Goal: Information Seeking & Learning: Understand process/instructions

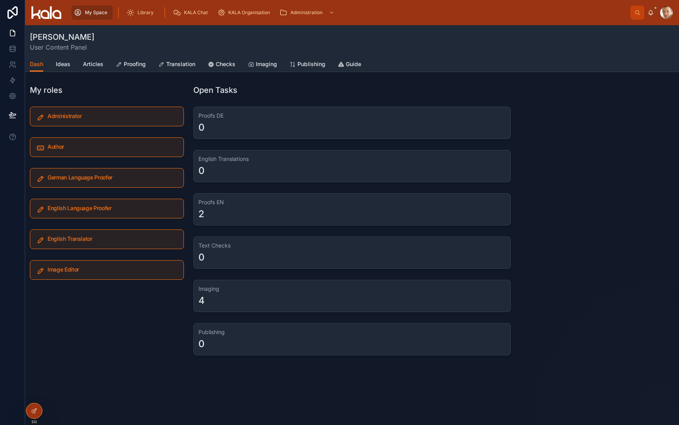
click at [218, 293] on div "Imaging 4" at bounding box center [352, 296] width 318 height 32
click at [228, 245] on h3 "Text Checks" at bounding box center [352, 245] width 307 height 8
click at [205, 204] on h3 "Proofs EN" at bounding box center [352, 202] width 307 height 8
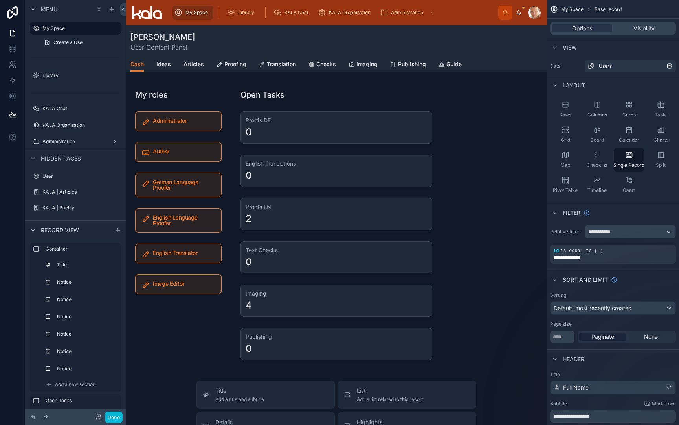
click at [261, 120] on div at bounding box center [336, 374] width 421 height 698
click at [261, 120] on div at bounding box center [336, 224] width 211 height 286
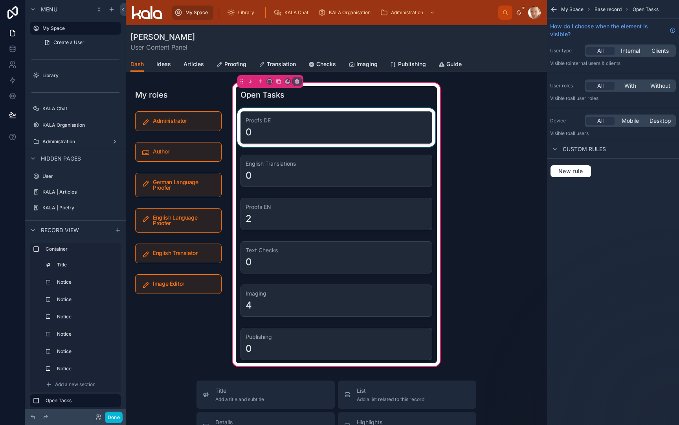
click at [346, 130] on div at bounding box center [336, 127] width 201 height 39
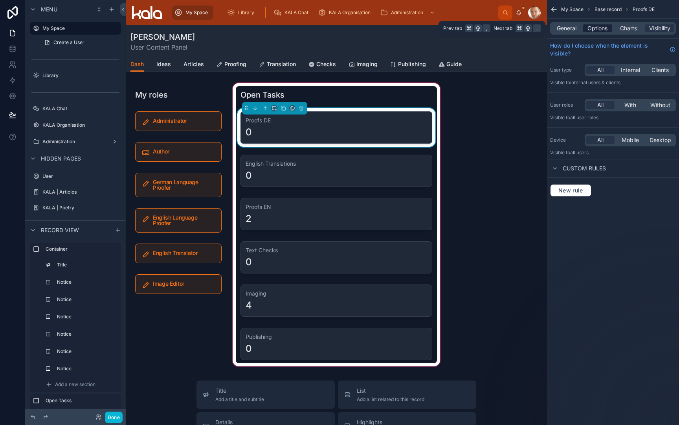
click at [588, 29] on span "Options" at bounding box center [598, 28] width 20 height 8
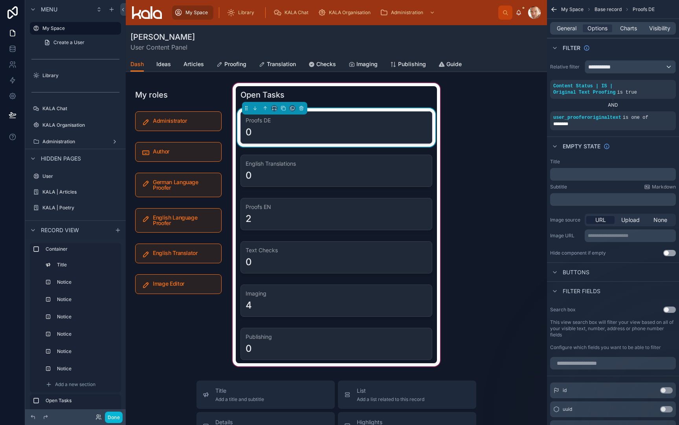
click at [672, 253] on button "Use setting" at bounding box center [670, 253] width 13 height 6
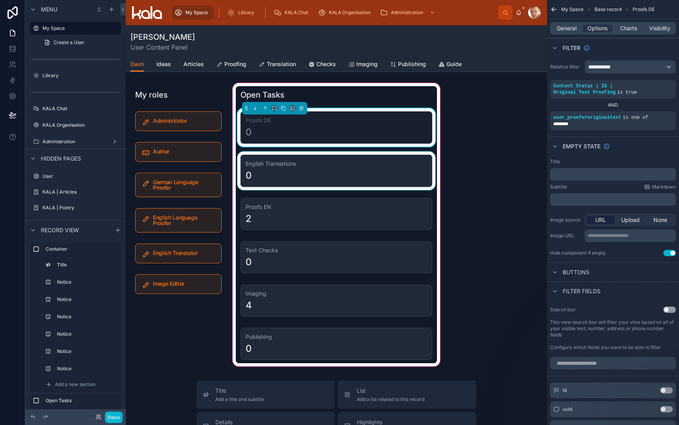
click at [410, 175] on div at bounding box center [336, 170] width 201 height 39
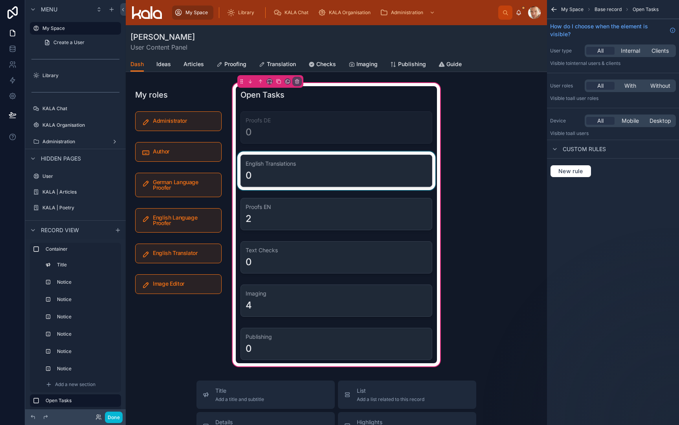
click at [347, 168] on div at bounding box center [336, 170] width 201 height 39
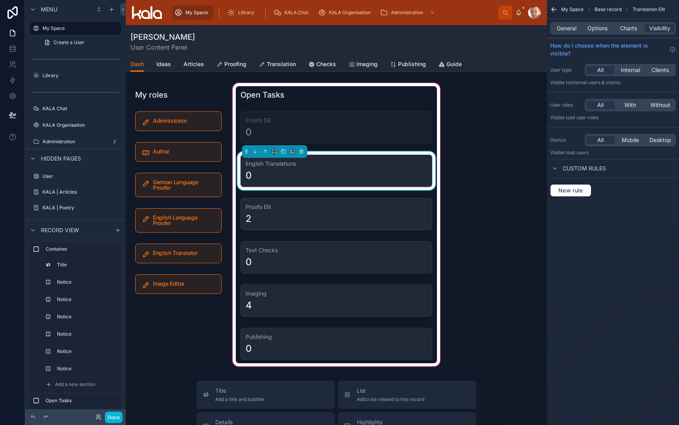
click at [347, 168] on div "English Translations 0" at bounding box center [337, 171] width 192 height 32
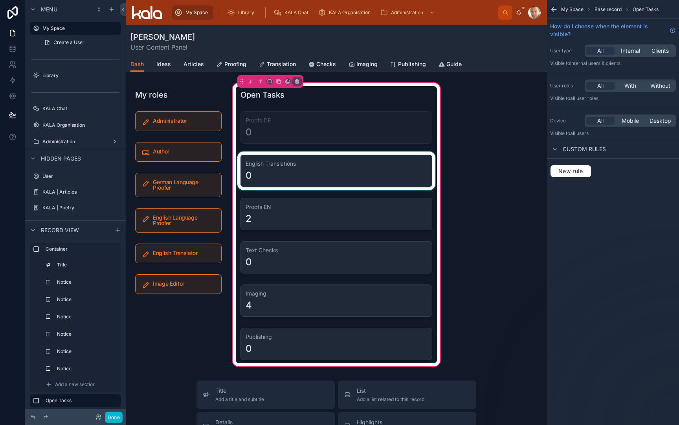
click at [347, 168] on div at bounding box center [336, 170] width 201 height 39
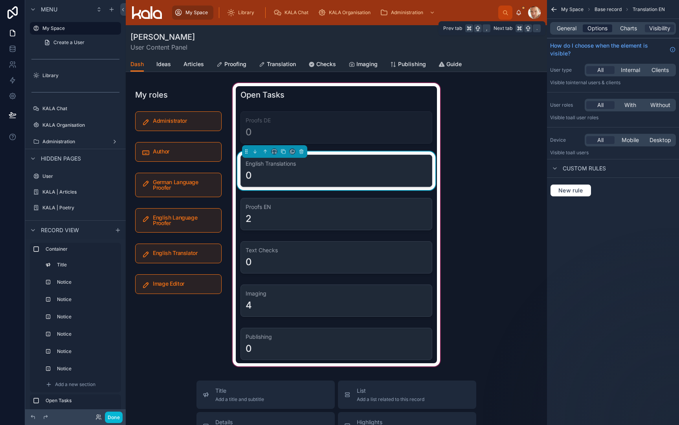
click at [599, 26] on span "Options" at bounding box center [598, 28] width 20 height 8
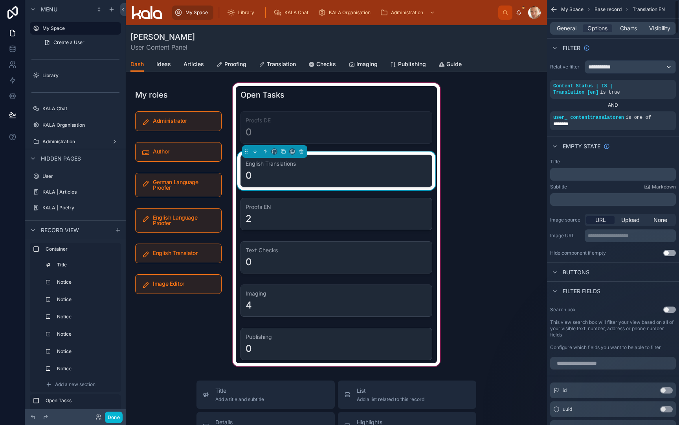
click at [671, 253] on button "Use setting" at bounding box center [670, 253] width 13 height 6
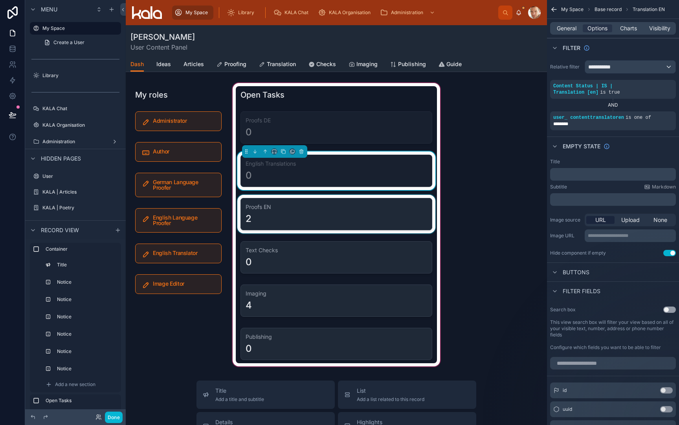
click at [362, 215] on div at bounding box center [336, 214] width 201 height 39
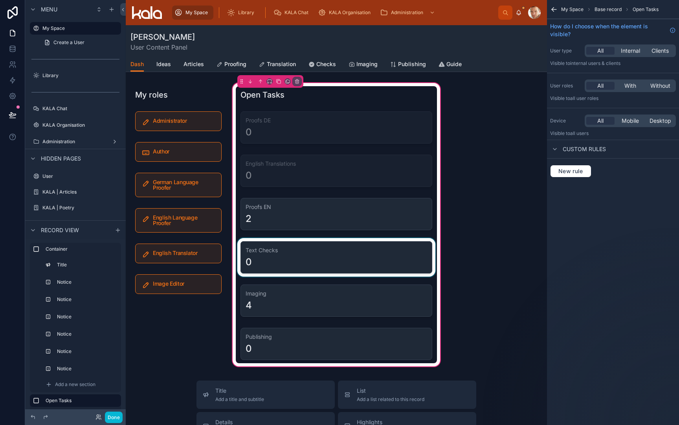
click at [356, 254] on div at bounding box center [336, 257] width 201 height 39
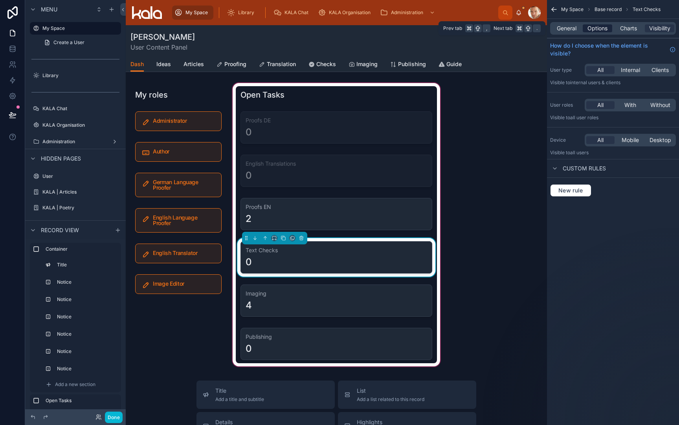
click at [596, 31] on span "Options" at bounding box center [598, 28] width 20 height 8
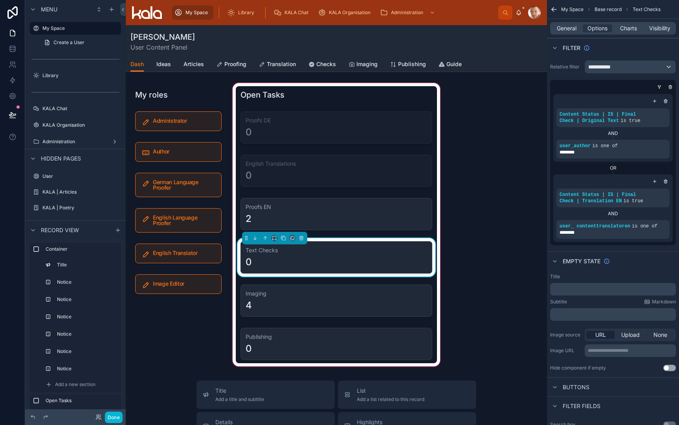
click at [670, 367] on button "Use setting" at bounding box center [670, 367] width 13 height 6
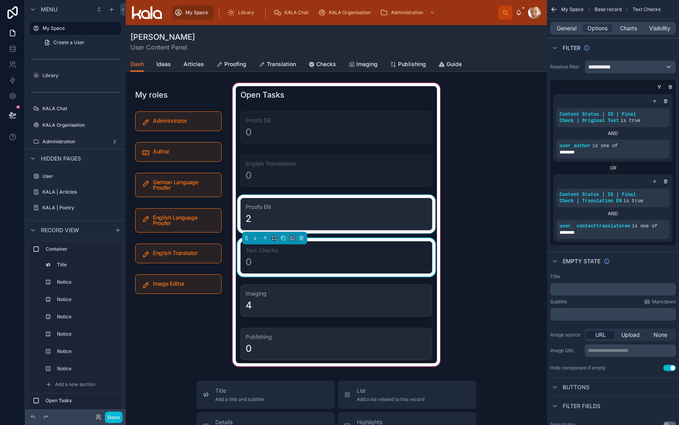
click at [388, 229] on div at bounding box center [336, 214] width 201 height 39
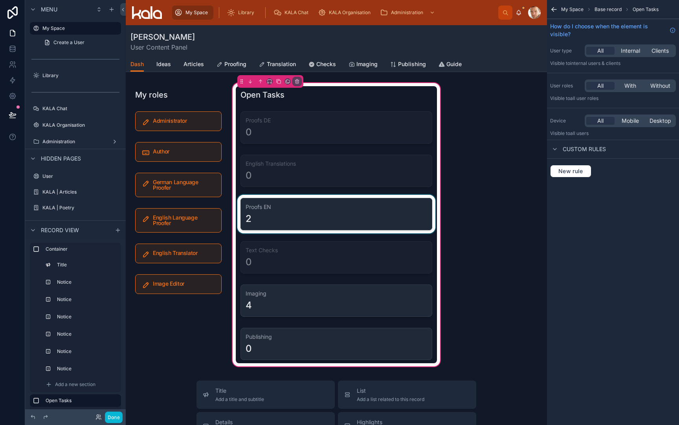
click at [339, 216] on div at bounding box center [336, 214] width 201 height 39
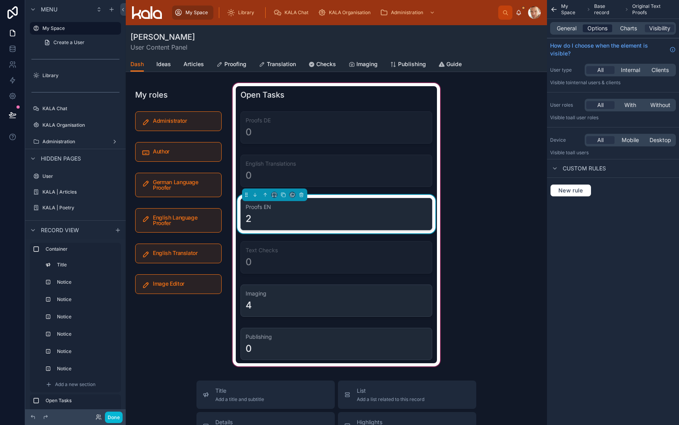
click at [607, 27] on span "Options" at bounding box center [598, 28] width 20 height 8
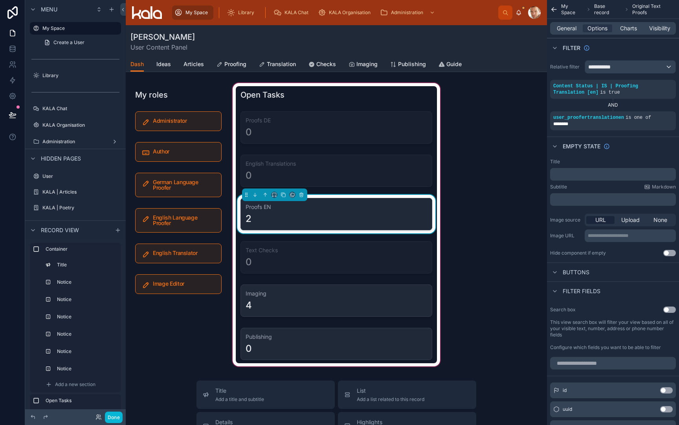
click at [671, 252] on button "Use setting" at bounding box center [670, 253] width 13 height 6
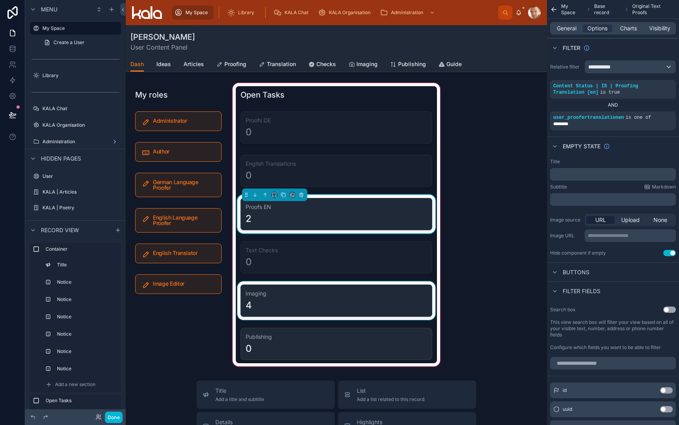
click at [371, 303] on div at bounding box center [336, 300] width 201 height 39
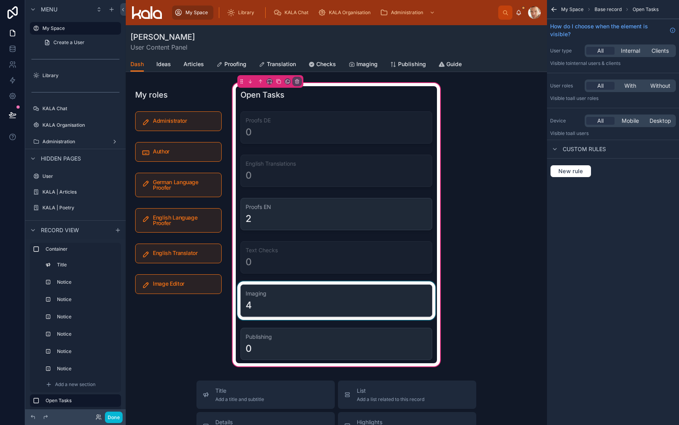
click at [371, 303] on div at bounding box center [336, 300] width 201 height 39
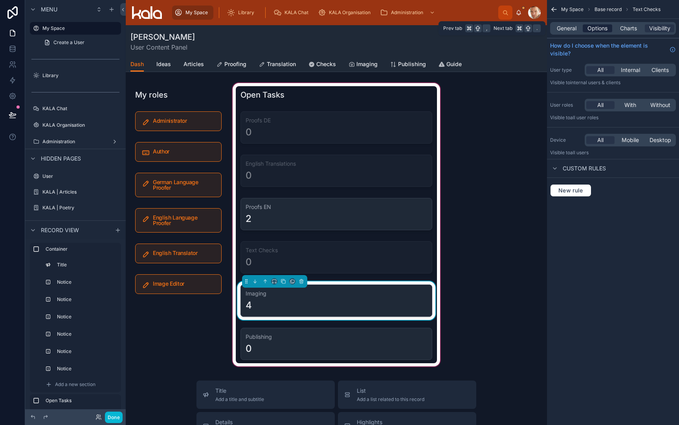
click at [598, 27] on span "Options" at bounding box center [598, 28] width 20 height 8
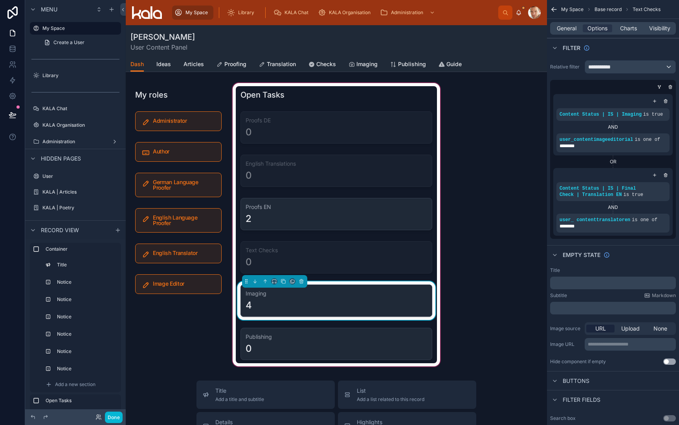
click at [671, 364] on button "Use setting" at bounding box center [670, 361] width 13 height 6
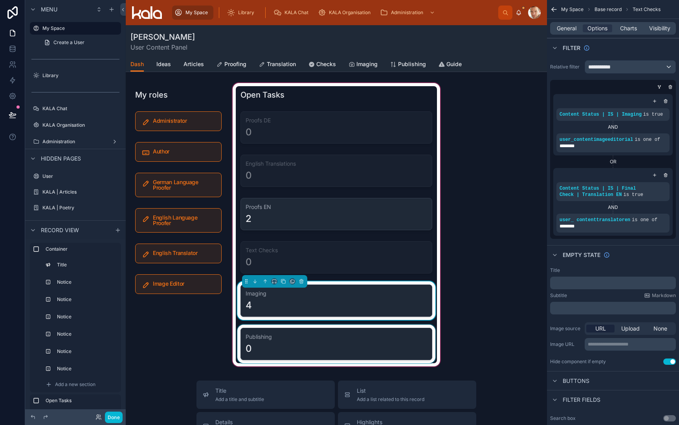
click at [307, 340] on div at bounding box center [336, 343] width 201 height 39
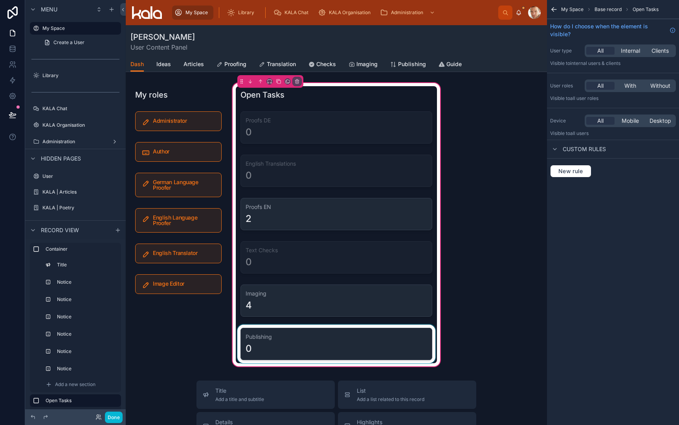
click at [307, 340] on div at bounding box center [336, 343] width 201 height 39
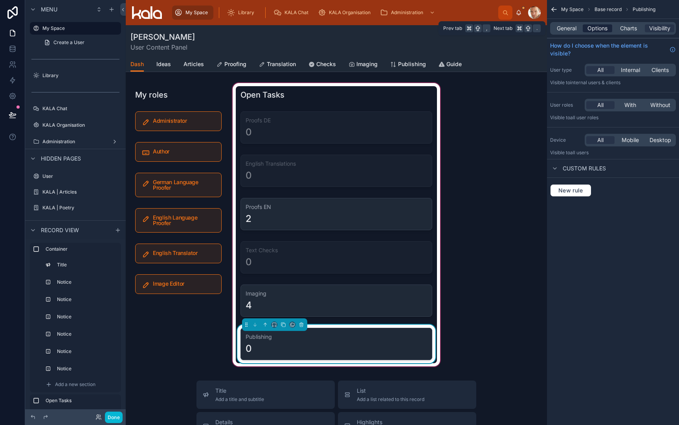
click at [602, 31] on span "Options" at bounding box center [598, 28] width 20 height 8
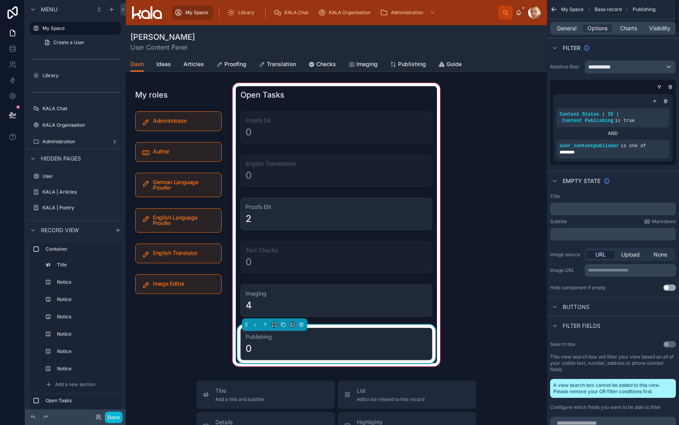
click at [671, 289] on button "Use setting" at bounding box center [670, 287] width 13 height 6
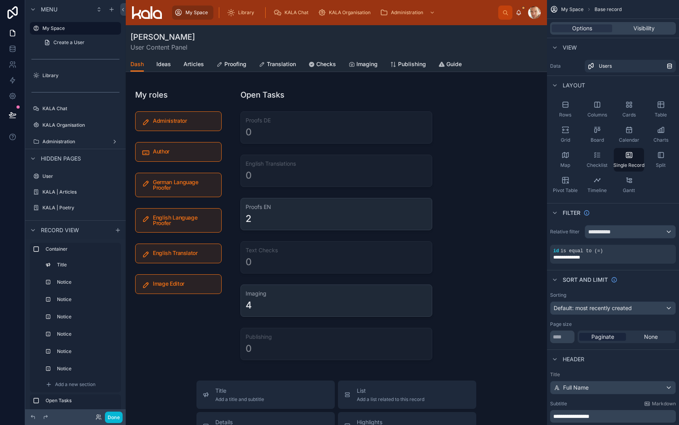
click at [303, 98] on div at bounding box center [336, 374] width 421 height 698
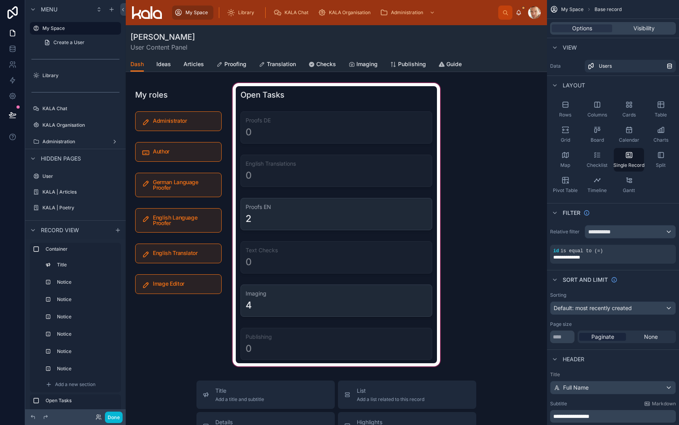
click at [304, 105] on div at bounding box center [336, 224] width 211 height 286
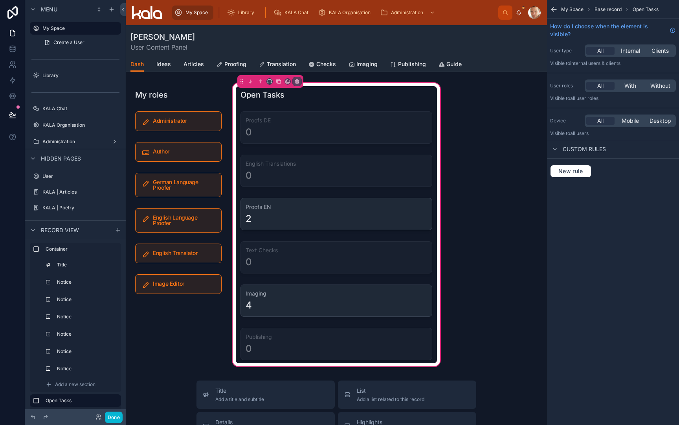
click at [271, 84] on button at bounding box center [270, 81] width 6 height 6
click at [275, 106] on span "25%" at bounding box center [279, 110] width 12 height 9
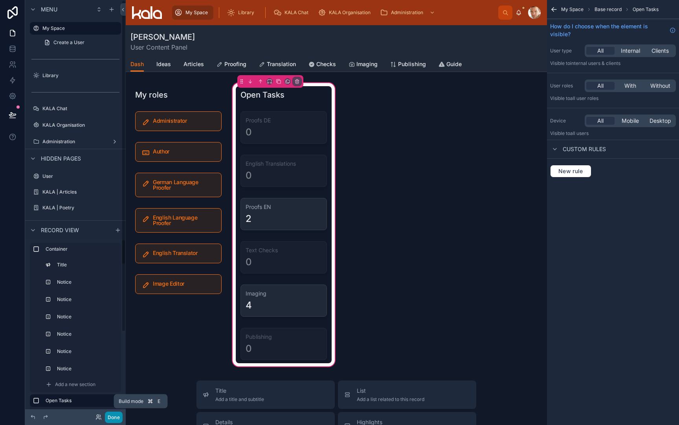
click at [112, 419] on button "Done" at bounding box center [114, 416] width 18 height 11
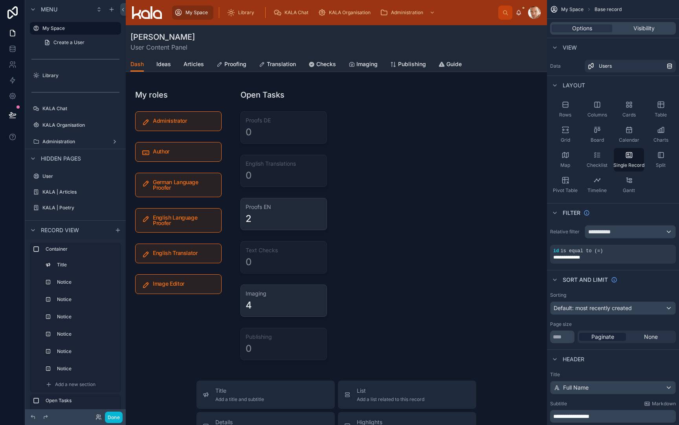
click at [274, 177] on div at bounding box center [336, 374] width 421 height 698
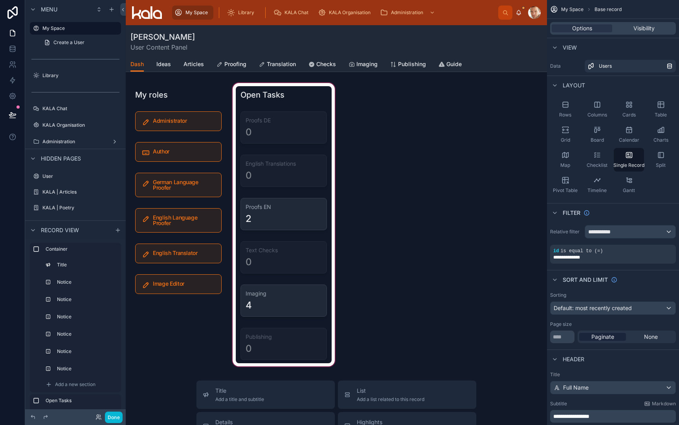
click at [278, 242] on div at bounding box center [283, 224] width 105 height 286
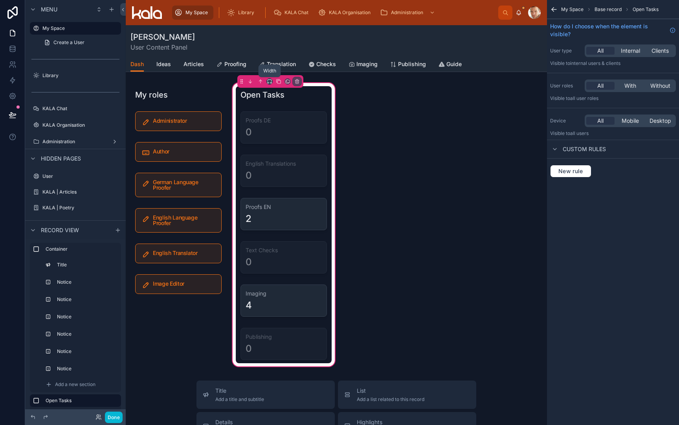
click at [270, 83] on icon at bounding box center [270, 82] width 6 height 6
click at [270, 83] on div at bounding box center [339, 212] width 679 height 425
click at [355, 128] on div "My roles Administrator Author German Language Proofer English Language Proofer …" at bounding box center [336, 224] width 421 height 286
click at [314, 94] on div at bounding box center [284, 94] width 96 height 17
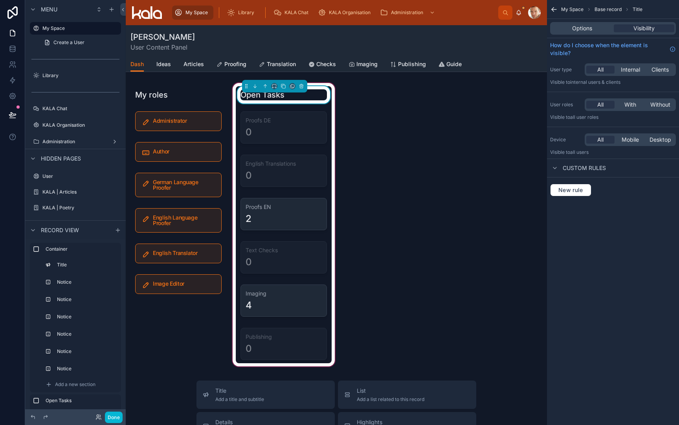
click at [332, 113] on div "Open Tasks Proofs DE 0 English Translations 0 Proofs EN 2 Text Checks 0 Imaging…" at bounding box center [283, 224] width 105 height 286
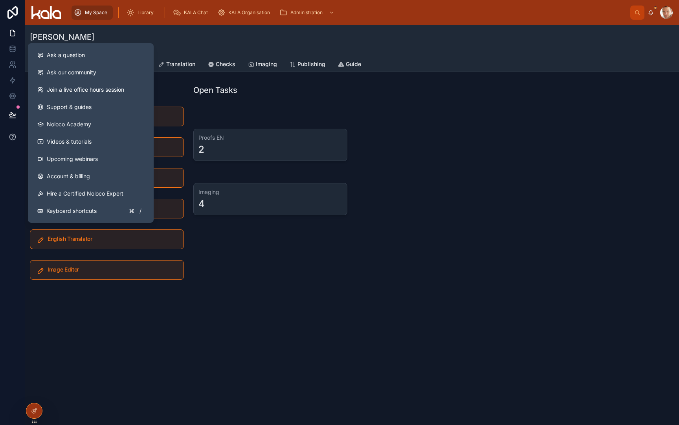
click at [8, 138] on button at bounding box center [12, 137] width 25 height 22
click at [79, 54] on span "Ask a question" at bounding box center [66, 55] width 38 height 8
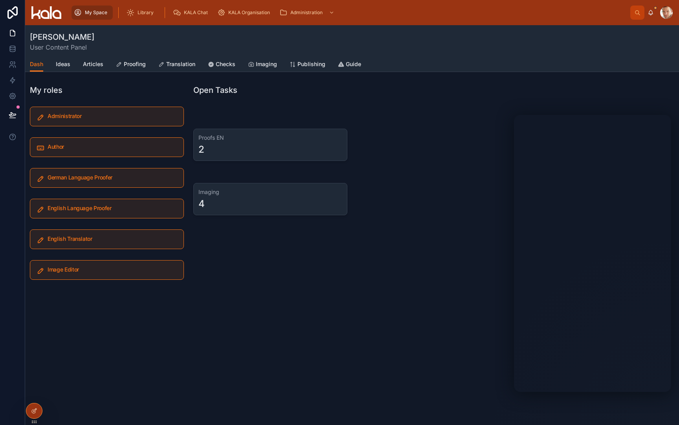
click at [315, 252] on div "Open Tasks Proofs EN 2 Imaging 4" at bounding box center [271, 181] width 164 height 201
click at [11, 14] on icon at bounding box center [13, 12] width 16 height 13
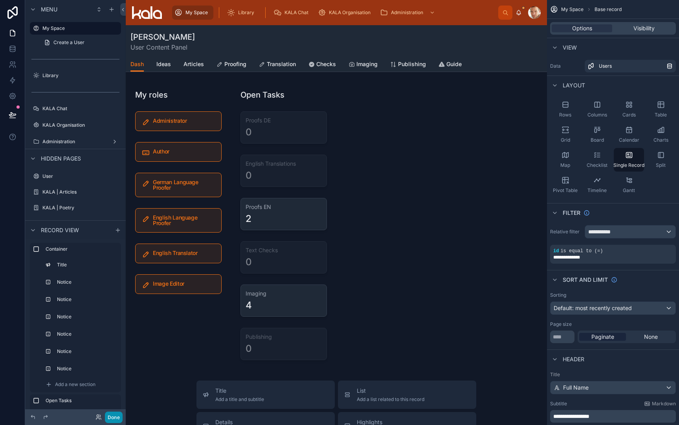
click at [112, 419] on button "Done" at bounding box center [114, 416] width 18 height 11
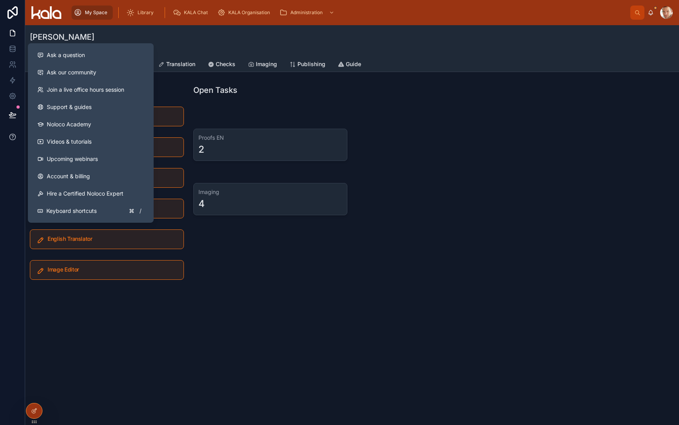
click at [12, 138] on icon at bounding box center [13, 137] width 8 height 8
click at [90, 60] on button "Ask a question" at bounding box center [91, 54] width 120 height 17
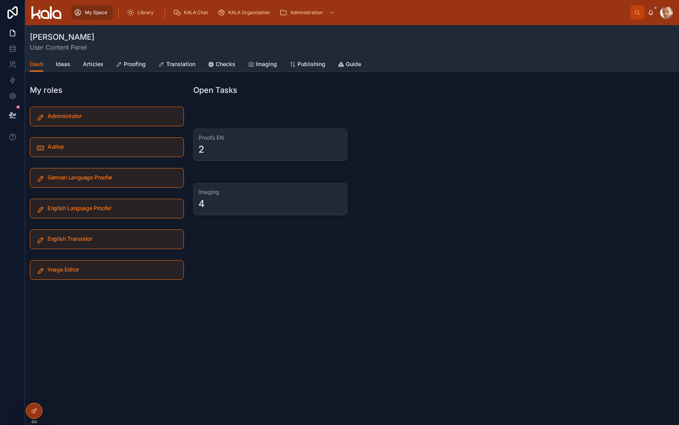
click at [149, 116] on h5 "Administrator" at bounding box center [113, 116] width 130 height 6
click at [200, 114] on div at bounding box center [271, 117] width 164 height 6
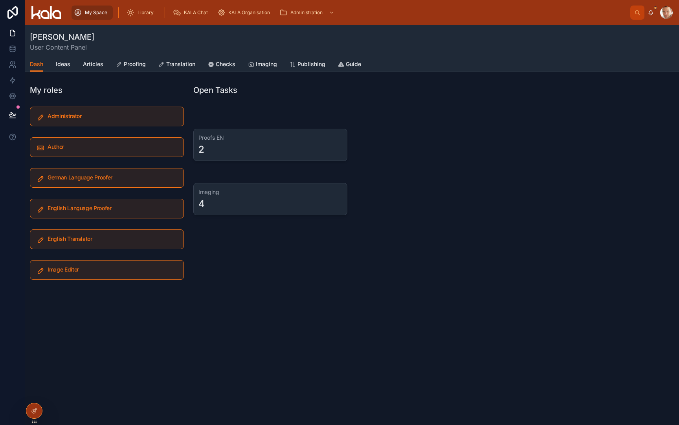
click at [237, 127] on div "Proofs EN 2" at bounding box center [271, 144] width 164 height 39
click at [133, 66] on span "Proofing" at bounding box center [135, 64] width 22 height 8
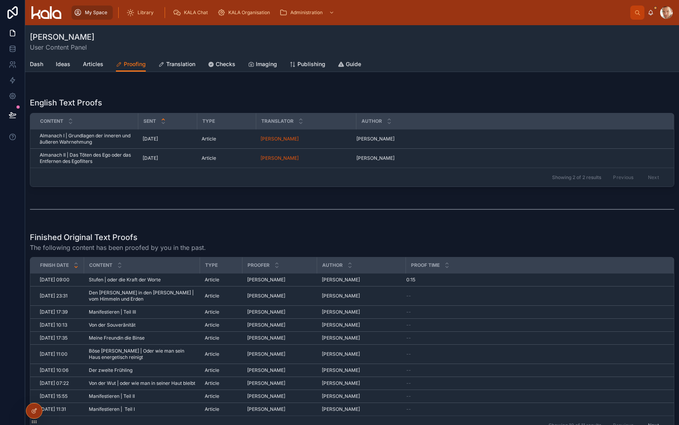
click at [100, 218] on div at bounding box center [352, 209] width 645 height 20
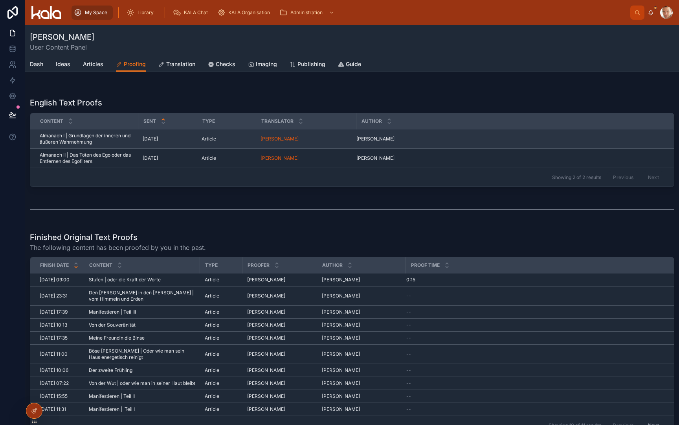
click at [110, 133] on span "Almanach I | Grundlagen der inneren und äußeren Wahrnehmung" at bounding box center [87, 138] width 94 height 13
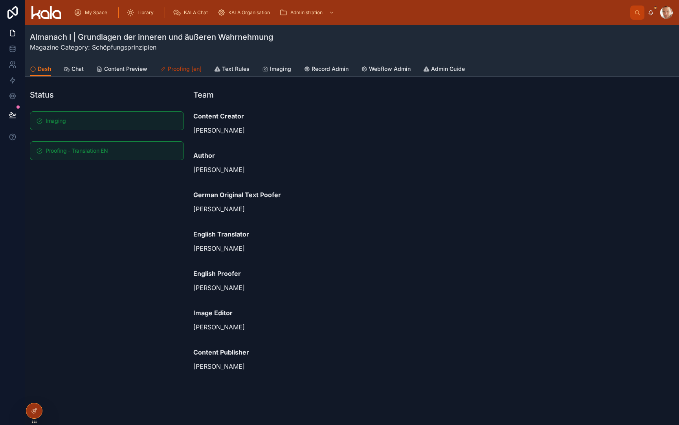
click at [183, 74] on link "Proofing [en]" at bounding box center [181, 70] width 42 height 16
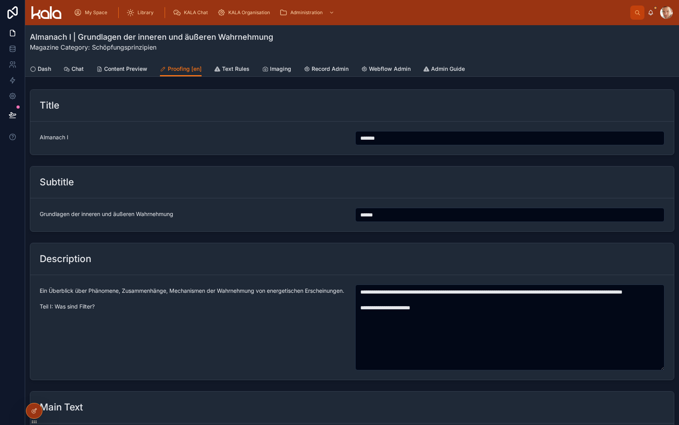
click at [405, 136] on input "*******" at bounding box center [510, 137] width 309 height 11
click at [156, 92] on div "Title" at bounding box center [352, 106] width 644 height 32
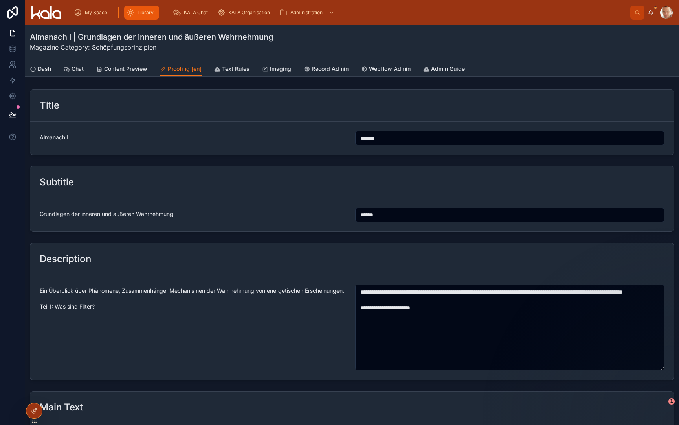
click at [143, 11] on span "Library" at bounding box center [146, 12] width 16 height 6
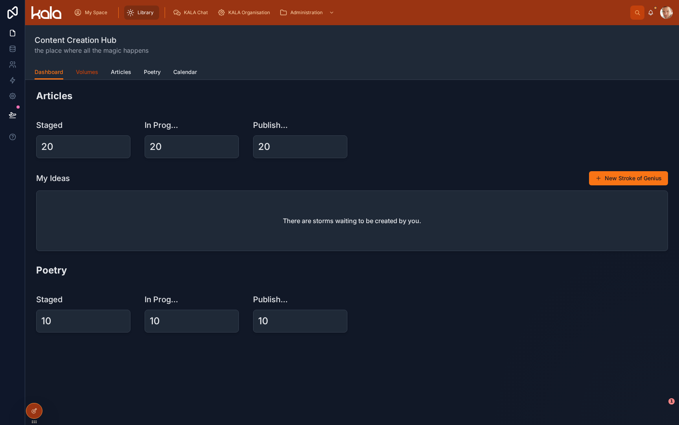
click at [88, 73] on span "Volumes" at bounding box center [87, 72] width 22 height 8
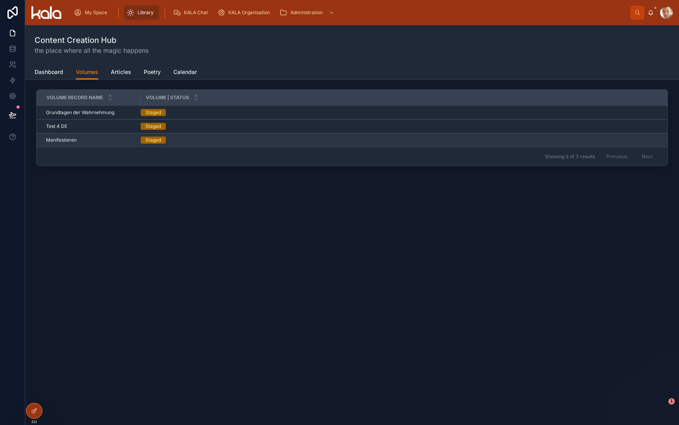
click at [57, 140] on span "Manifestieren" at bounding box center [61, 140] width 31 height 6
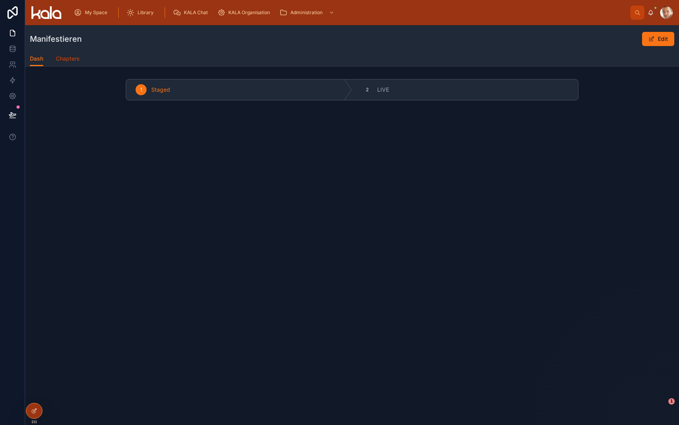
click at [71, 61] on span "Chapters" at bounding box center [68, 59] width 24 height 8
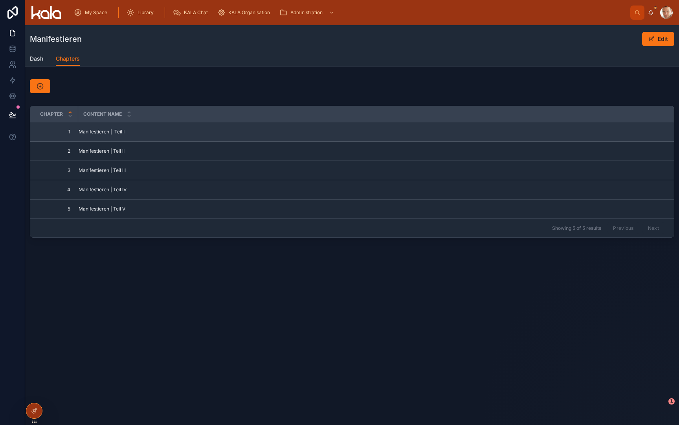
click at [140, 133] on div "Manifestieren | Teil I Manifestieren | Teil I" at bounding box center [372, 132] width 586 height 6
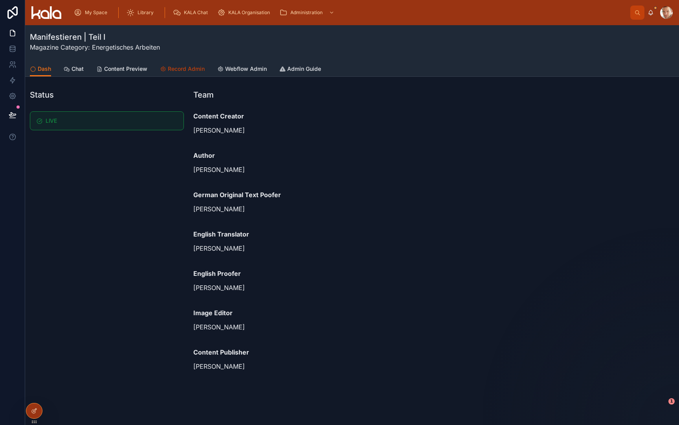
click at [189, 71] on span "Record Admin" at bounding box center [186, 69] width 37 height 8
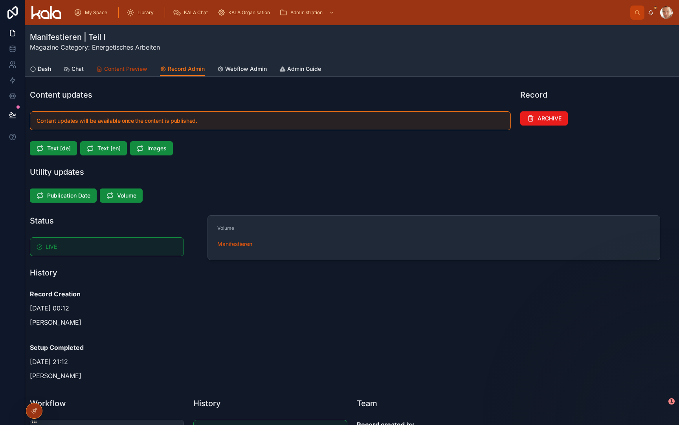
click at [111, 74] on link "Content Preview" at bounding box center [121, 70] width 51 height 16
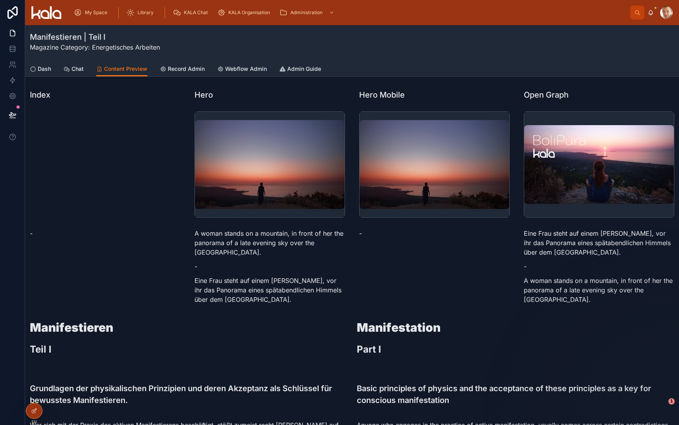
click at [131, 138] on div at bounding box center [105, 164] width 160 height 112
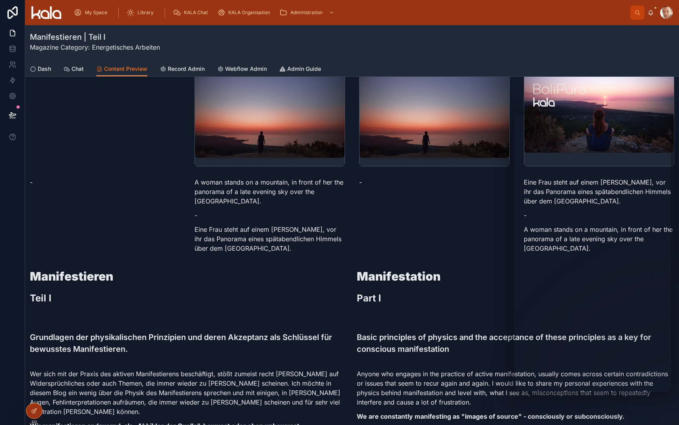
scroll to position [53, 0]
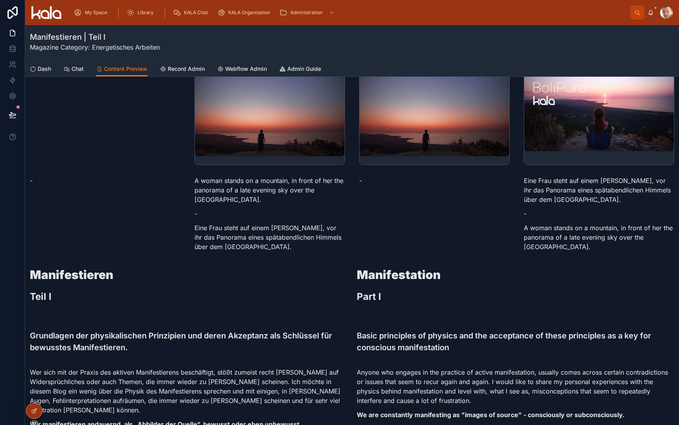
click at [44, 298] on h2 "Teil I" at bounding box center [189, 296] width 318 height 13
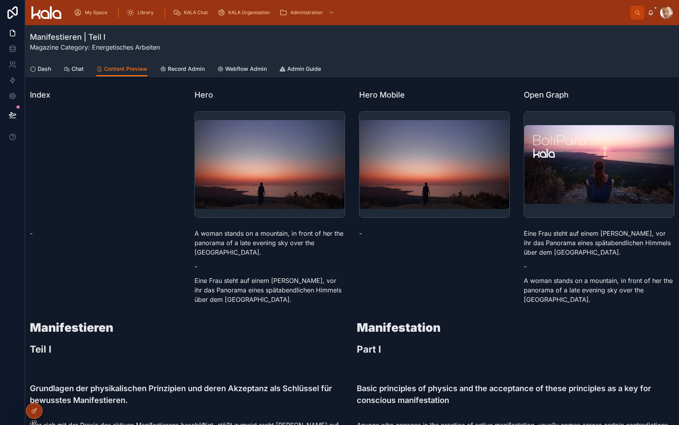
scroll to position [0, 0]
click at [196, 68] on span "Record Admin" at bounding box center [186, 69] width 37 height 8
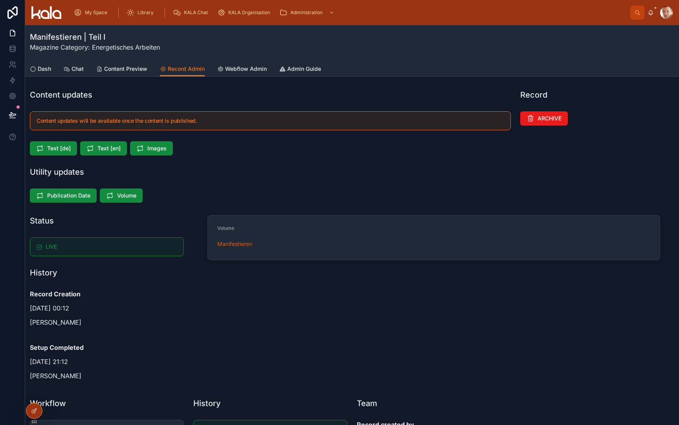
click at [236, 229] on div "Volume" at bounding box center [269, 229] width 104 height 9
click at [120, 74] on link "Content Preview" at bounding box center [121, 70] width 51 height 16
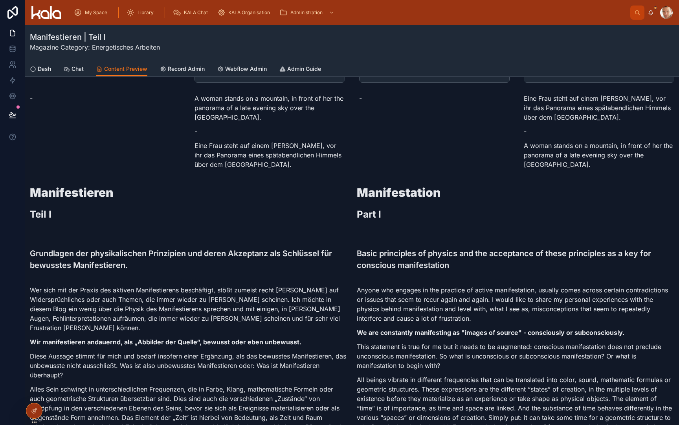
scroll to position [120, 0]
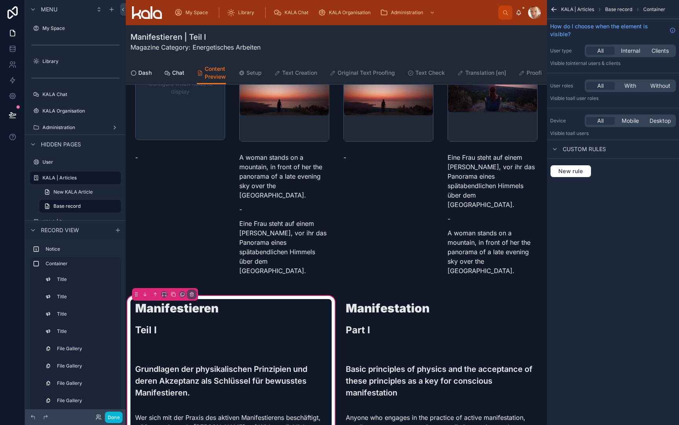
click at [145, 299] on div at bounding box center [231, 322] width 201 height 47
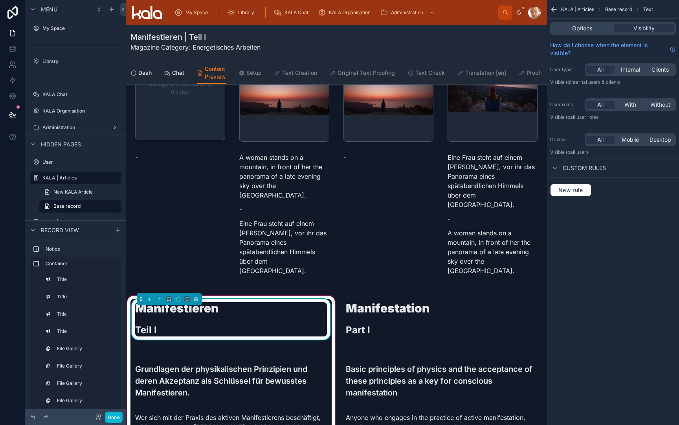
click at [245, 302] on h1 "Manifestieren" at bounding box center [231, 308] width 192 height 12
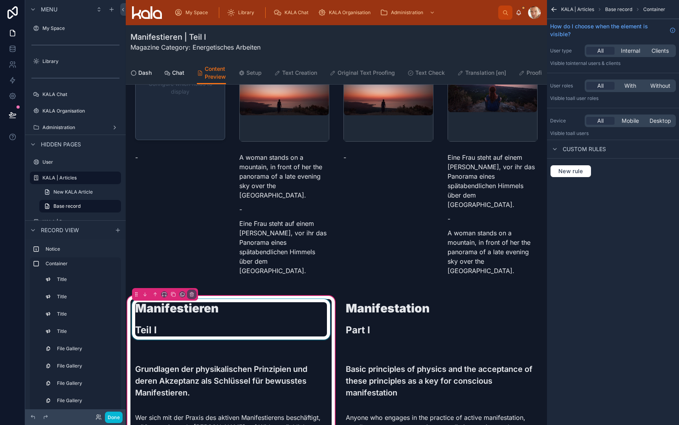
click at [209, 299] on div at bounding box center [231, 322] width 201 height 47
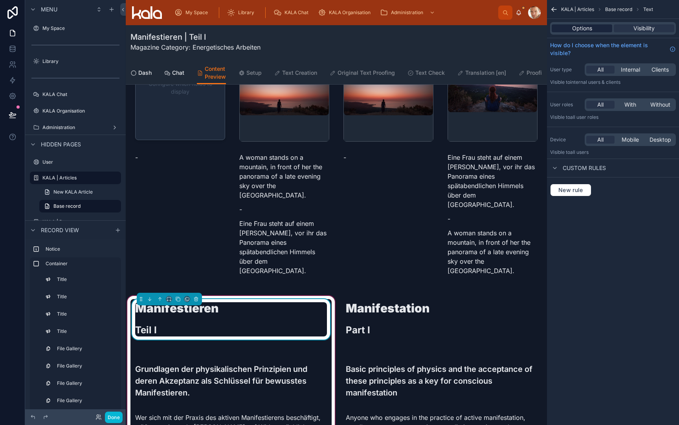
click at [588, 30] on span "Options" at bounding box center [582, 28] width 20 height 8
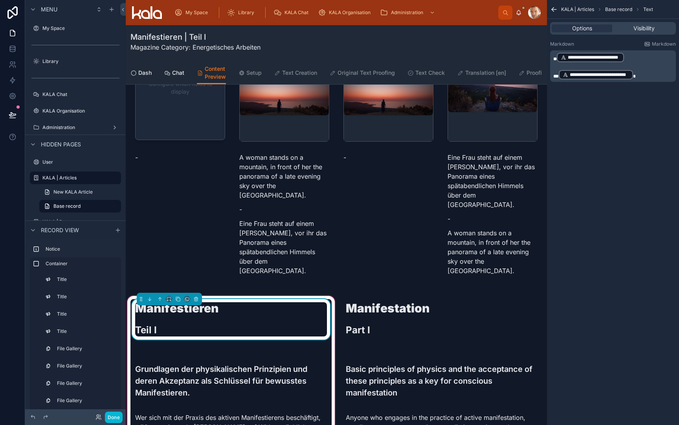
click at [638, 59] on p "**********" at bounding box center [614, 57] width 121 height 11
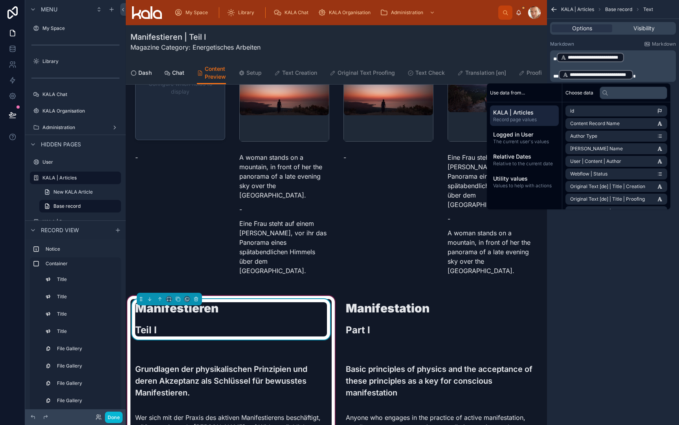
click at [626, 57] on p "**********" at bounding box center [614, 57] width 121 height 11
click at [648, 61] on p "**********" at bounding box center [614, 57] width 121 height 11
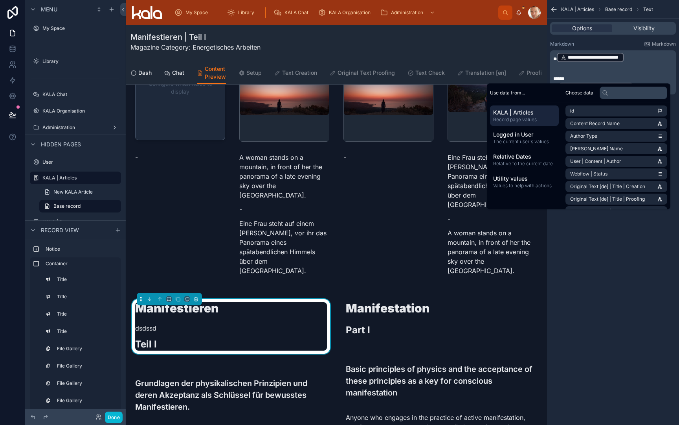
click at [639, 61] on p "**********" at bounding box center [614, 57] width 121 height 11
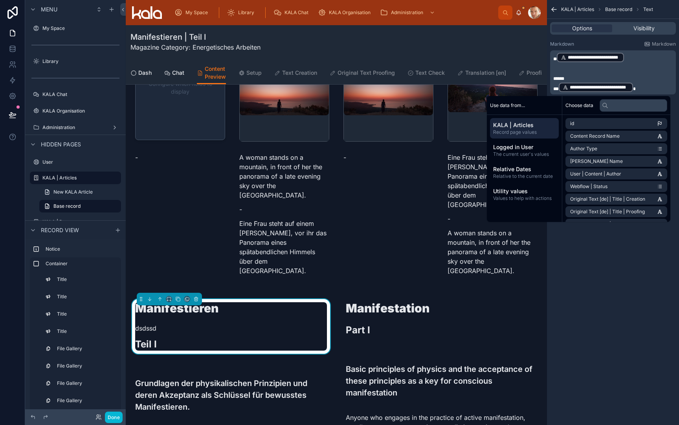
click at [636, 57] on p "**********" at bounding box center [614, 57] width 121 height 11
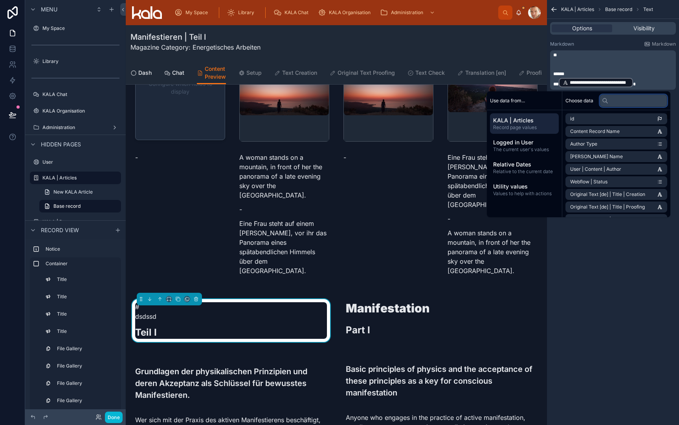
click at [624, 96] on input "text" at bounding box center [634, 100] width 68 height 13
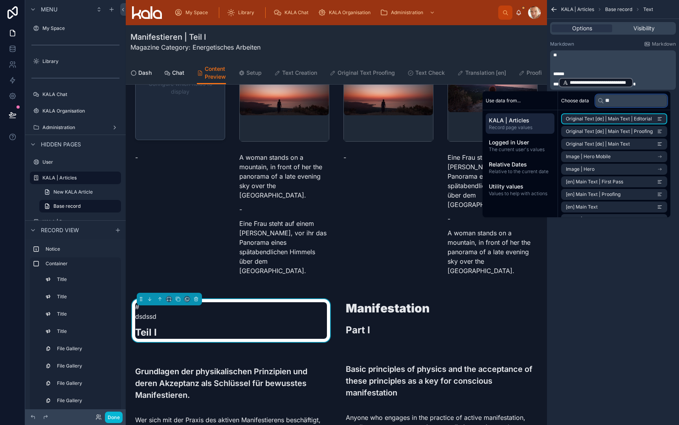
type input "*"
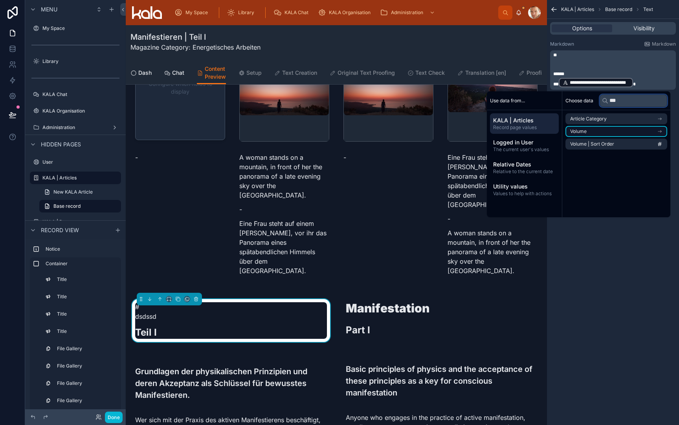
type input "***"
click at [660, 131] on icon "scrollable content" at bounding box center [660, 132] width 6 height 6
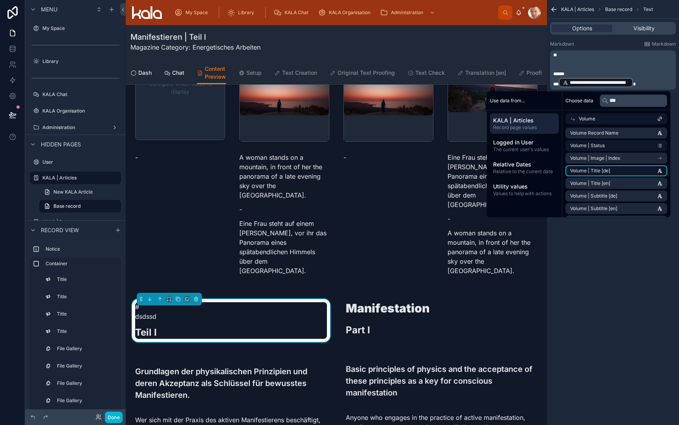
click at [649, 170] on li "Volume | Title [de]" at bounding box center [617, 170] width 102 height 11
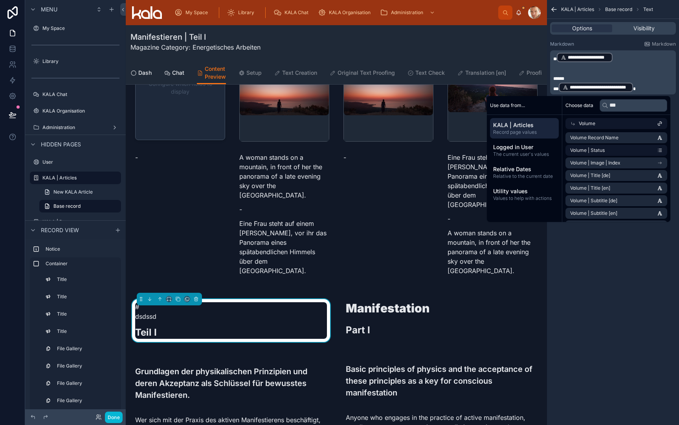
click at [638, 58] on p "**********" at bounding box center [614, 57] width 121 height 11
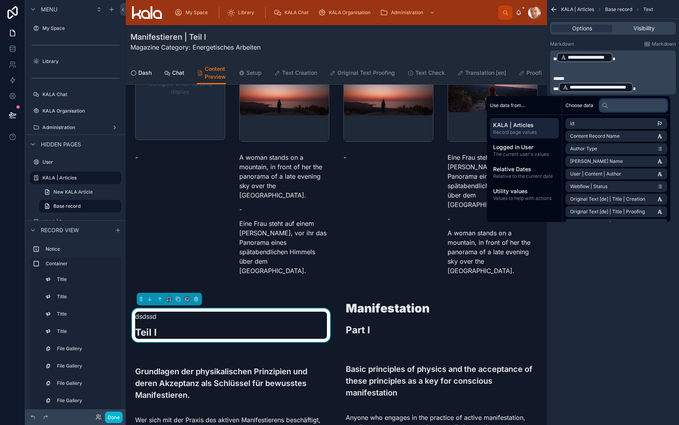
click at [635, 105] on input "text" at bounding box center [634, 105] width 68 height 13
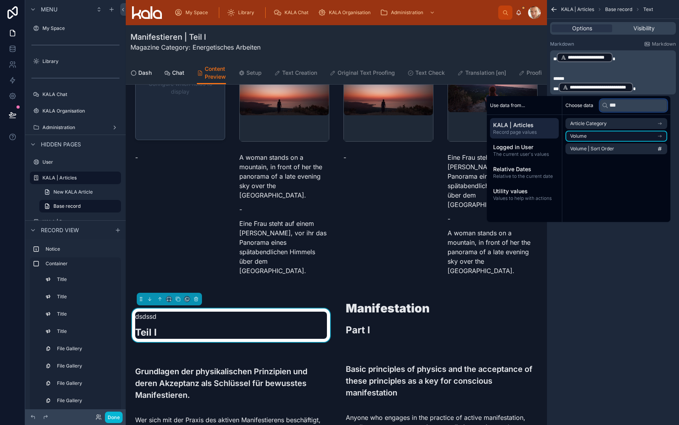
type input "***"
click at [644, 133] on li "Volume" at bounding box center [617, 136] width 102 height 11
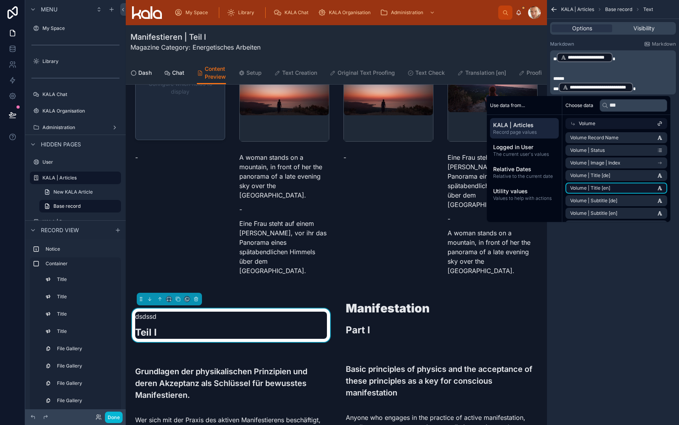
click at [639, 190] on li "Volume | Title [en]" at bounding box center [617, 187] width 102 height 11
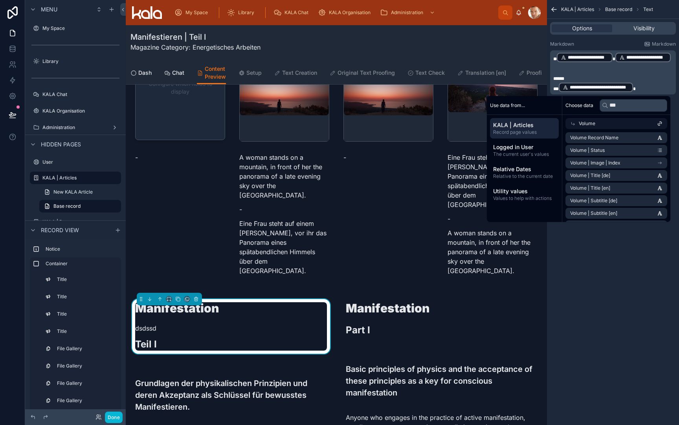
click at [666, 73] on p "﻿" at bounding box center [614, 72] width 121 height 6
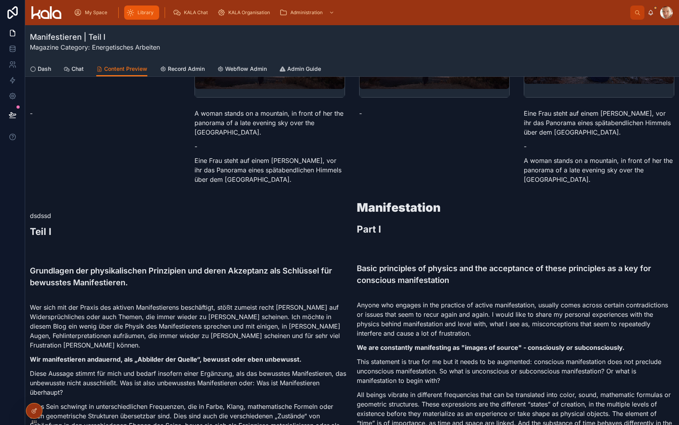
click at [148, 12] on span "Library" at bounding box center [146, 12] width 16 height 6
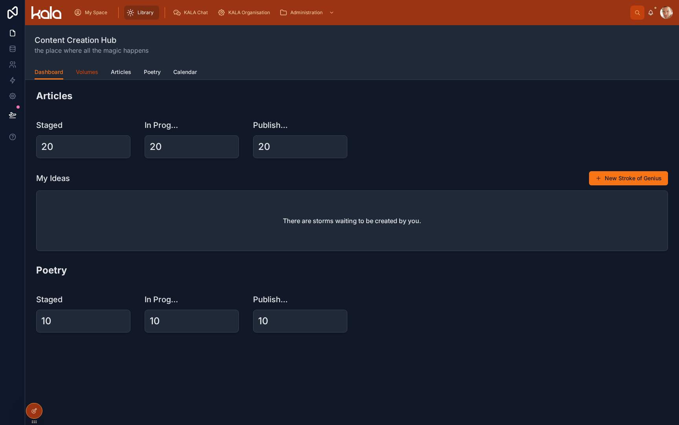
click at [86, 74] on span "Volumes" at bounding box center [87, 72] width 22 height 8
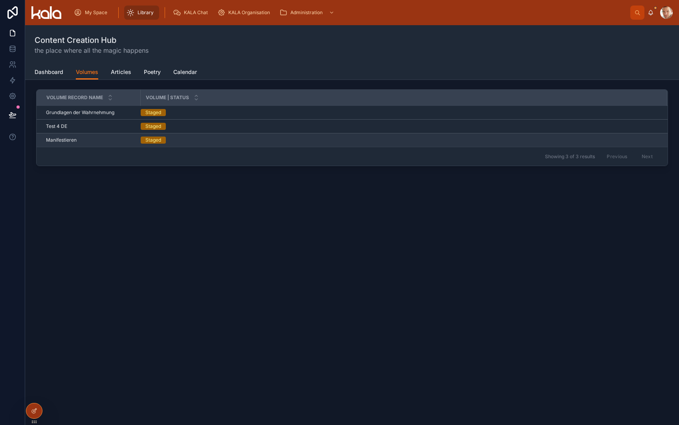
click at [61, 140] on span "Manifestieren" at bounding box center [61, 140] width 31 height 6
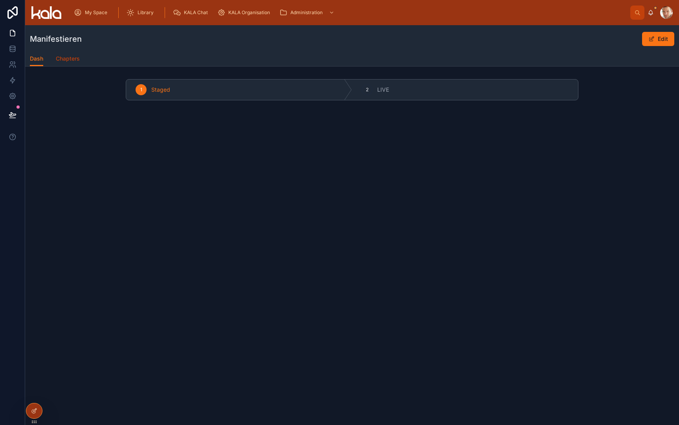
click at [72, 61] on span "Chapters" at bounding box center [68, 59] width 24 height 8
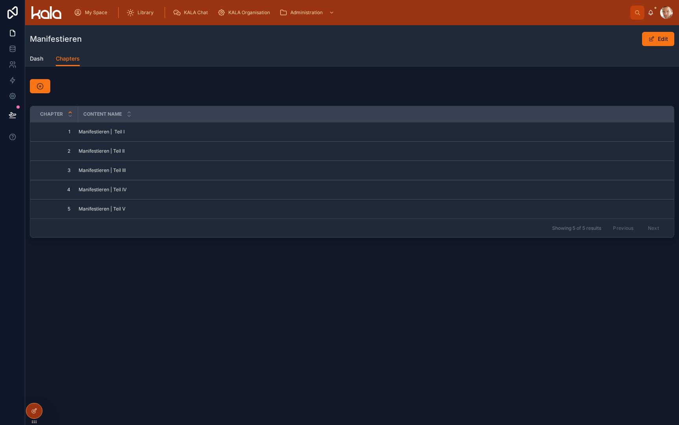
click at [96, 96] on div at bounding box center [352, 86] width 654 height 20
click at [39, 62] on span "Dash" at bounding box center [36, 59] width 13 height 8
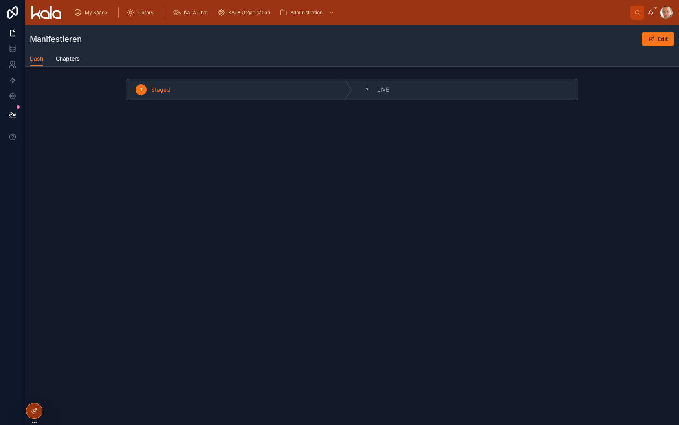
click at [103, 70] on div "Manifestieren Edit Dash Dash Chapters 1 Staged 2 LIVE" at bounding box center [352, 89] width 654 height 129
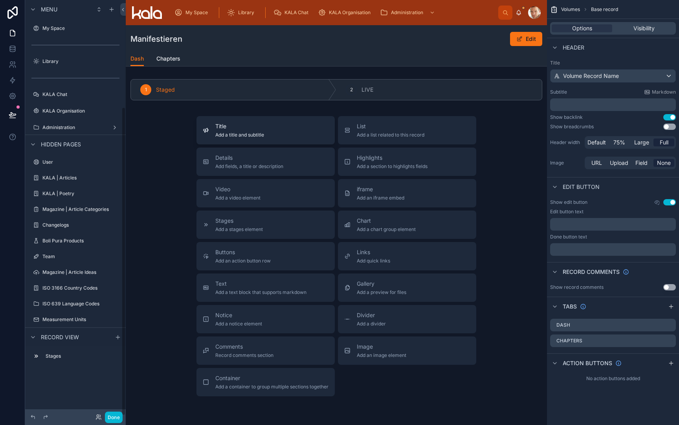
scroll to position [144, 0]
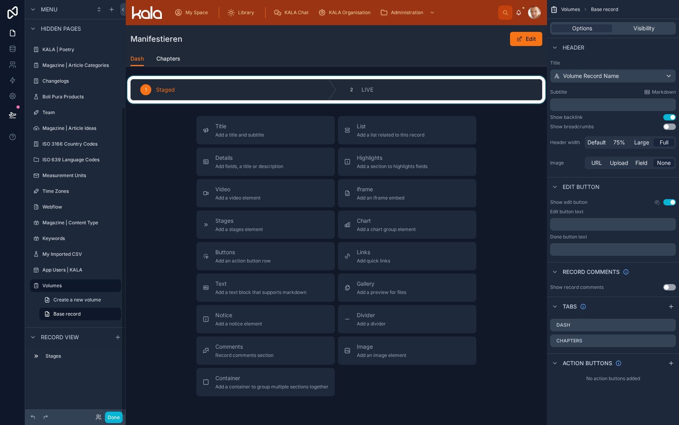
click at [241, 95] on div at bounding box center [336, 90] width 421 height 28
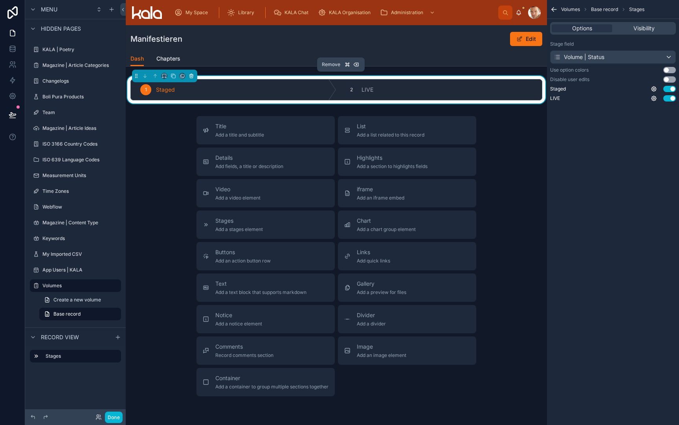
click at [191, 74] on icon at bounding box center [192, 74] width 2 height 1
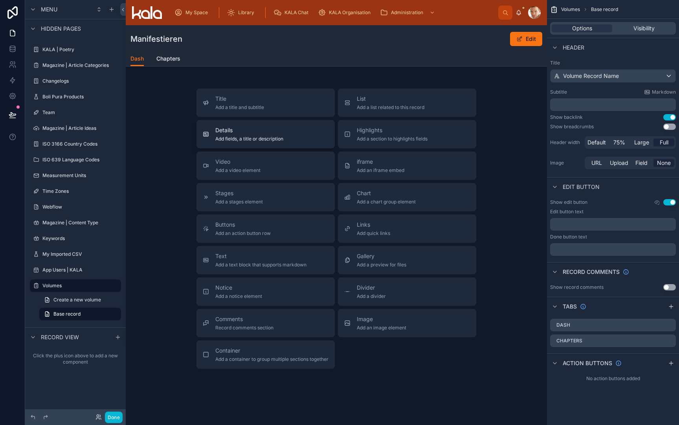
click at [239, 137] on span "Add fields, a title or description" at bounding box center [249, 139] width 68 height 6
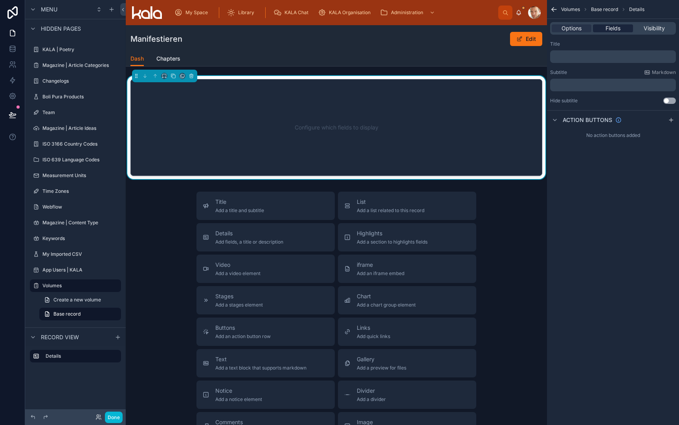
click at [618, 29] on span "Fields" at bounding box center [613, 28] width 15 height 8
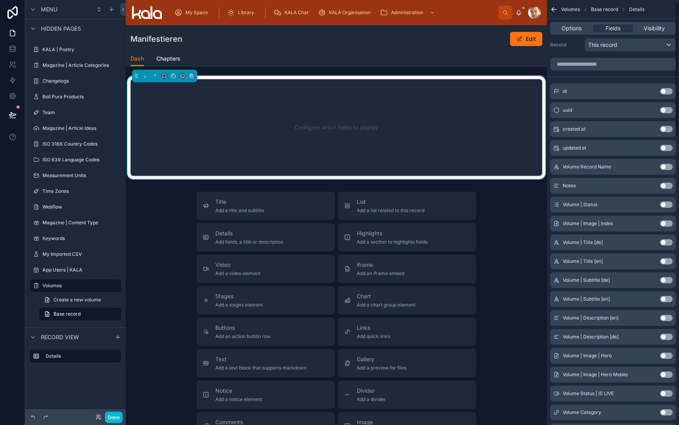
scroll to position [7, 0]
click at [663, 243] on button "Use setting" at bounding box center [666, 241] width 13 height 6
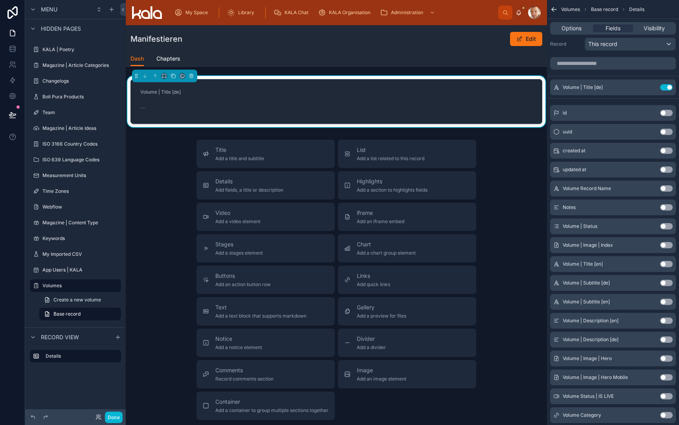
click at [664, 264] on button "Use setting" at bounding box center [666, 264] width 13 height 6
click at [666, 281] on button "Use setting" at bounding box center [666, 283] width 13 height 6
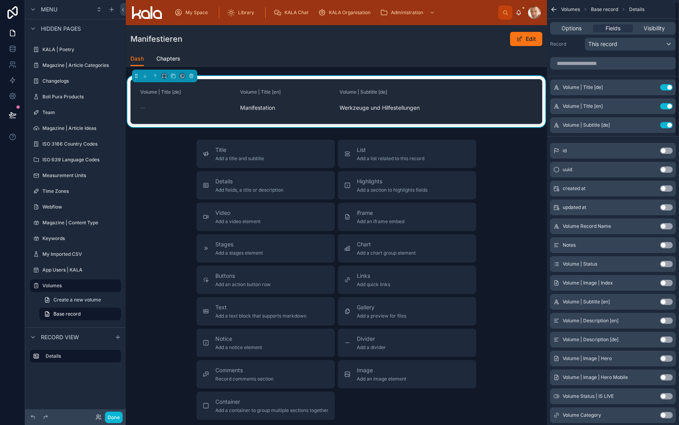
click at [666, 301] on button "Use setting" at bounding box center [666, 301] width 13 height 6
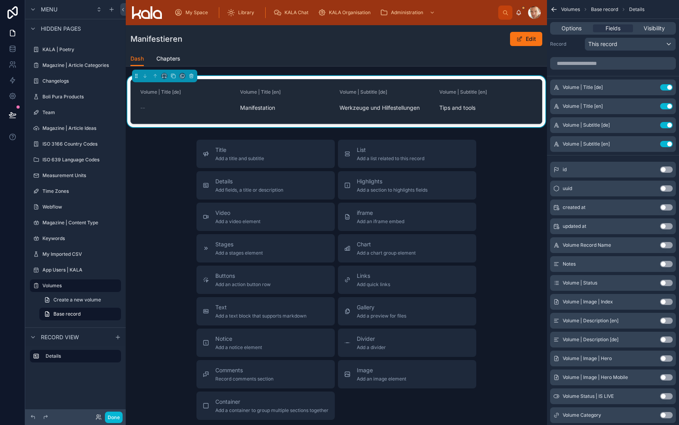
click at [664, 340] on button "Use setting" at bounding box center [666, 339] width 13 height 6
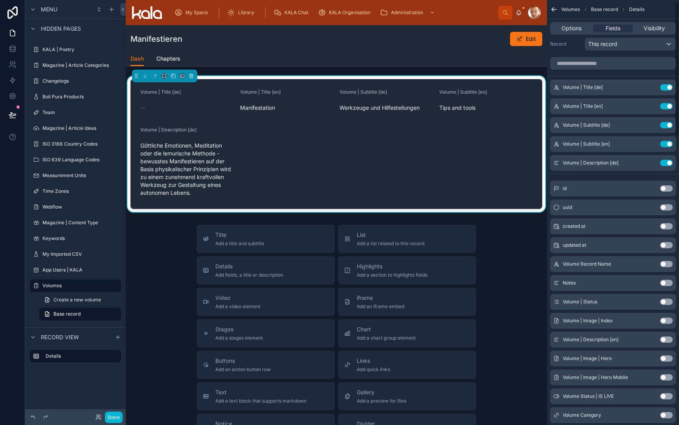
click at [664, 321] on button "Use setting" at bounding box center [666, 320] width 13 height 6
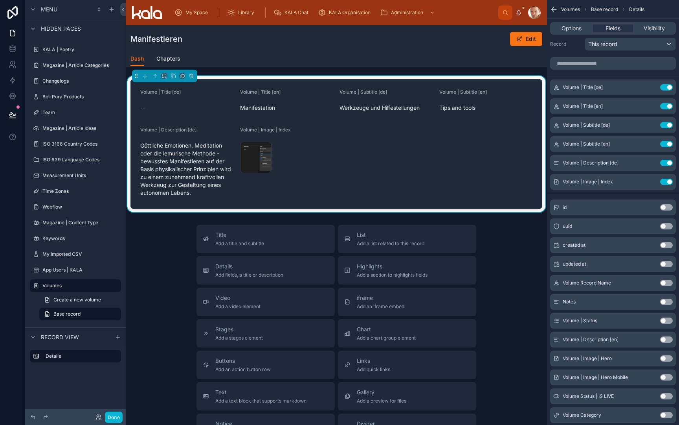
click at [295, 56] on div "Dash Chapters" at bounding box center [337, 58] width 412 height 15
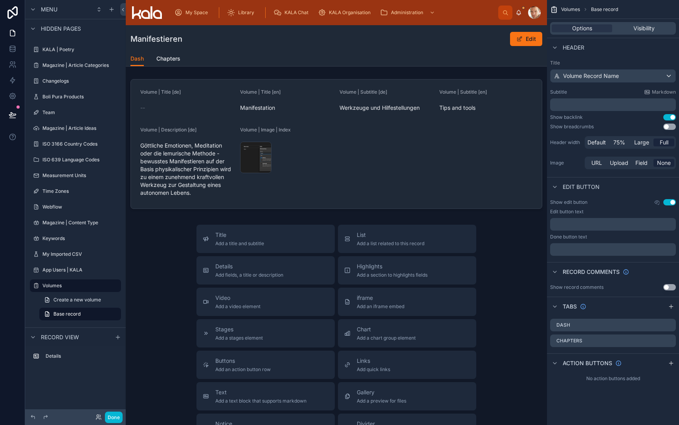
click at [381, 52] on div "Dash Chapters" at bounding box center [337, 58] width 412 height 15
click at [671, 307] on icon "scrollable content" at bounding box center [671, 306] width 6 height 6
click at [668, 342] on icon "scrollable content" at bounding box center [670, 341] width 6 height 6
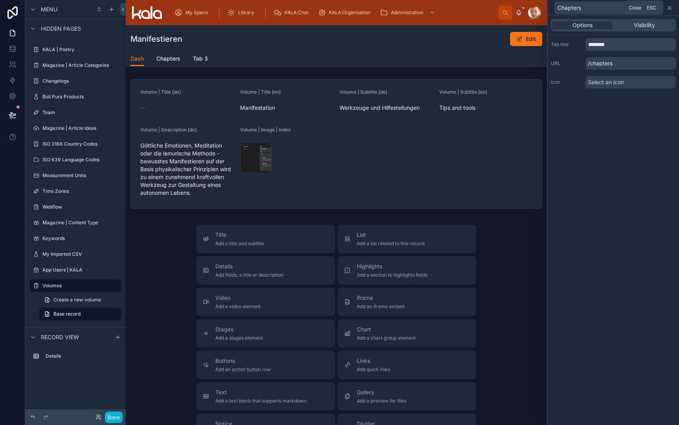
click at [669, 8] on icon at bounding box center [670, 8] width 6 height 6
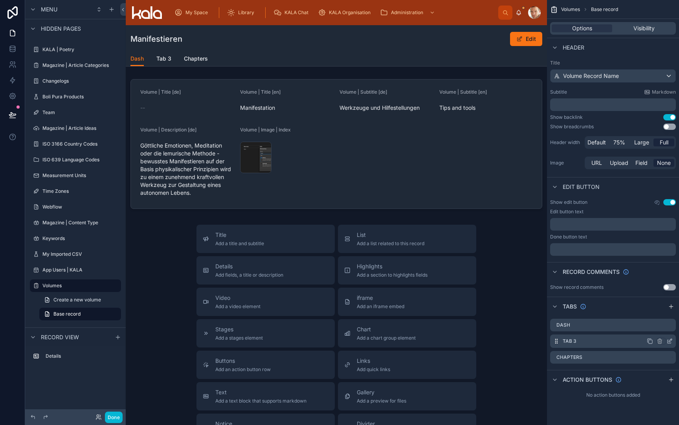
click at [670, 341] on icon "scrollable content" at bounding box center [670, 341] width 6 height 6
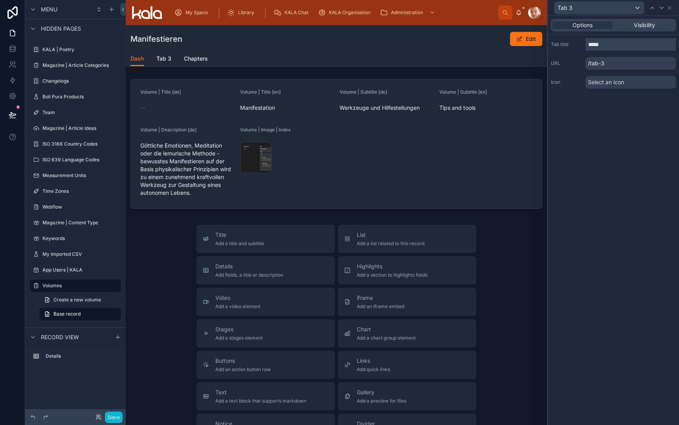
click at [626, 48] on input "*****" at bounding box center [631, 44] width 90 height 13
type input "*******"
click at [616, 118] on div "Options Visibility Tab title ******* URL /details Icon Select an icon" at bounding box center [613, 220] width 131 height 409
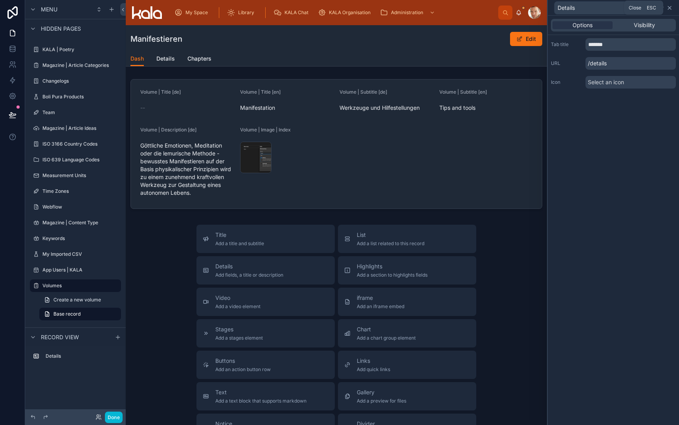
click at [669, 8] on icon at bounding box center [670, 8] width 6 height 6
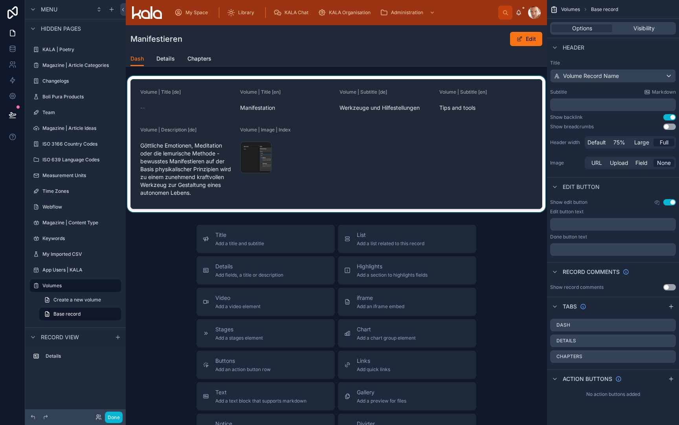
click at [191, 87] on div at bounding box center [336, 144] width 421 height 136
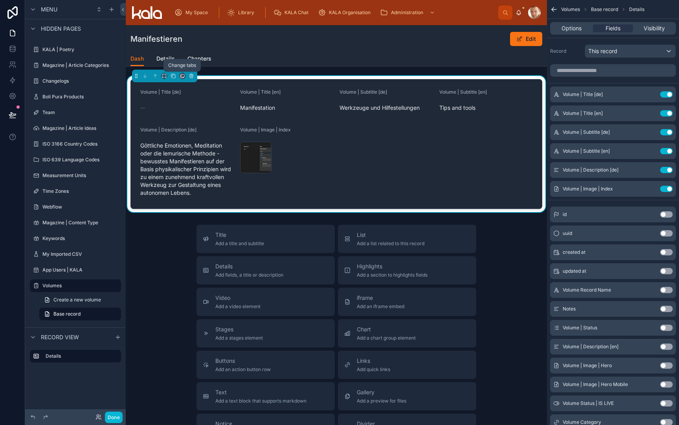
click at [180, 77] on icon at bounding box center [183, 76] width 6 height 6
click at [188, 109] on div "Details" at bounding box center [202, 117] width 42 height 22
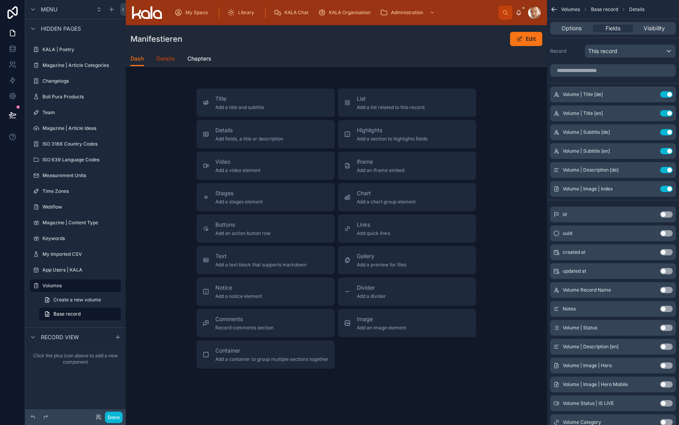
click at [169, 62] on span "Details" at bounding box center [165, 59] width 18 height 8
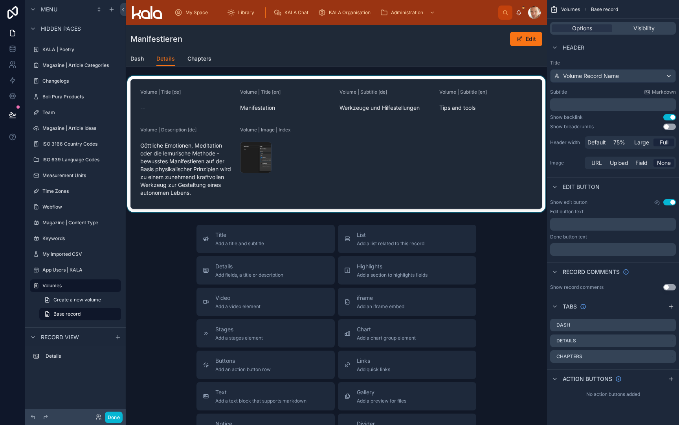
click at [168, 84] on div at bounding box center [336, 144] width 421 height 136
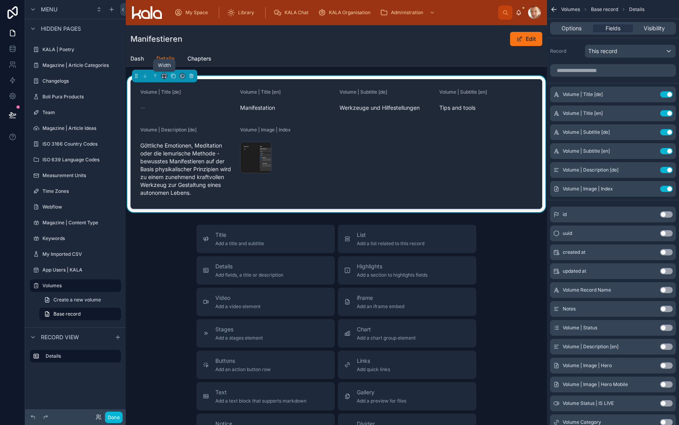
click at [165, 77] on icon at bounding box center [165, 76] width 6 height 6
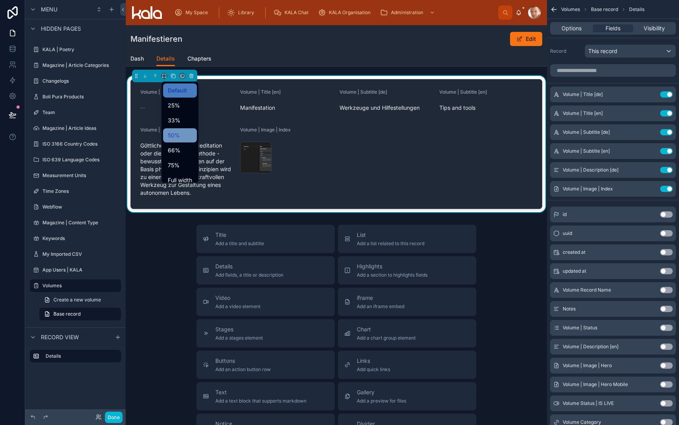
click at [180, 133] on span "50%" at bounding box center [174, 135] width 12 height 9
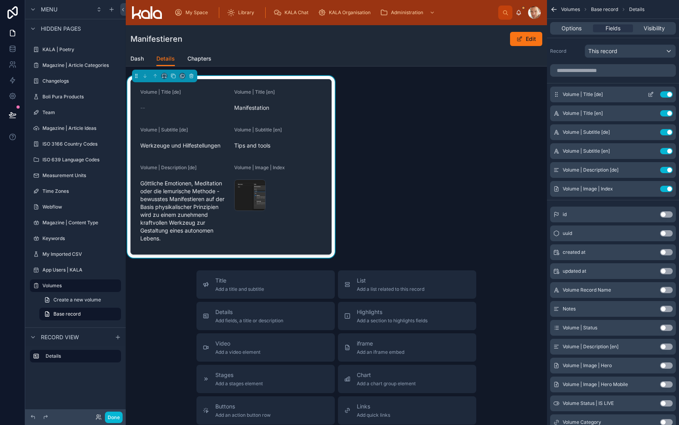
click at [649, 95] on icon "scrollable content" at bounding box center [651, 94] width 6 height 6
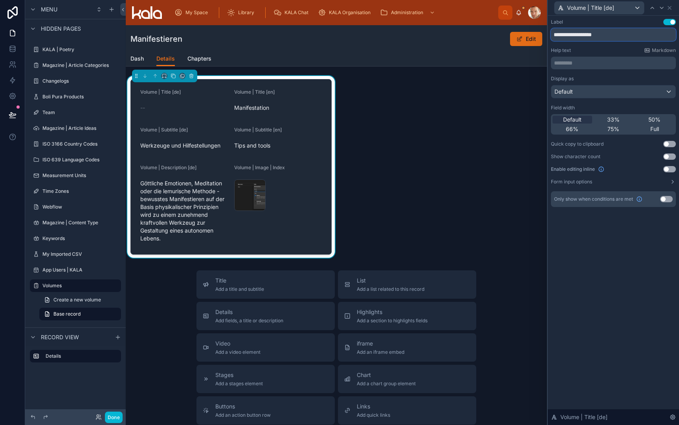
drag, startPoint x: 578, startPoint y: 35, endPoint x: 532, endPoint y: 36, distance: 46.4
click at [532, 37] on div "**********" at bounding box center [339, 212] width 679 height 425
type input "**********"
click at [653, 129] on span "Full" at bounding box center [655, 129] width 9 height 8
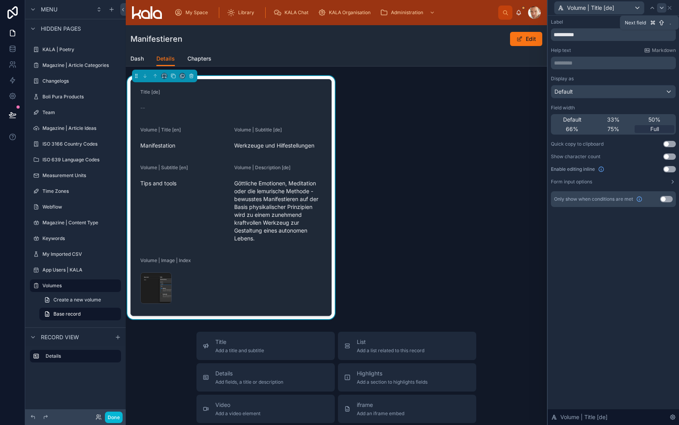
click at [662, 9] on icon at bounding box center [662, 8] width 6 height 6
drag, startPoint x: 578, startPoint y: 35, endPoint x: 547, endPoint y: 34, distance: 31.1
click at [547, 34] on div "**********" at bounding box center [613, 212] width 132 height 425
type input "**********"
click at [656, 127] on span "Full" at bounding box center [655, 129] width 9 height 8
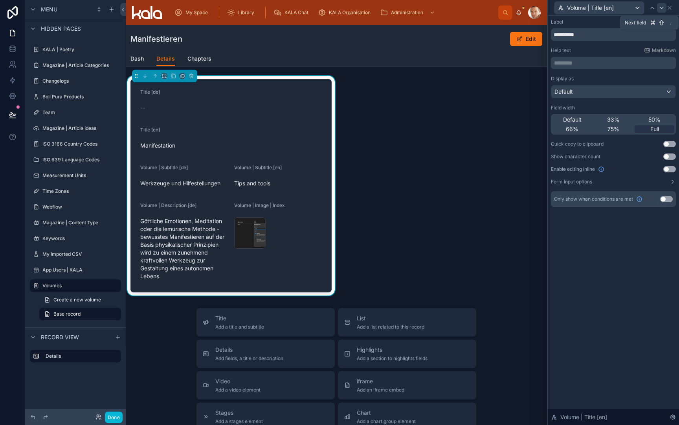
click at [661, 9] on icon at bounding box center [662, 8] width 6 height 6
drag, startPoint x: 577, startPoint y: 35, endPoint x: 529, endPoint y: 34, distance: 48.4
click at [529, 34] on div "**********" at bounding box center [339, 212] width 679 height 425
type input "**********"
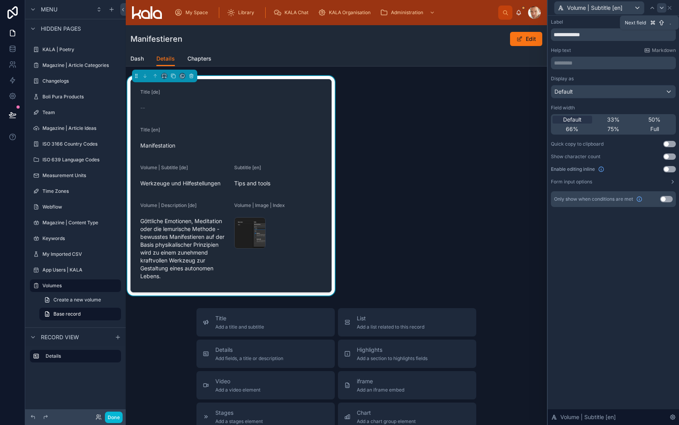
click at [662, 9] on icon at bounding box center [662, 8] width 6 height 6
drag, startPoint x: 579, startPoint y: 35, endPoint x: 547, endPoint y: 34, distance: 32.3
click at [547, 34] on div "**********" at bounding box center [613, 212] width 132 height 425
type input "**********"
click at [662, 10] on icon at bounding box center [662, 8] width 6 height 6
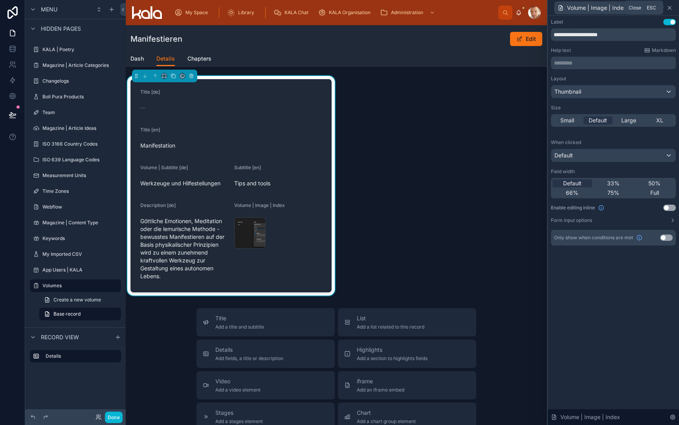
click at [668, 11] on icon at bounding box center [670, 8] width 6 height 6
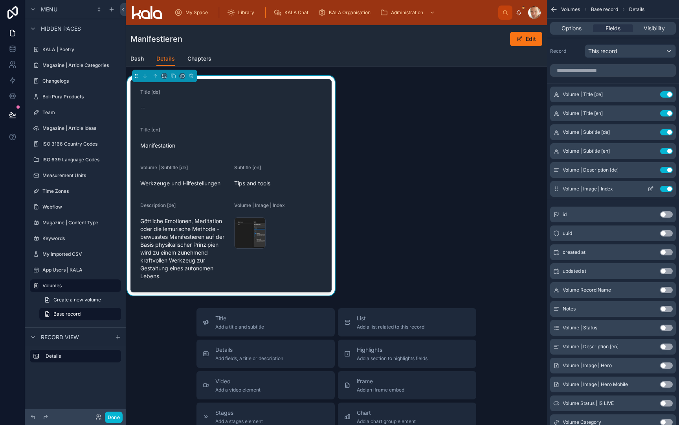
click at [662, 190] on button "Use setting" at bounding box center [666, 189] width 13 height 6
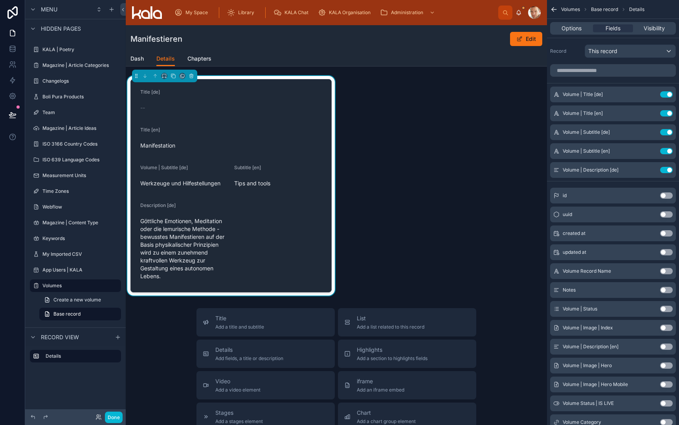
click at [668, 348] on button "Use setting" at bounding box center [666, 346] width 13 height 6
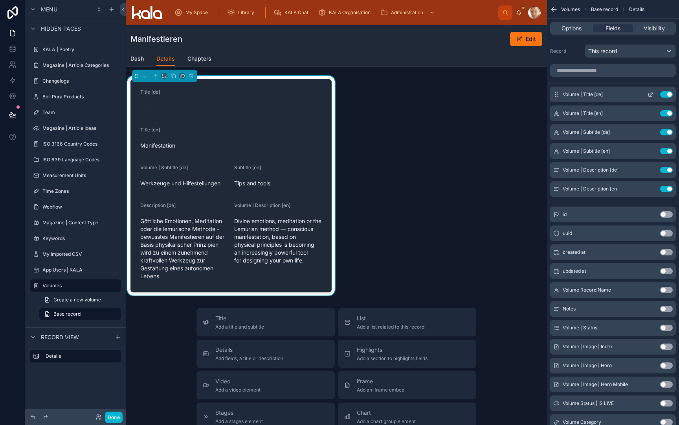
click at [650, 94] on icon "scrollable content" at bounding box center [651, 93] width 3 height 3
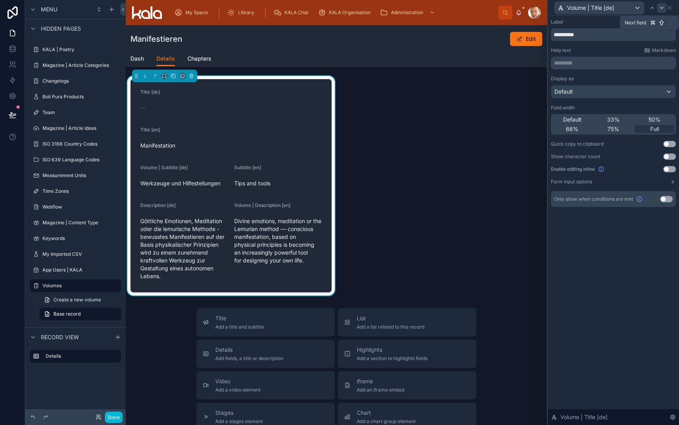
click at [663, 9] on icon at bounding box center [662, 8] width 6 height 6
click at [651, 10] on icon at bounding box center [652, 8] width 6 height 6
click at [653, 11] on div at bounding box center [652, 7] width 9 height 9
click at [662, 10] on icon at bounding box center [662, 8] width 6 height 6
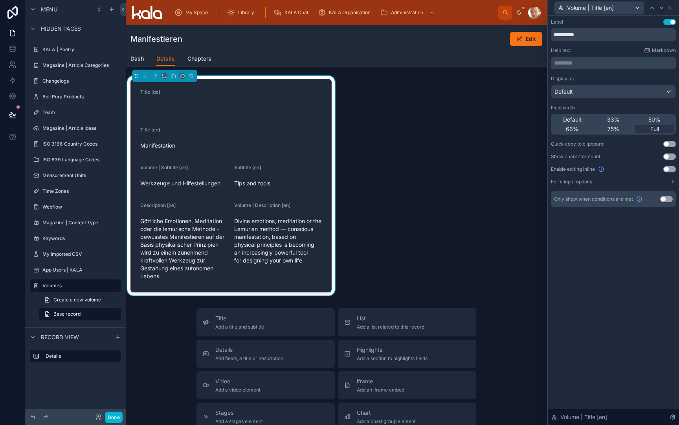
click at [662, 10] on icon at bounding box center [662, 8] width 6 height 6
drag, startPoint x: 574, startPoint y: 37, endPoint x: 541, endPoint y: 36, distance: 32.6
click at [541, 36] on div "**********" at bounding box center [339, 212] width 679 height 425
type input "**********"
click at [655, 129] on span "Full" at bounding box center [655, 129] width 9 height 8
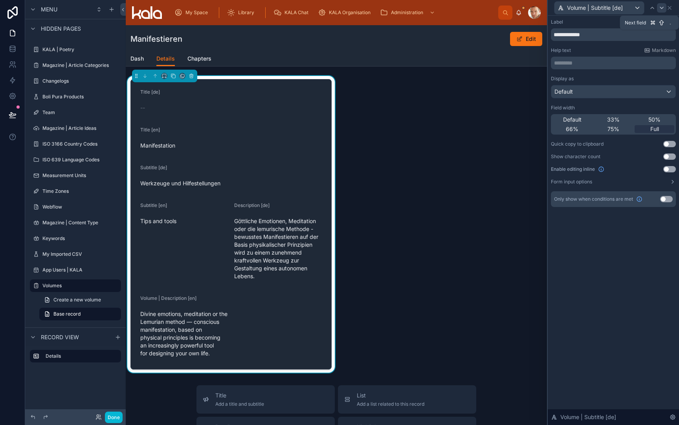
click at [662, 9] on icon at bounding box center [662, 8] width 6 height 6
click at [653, 131] on span "Full" at bounding box center [655, 129] width 9 height 8
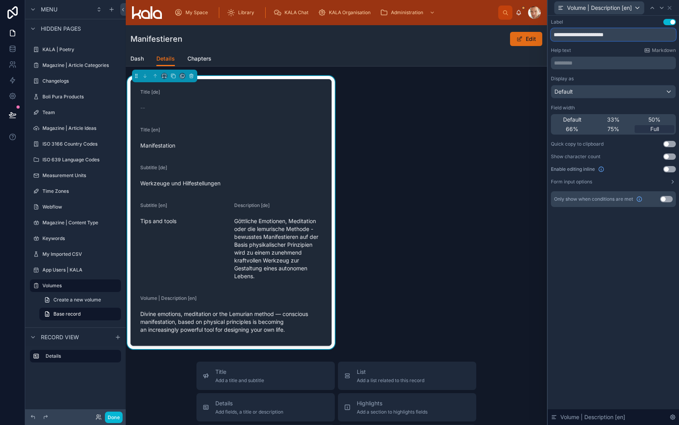
drag, startPoint x: 579, startPoint y: 33, endPoint x: 539, endPoint y: 32, distance: 40.1
click at [539, 32] on div "**********" at bounding box center [339, 212] width 679 height 425
type input "**********"
click at [662, 10] on icon at bounding box center [662, 8] width 6 height 6
click at [664, 9] on icon at bounding box center [662, 8] width 6 height 6
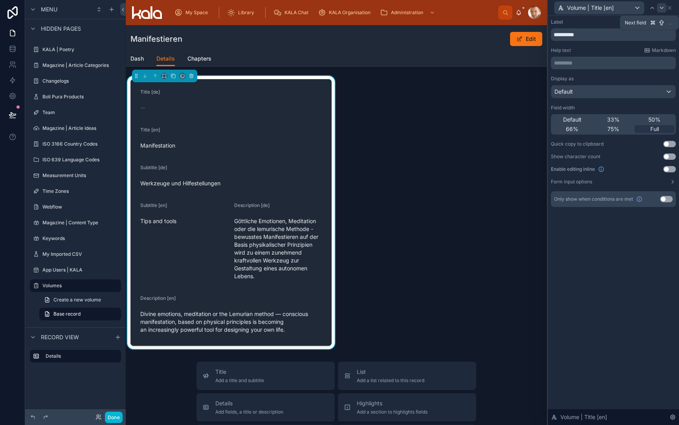
click at [663, 9] on icon at bounding box center [662, 8] width 6 height 6
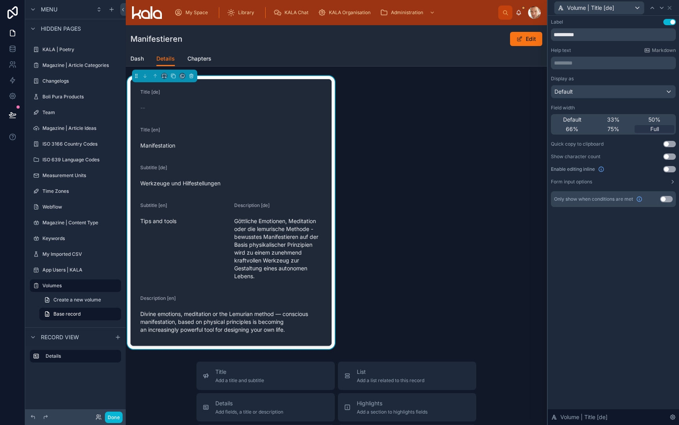
click at [671, 167] on button "Use setting" at bounding box center [670, 169] width 13 height 6
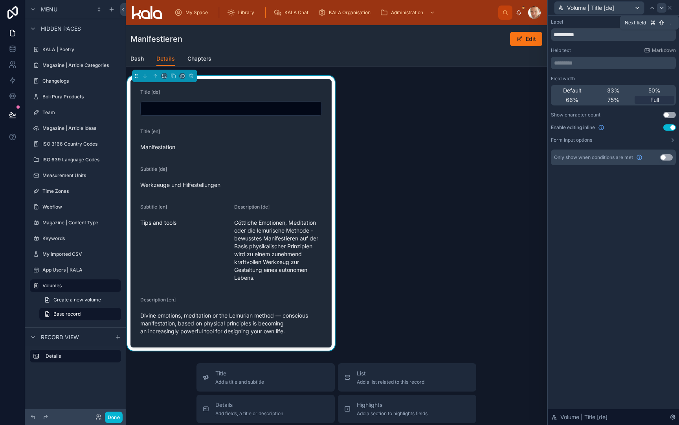
click at [662, 8] on icon at bounding box center [661, 8] width 3 height 2
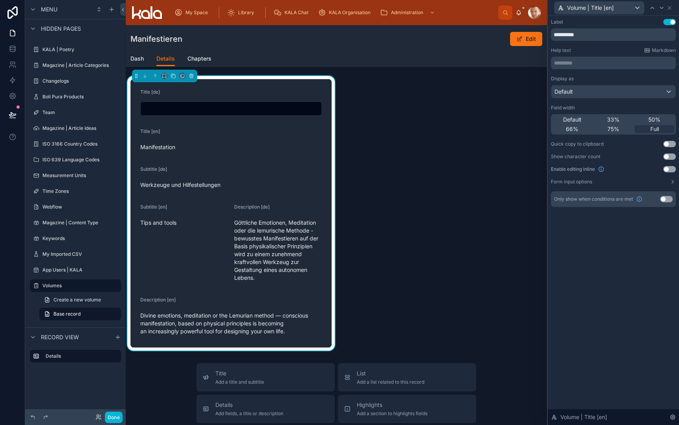
click at [672, 171] on button "Use setting" at bounding box center [670, 169] width 13 height 6
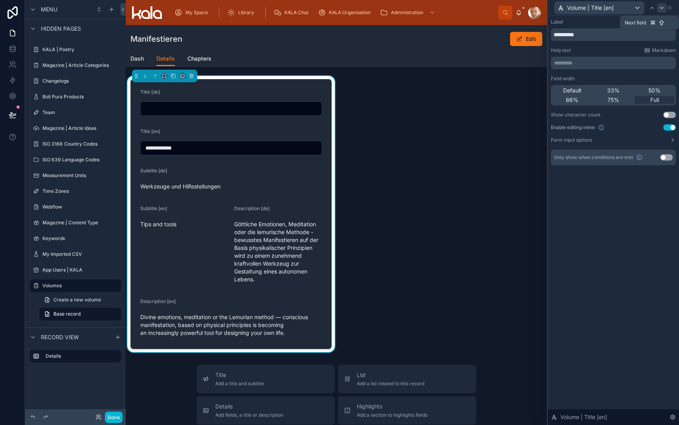
click at [661, 9] on icon at bounding box center [662, 8] width 6 height 6
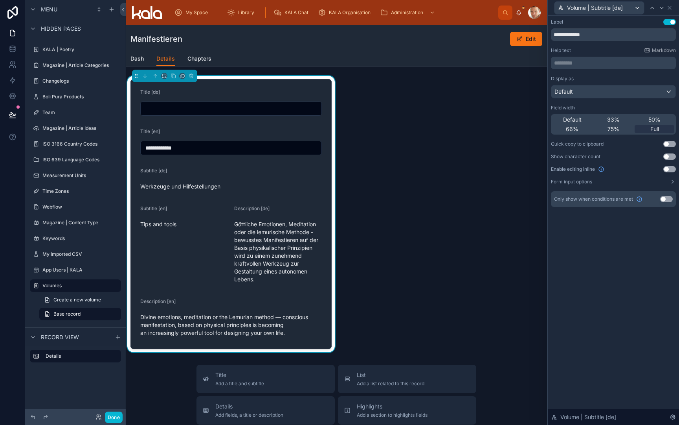
click at [672, 169] on button "Use setting" at bounding box center [670, 169] width 13 height 6
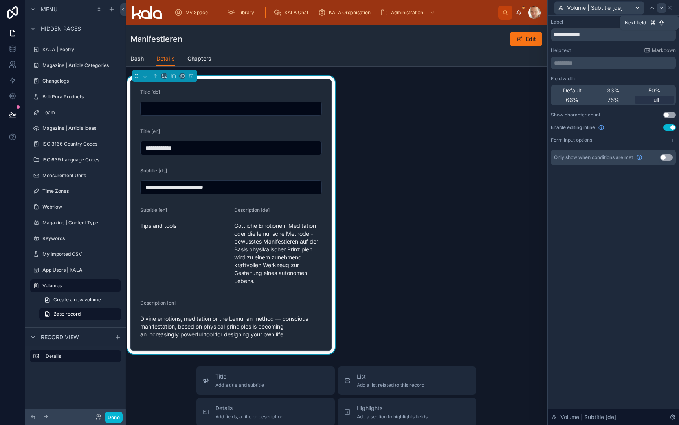
click at [664, 8] on icon at bounding box center [662, 8] width 6 height 6
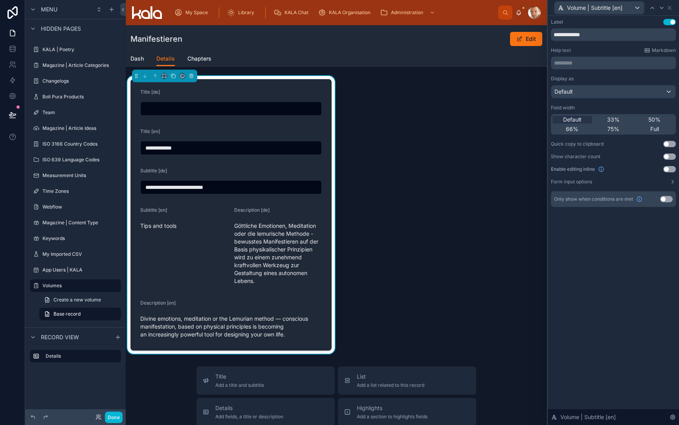
click at [671, 169] on button "Use setting" at bounding box center [670, 169] width 13 height 6
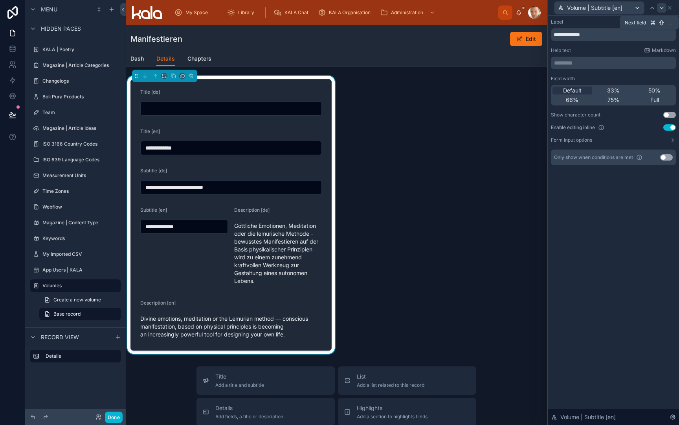
click at [663, 6] on icon at bounding box center [662, 8] width 6 height 6
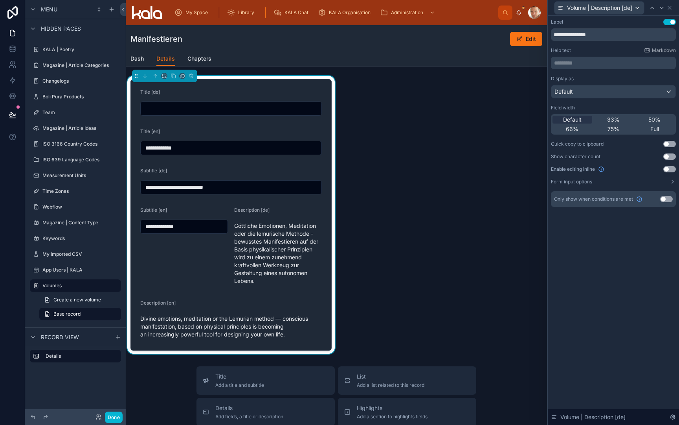
click at [671, 171] on button "Use setting" at bounding box center [670, 169] width 13 height 6
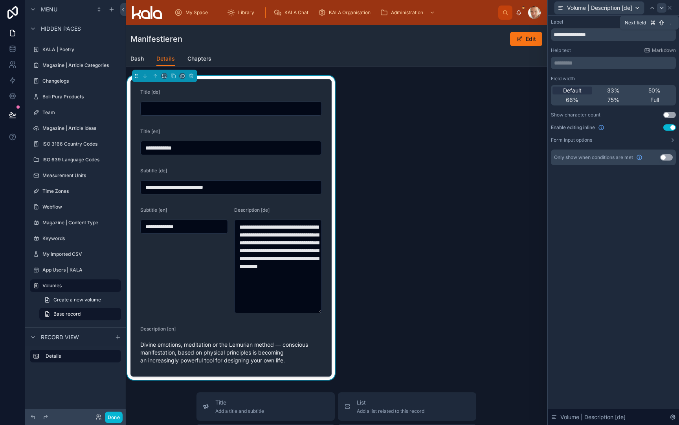
click at [661, 9] on icon at bounding box center [662, 8] width 6 height 6
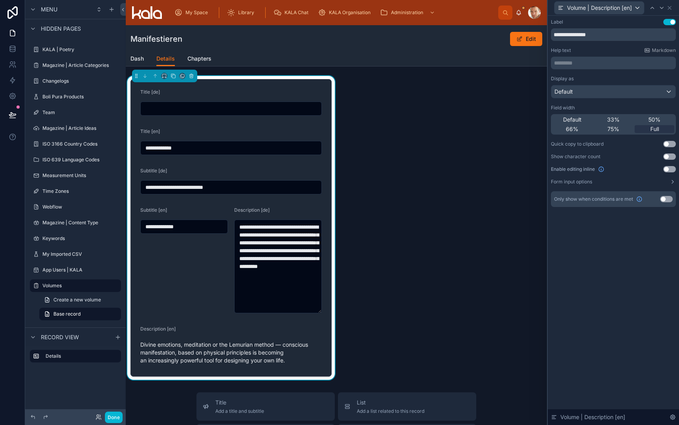
click at [671, 170] on button "Use setting" at bounding box center [670, 169] width 13 height 6
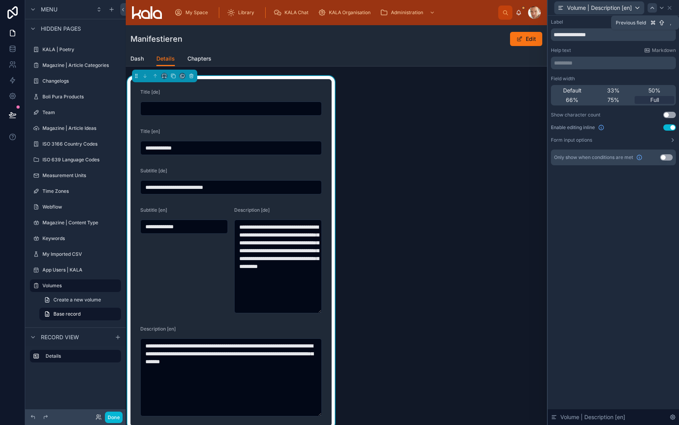
click at [651, 10] on icon at bounding box center [652, 8] width 6 height 6
click at [653, 101] on span "Full" at bounding box center [655, 100] width 9 height 8
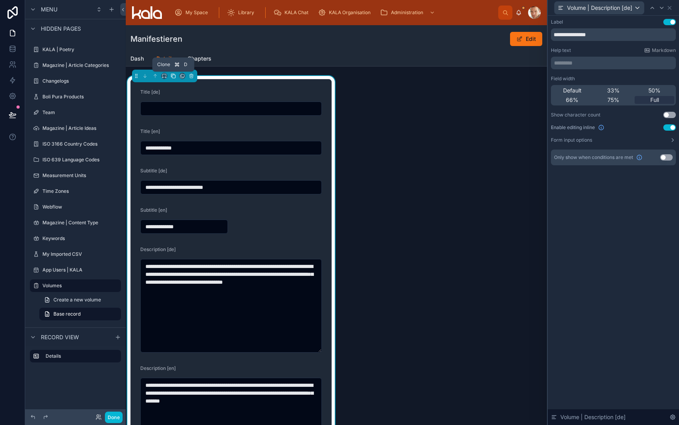
click at [172, 76] on icon at bounding box center [174, 76] width 6 height 6
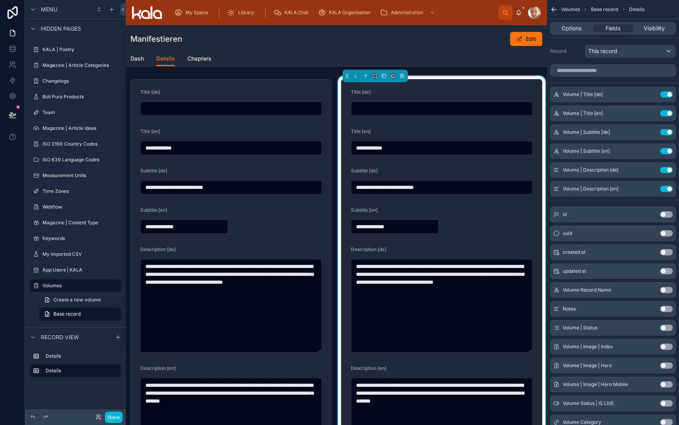
click at [450, 89] on div "Title [de]" at bounding box center [442, 93] width 182 height 9
click at [668, 92] on button "Use setting" at bounding box center [666, 94] width 13 height 6
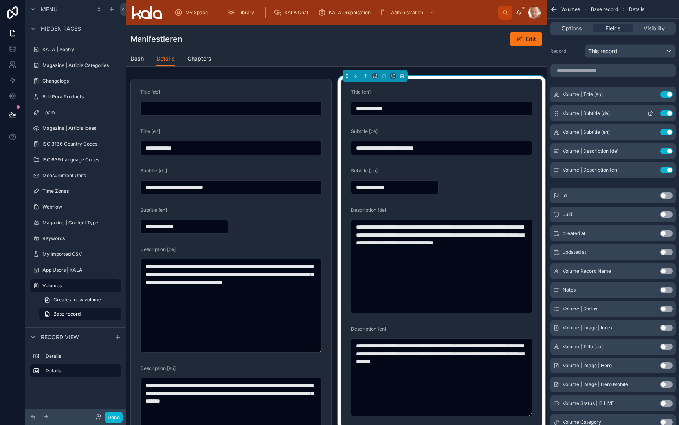
click at [666, 112] on button "Use setting" at bounding box center [666, 113] width 13 height 6
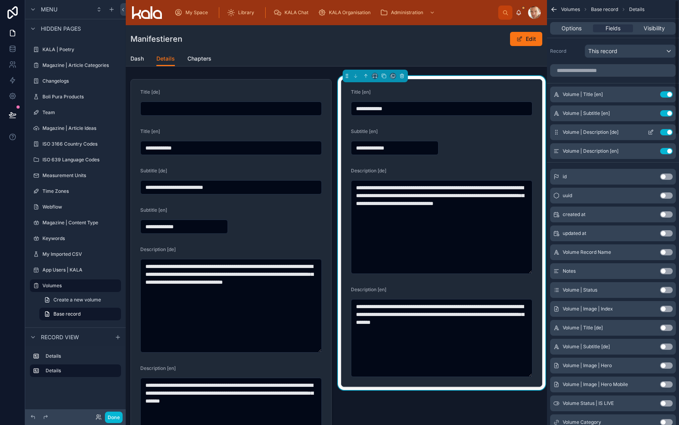
click at [666, 131] on button "Use setting" at bounding box center [666, 132] width 13 height 6
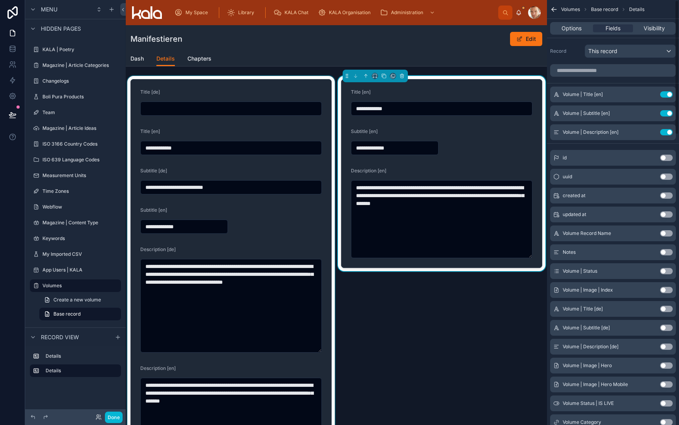
click at [269, 94] on div at bounding box center [231, 272] width 211 height 392
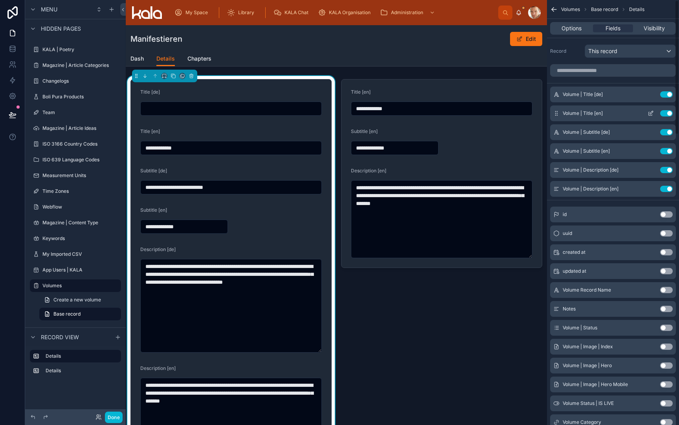
click at [667, 115] on button "Use setting" at bounding box center [666, 113] width 13 height 6
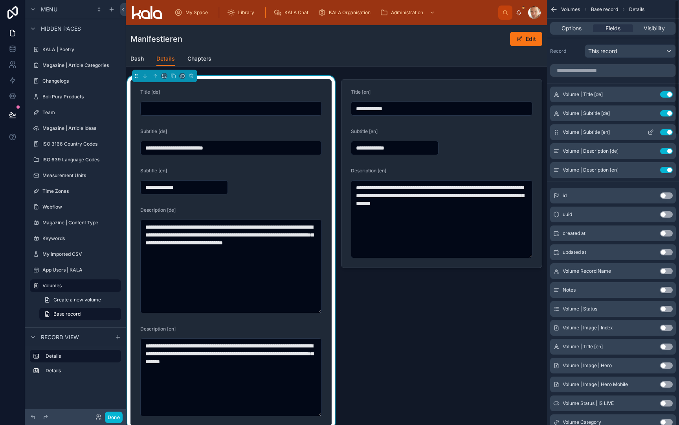
click at [666, 131] on button "Use setting" at bounding box center [666, 132] width 13 height 6
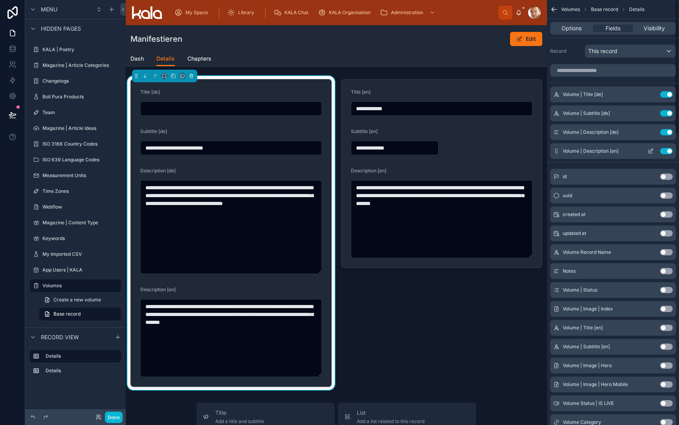
click at [665, 151] on button "Use setting" at bounding box center [666, 151] width 13 height 6
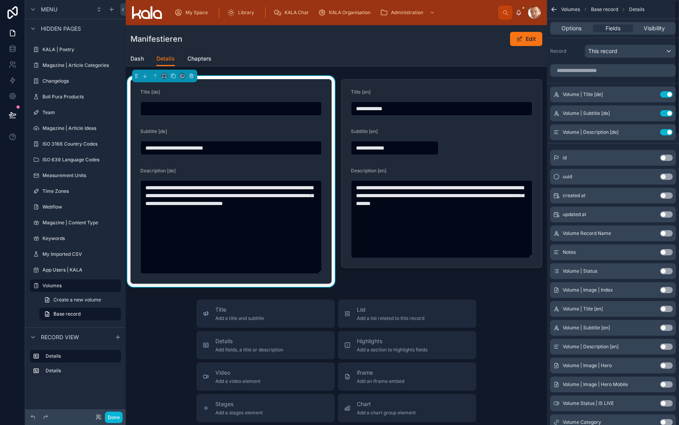
click at [287, 109] on input "text" at bounding box center [231, 108] width 181 height 11
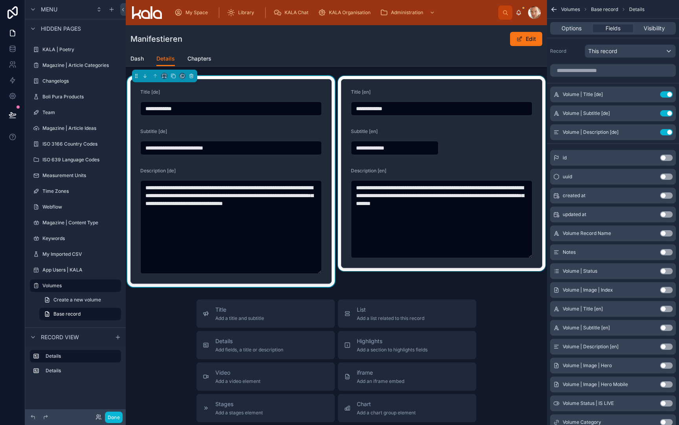
type input "**********"
click at [369, 286] on div at bounding box center [442, 181] width 211 height 211
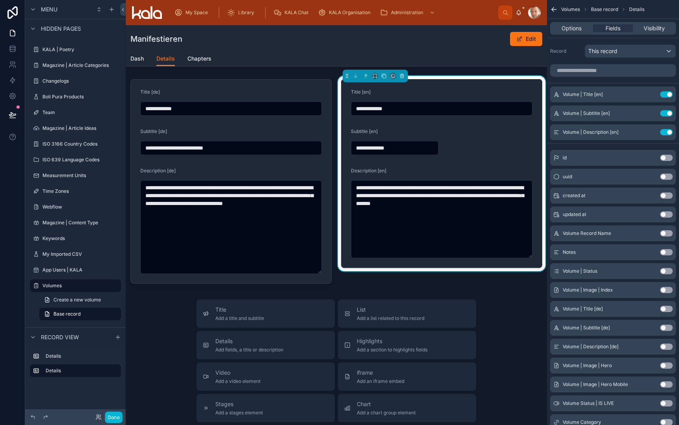
click at [423, 52] on div "Dash Details Chapters" at bounding box center [337, 58] width 412 height 15
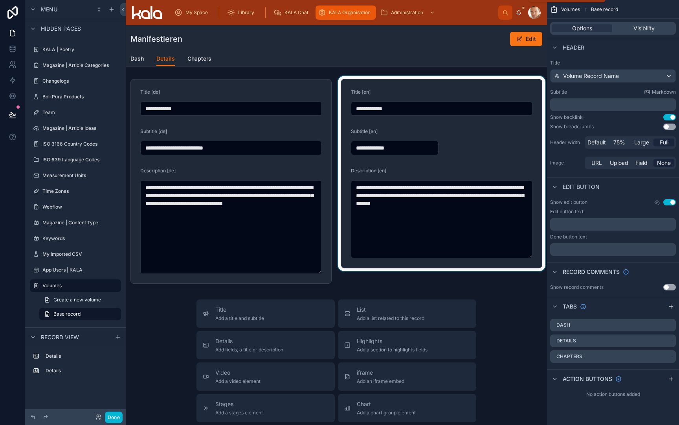
click at [343, 10] on span "KALA Organisation" at bounding box center [350, 12] width 42 height 6
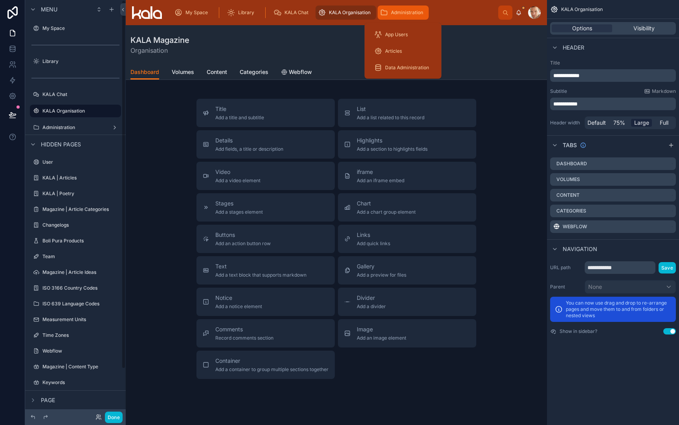
click at [383, 15] on icon "scrollable content" at bounding box center [384, 13] width 8 height 8
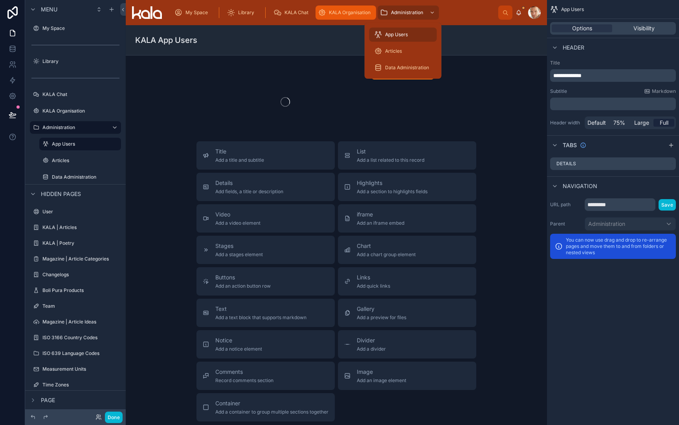
click at [346, 15] on span "KALA Organisation" at bounding box center [350, 12] width 42 height 6
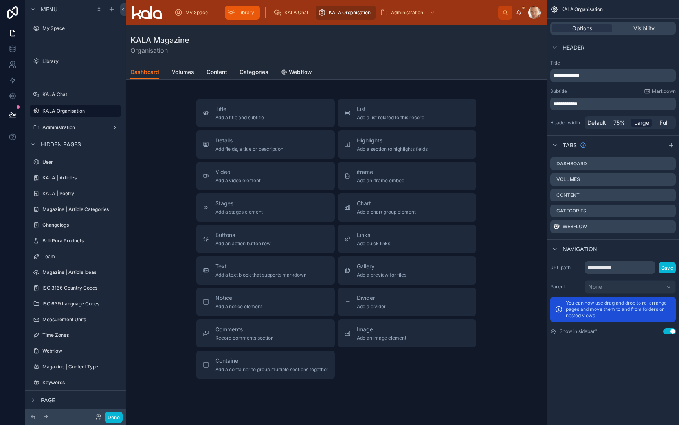
click at [253, 16] on div "Library" at bounding box center [242, 12] width 30 height 13
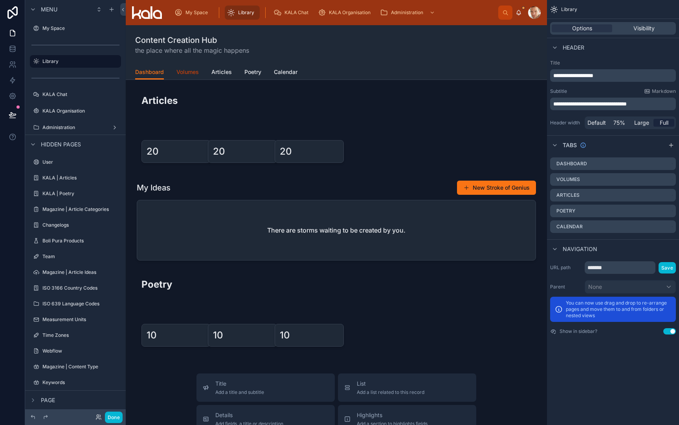
click at [193, 74] on span "Volumes" at bounding box center [188, 72] width 22 height 8
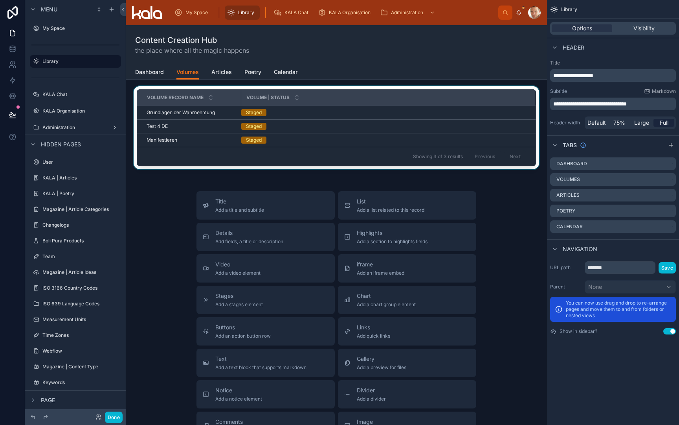
click at [165, 143] on div at bounding box center [336, 129] width 409 height 86
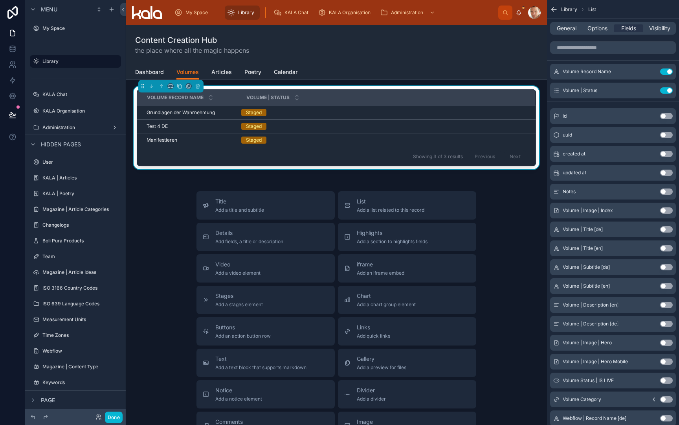
click at [165, 143] on span "Manifestieren" at bounding box center [162, 140] width 31 height 6
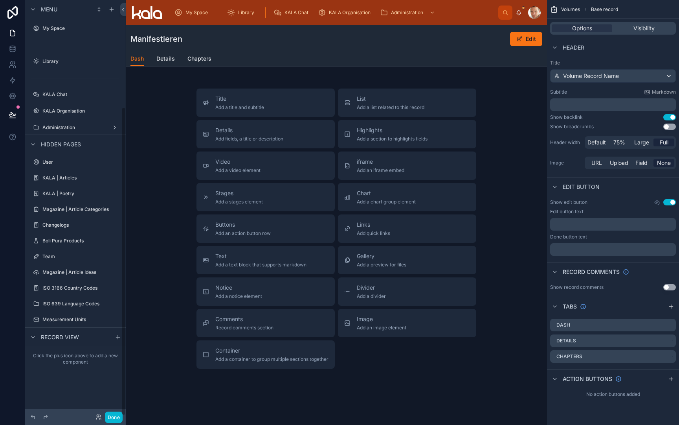
scroll to position [144, 0]
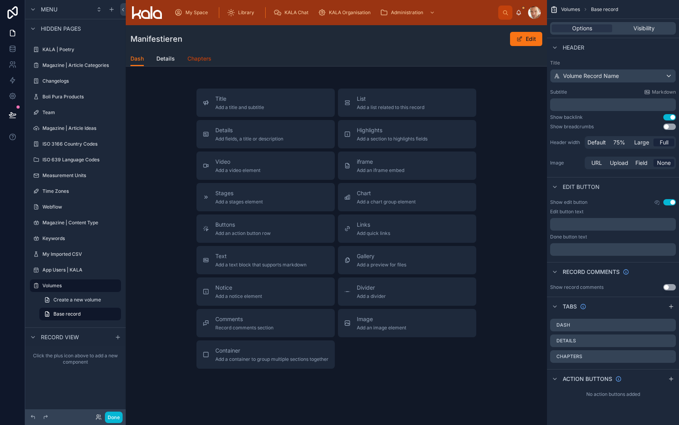
click at [202, 62] on span "Chapters" at bounding box center [200, 59] width 24 height 8
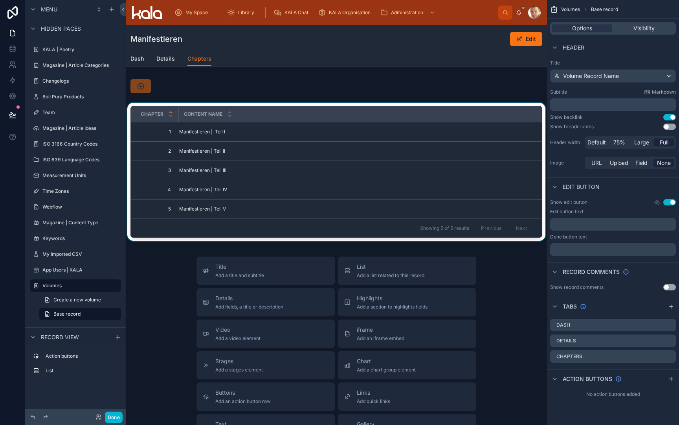
click at [210, 131] on div at bounding box center [336, 173] width 421 height 141
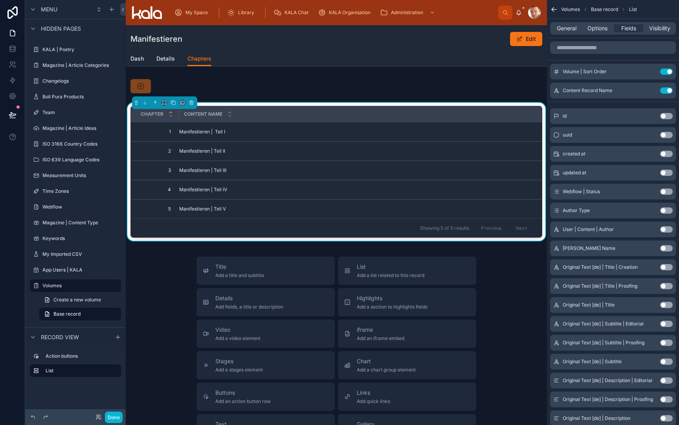
click at [210, 131] on span "Manifestieren | Teil I" at bounding box center [202, 132] width 46 height 6
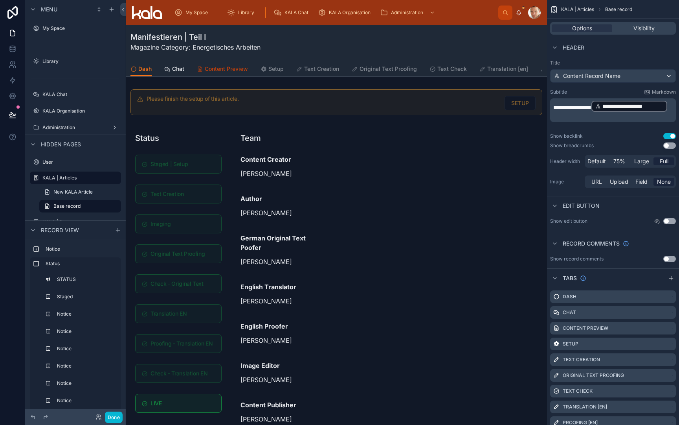
click at [230, 70] on span "Content Preview" at bounding box center [226, 69] width 43 height 8
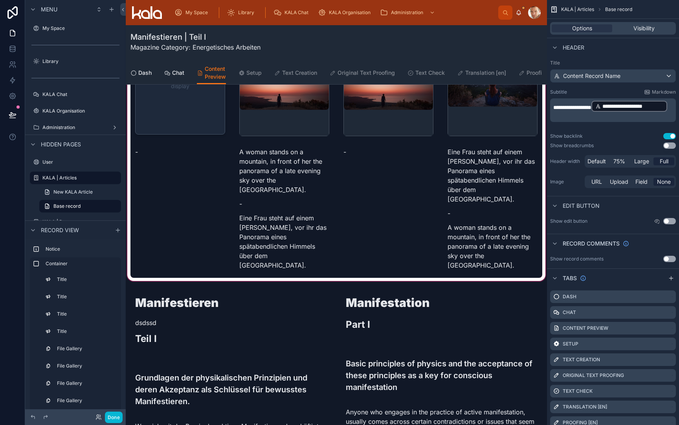
scroll to position [133, 0]
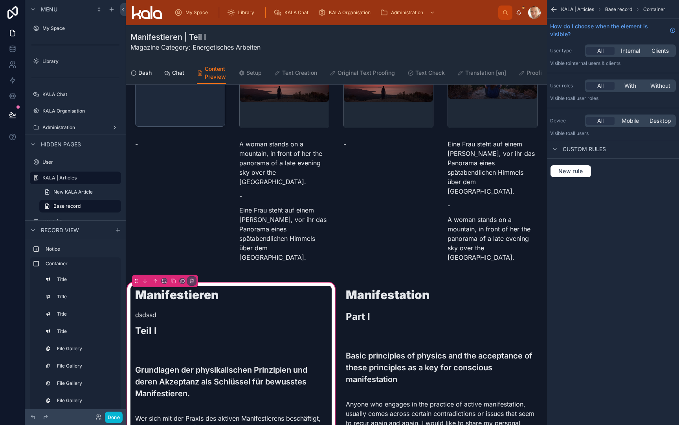
click at [205, 285] on div at bounding box center [231, 315] width 201 height 61
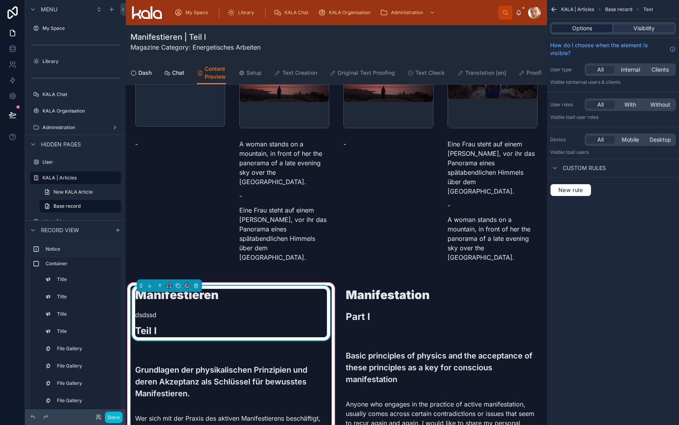
click at [574, 29] on span "Options" at bounding box center [582, 28] width 20 height 8
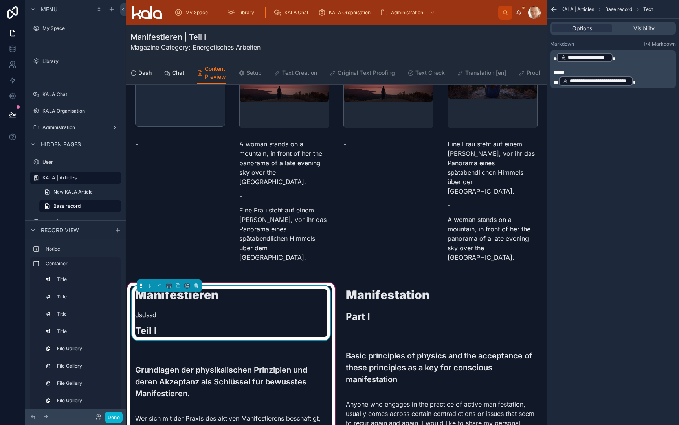
click at [621, 59] on p "**********" at bounding box center [614, 57] width 121 height 11
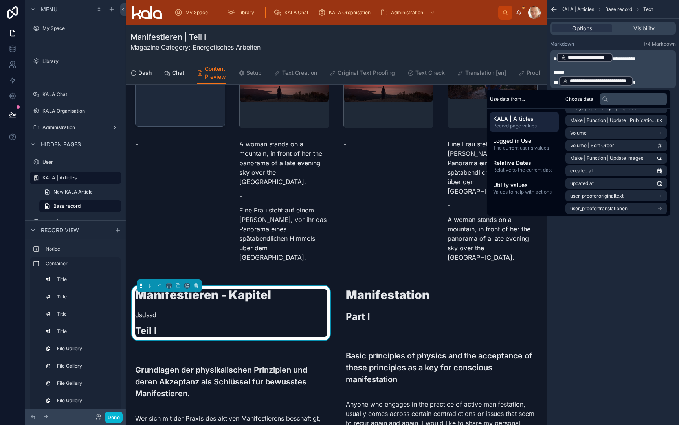
scroll to position [3153, 0]
click at [626, 146] on li "Volume | Sort Order" at bounding box center [617, 147] width 102 height 11
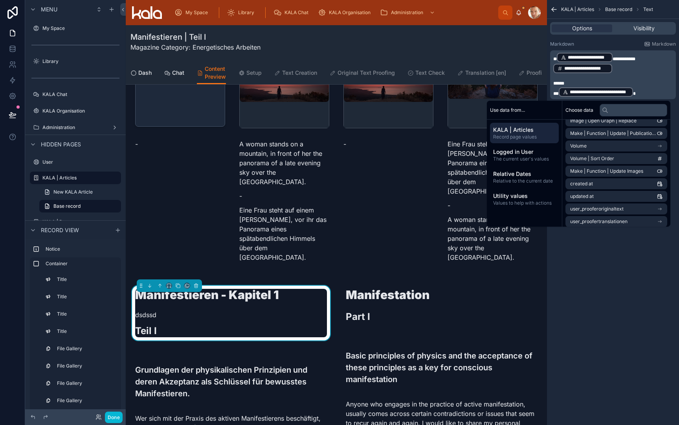
click at [557, 57] on span "*" at bounding box center [556, 59] width 4 height 5
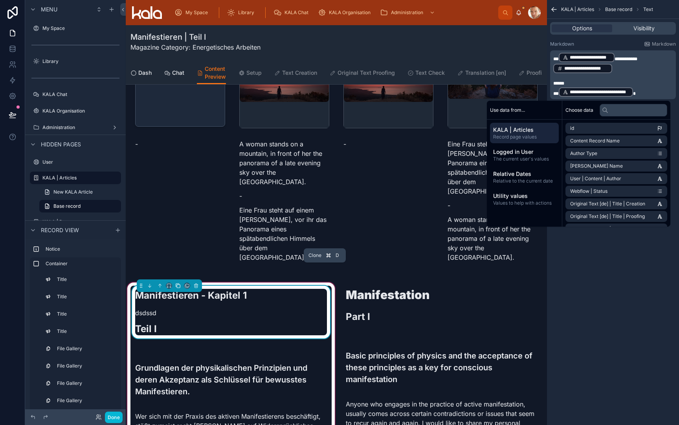
click at [179, 283] on icon at bounding box center [178, 286] width 6 height 6
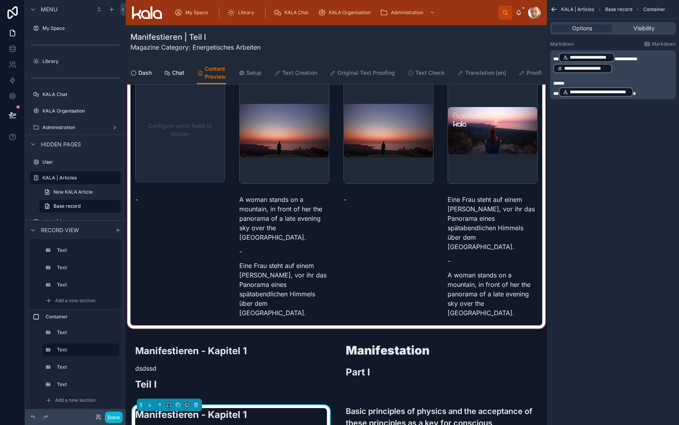
scroll to position [86, 0]
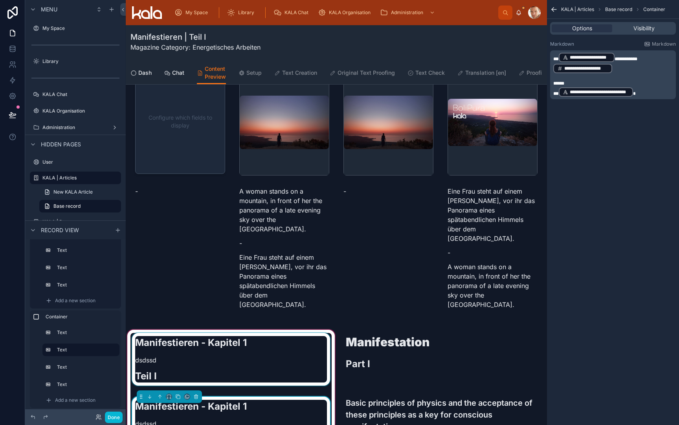
click at [189, 333] on div at bounding box center [231, 362] width 201 height 59
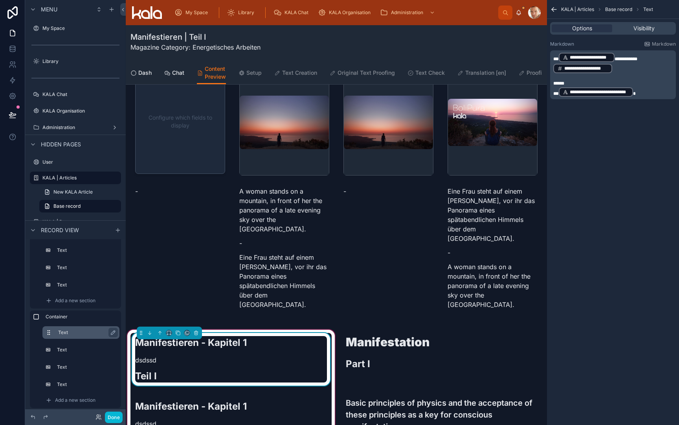
click at [61, 333] on label "Text" at bounding box center [85, 332] width 55 height 6
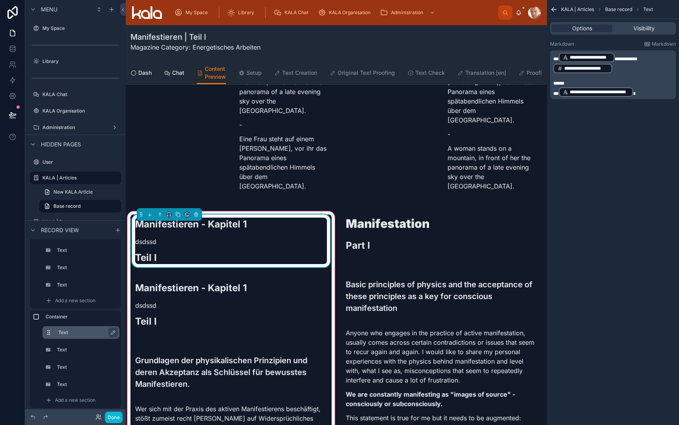
click at [65, 333] on label "Text" at bounding box center [85, 332] width 55 height 6
click at [113, 331] on icon "scrollable content" at bounding box center [113, 332] width 6 height 6
click at [87, 327] on div "****" at bounding box center [80, 332] width 77 height 13
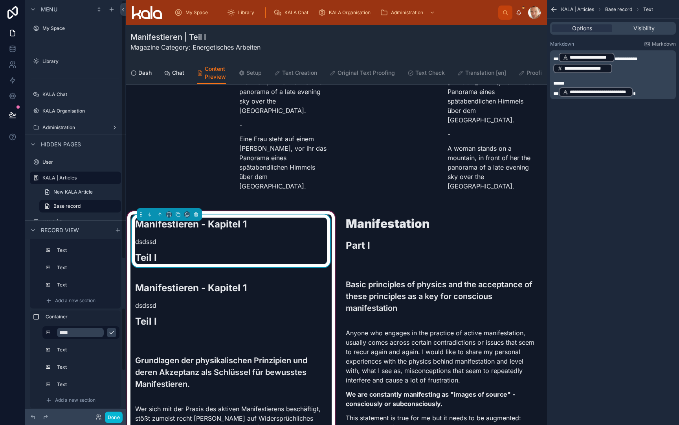
click at [88, 335] on input "****" at bounding box center [80, 331] width 47 height 9
click at [66, 334] on input "**********" at bounding box center [80, 331] width 47 height 9
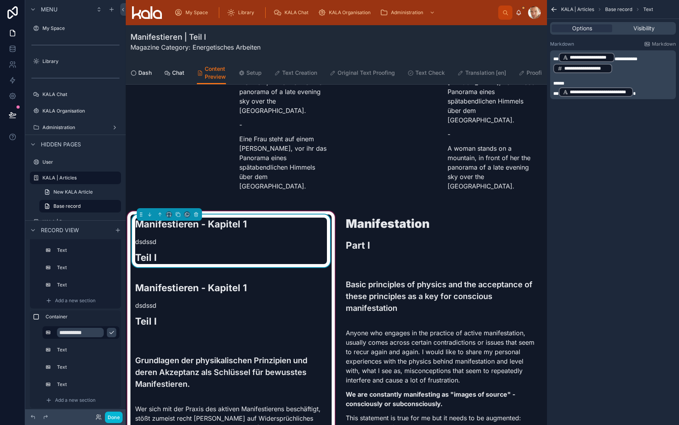
type input "**********"
click at [111, 334] on icon "scrollable content" at bounding box center [112, 332] width 6 height 6
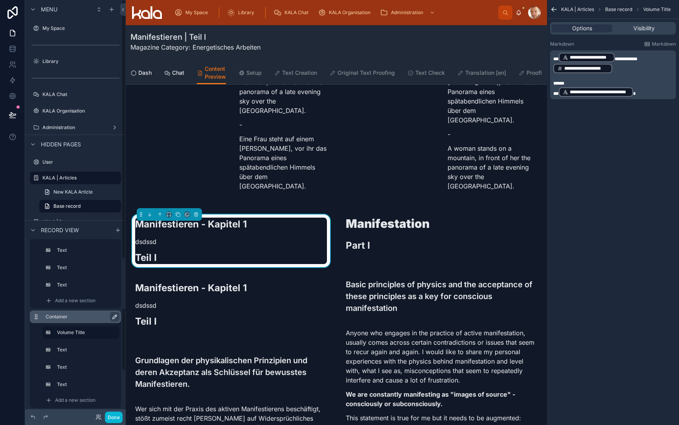
click at [113, 317] on icon "scrollable content" at bounding box center [115, 317] width 4 height 4
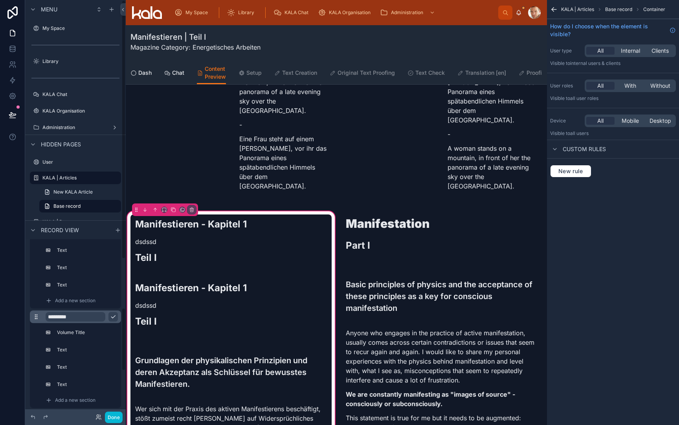
click at [82, 319] on input "*********" at bounding box center [76, 316] width 60 height 9
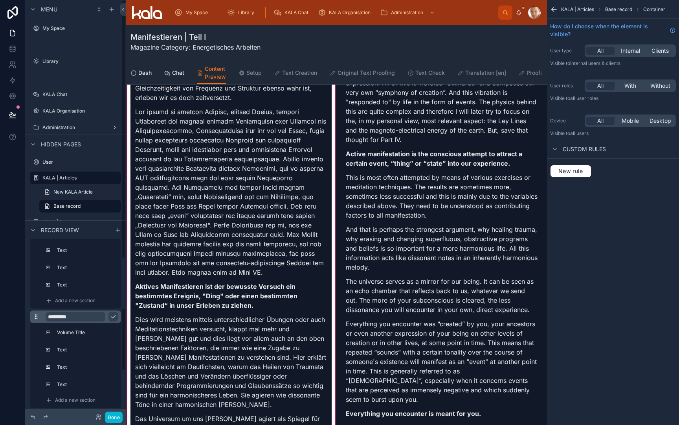
click at [82, 319] on input "*********" at bounding box center [76, 316] width 60 height 9
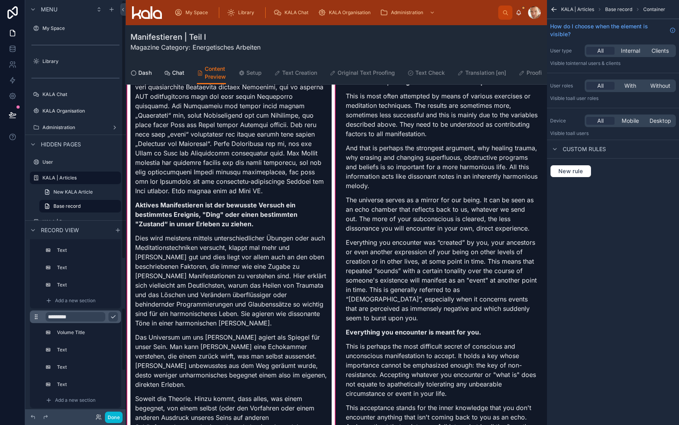
scroll to position [863, 0]
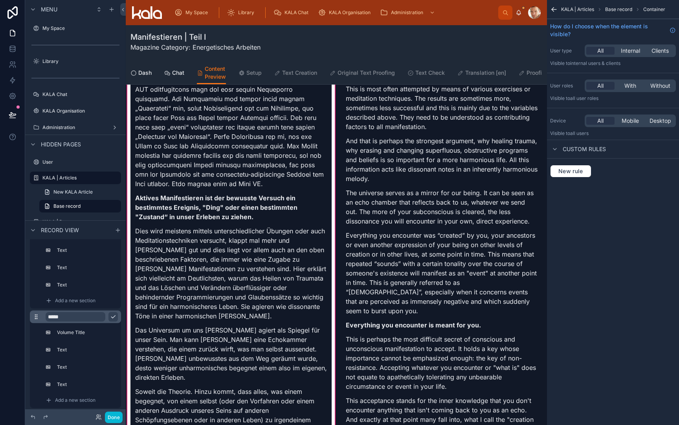
type input "******"
click at [113, 316] on icon "scrollable content" at bounding box center [113, 316] width 6 height 6
click at [82, 332] on label "Volume Title" at bounding box center [85, 332] width 55 height 6
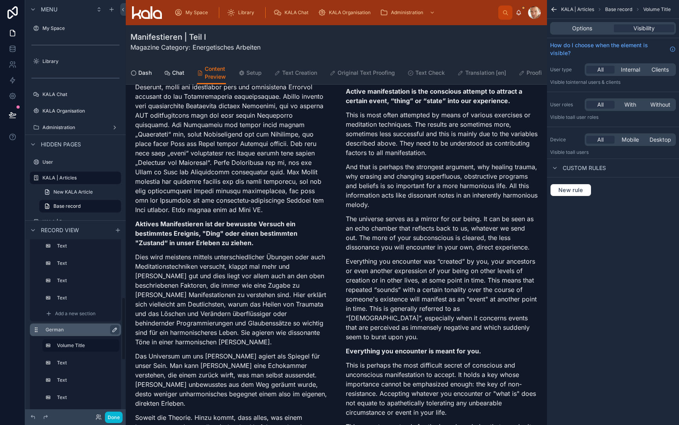
scroll to position [173, 0]
click at [92, 347] on div "Volume Title" at bounding box center [87, 343] width 58 height 9
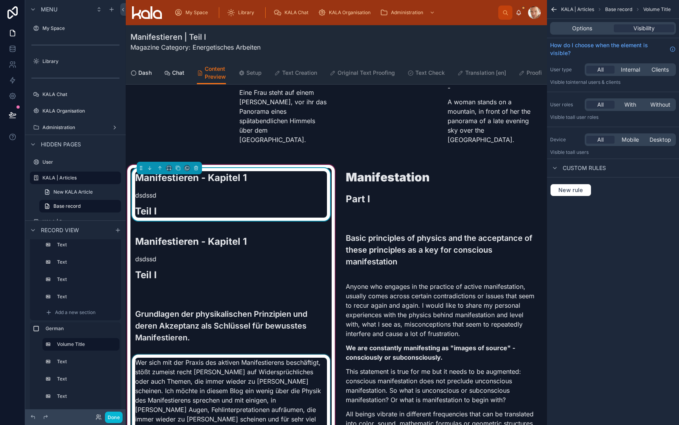
scroll to position [247, 0]
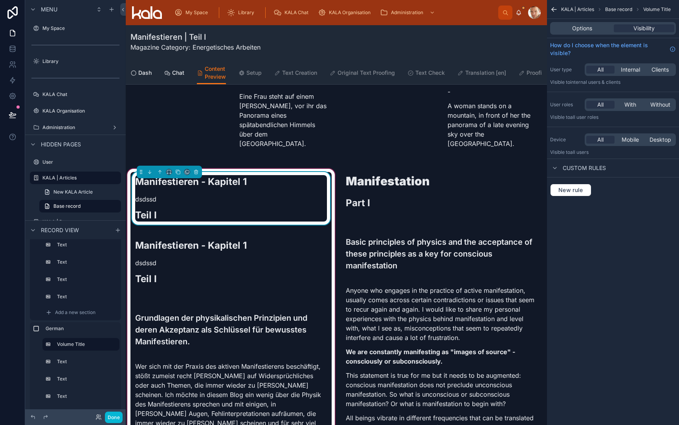
click at [302, 189] on div "Manifestieren - Kapitel 1 dsdssd Teil I" at bounding box center [231, 198] width 192 height 46
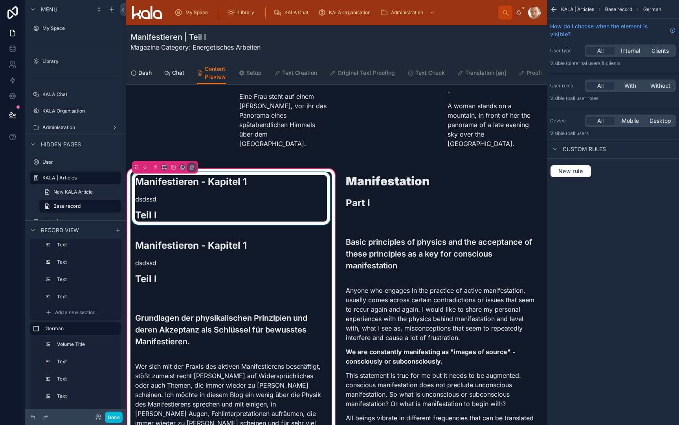
click at [258, 172] on div at bounding box center [231, 201] width 201 height 59
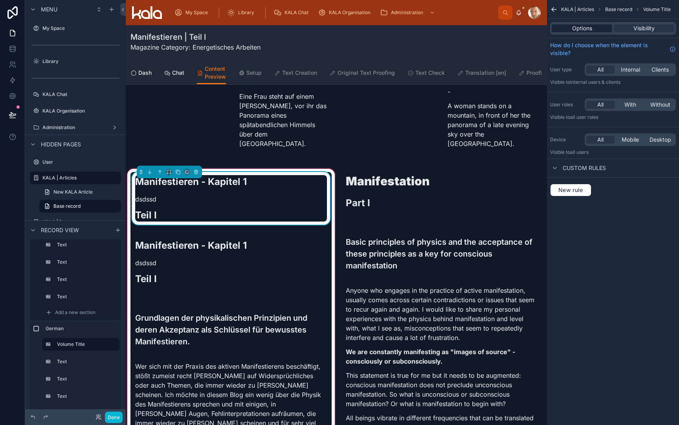
click at [580, 31] on span "Options" at bounding box center [582, 28] width 20 height 8
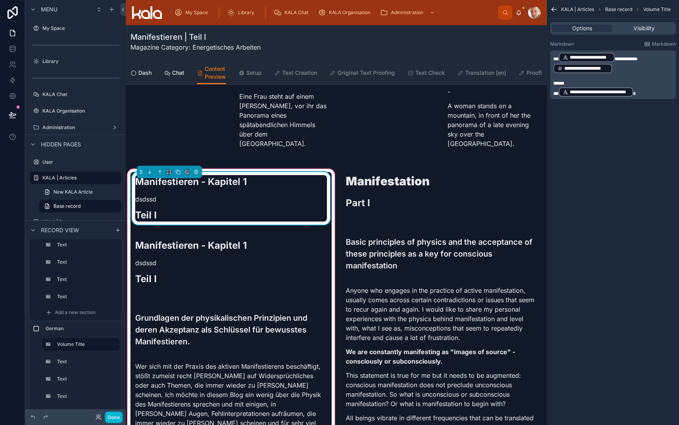
click at [654, 91] on p "**********" at bounding box center [614, 91] width 121 height 11
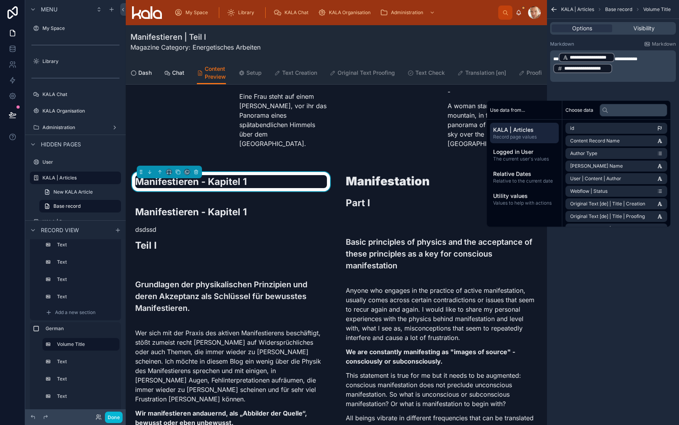
scroll to position [0, 0]
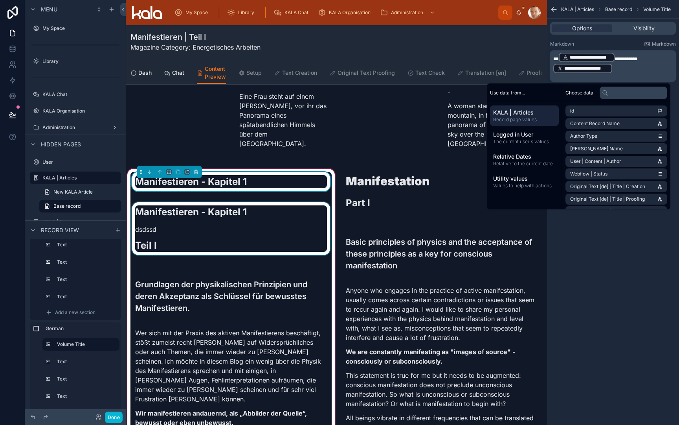
click at [256, 202] on div at bounding box center [231, 231] width 201 height 59
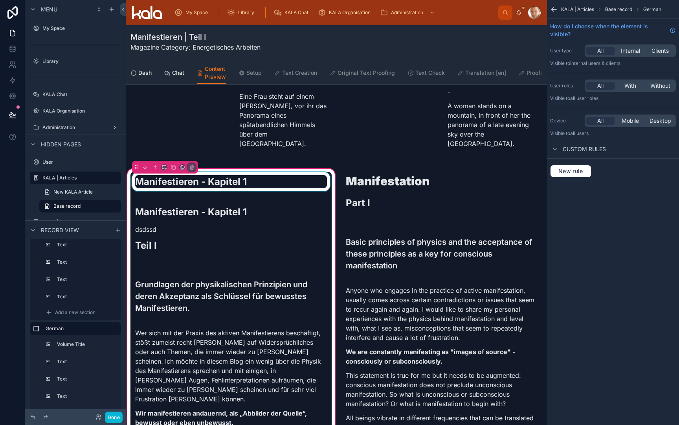
click at [245, 172] on div at bounding box center [231, 185] width 201 height 26
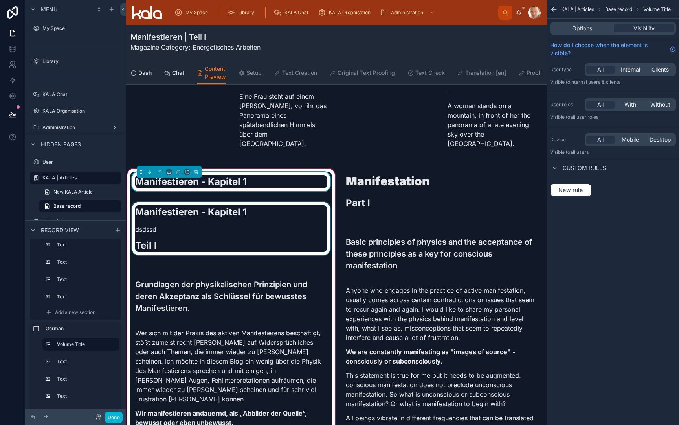
click at [227, 202] on div at bounding box center [231, 231] width 201 height 59
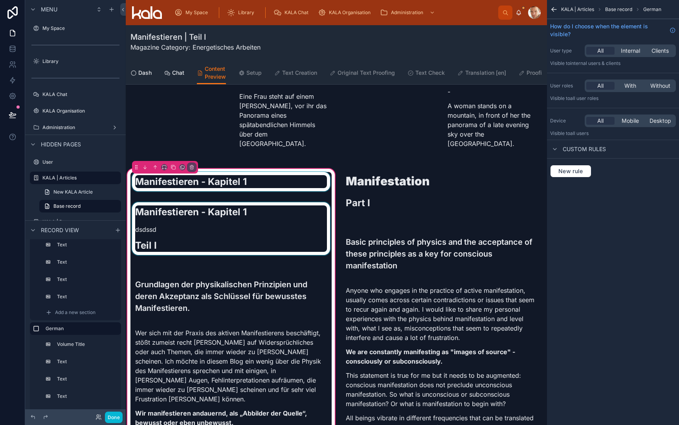
click at [227, 202] on div at bounding box center [231, 231] width 201 height 59
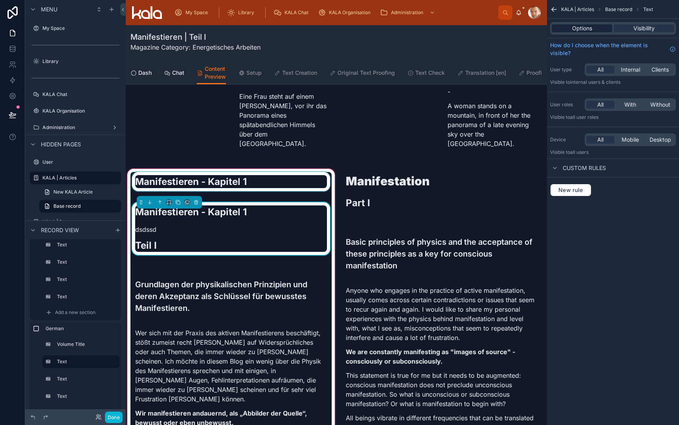
click at [582, 27] on span "Options" at bounding box center [582, 28] width 20 height 8
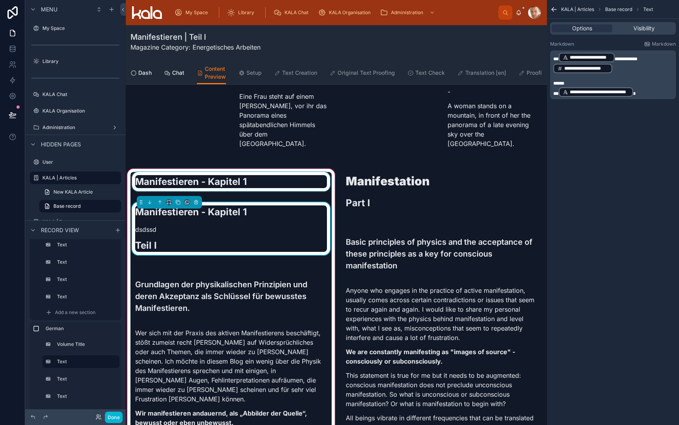
click at [596, 81] on p "******" at bounding box center [614, 83] width 121 height 6
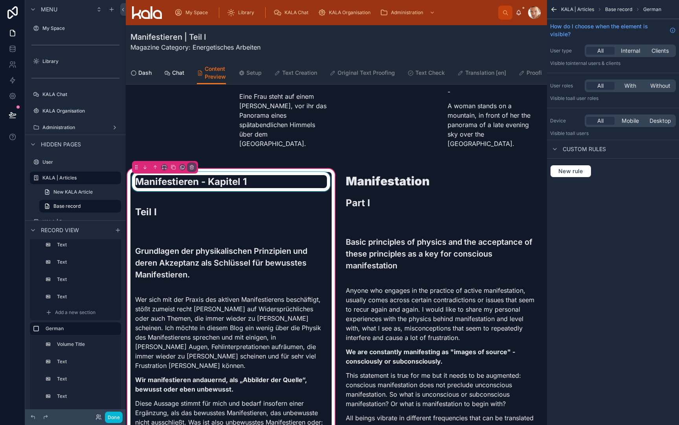
click at [257, 172] on div at bounding box center [231, 185] width 201 height 26
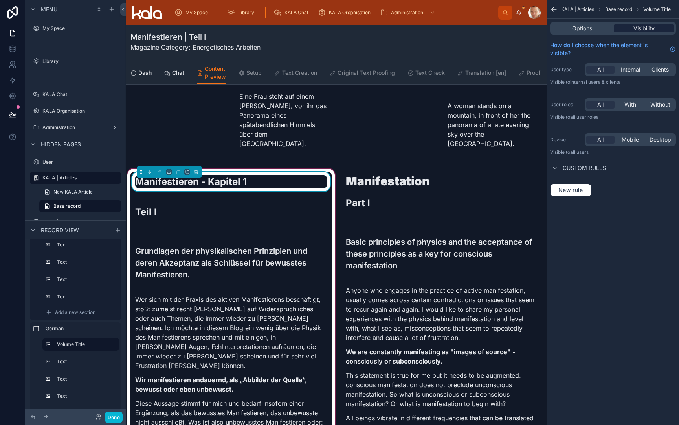
click at [650, 29] on span "Visibility" at bounding box center [644, 28] width 21 height 8
click at [529, 72] on span "Admin Guide" at bounding box center [526, 73] width 34 height 8
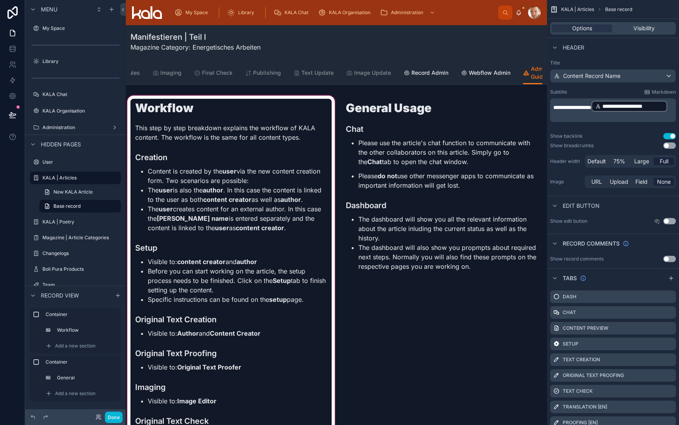
click at [233, 116] on div at bounding box center [231, 381] width 211 height 575
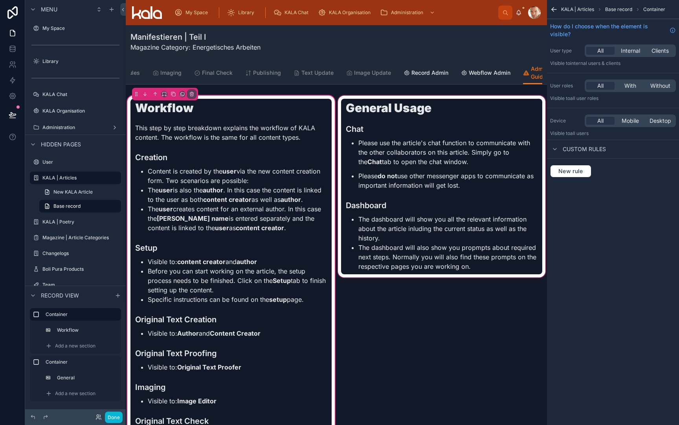
click at [365, 139] on div at bounding box center [442, 381] width 211 height 575
click at [391, 132] on div at bounding box center [442, 381] width 211 height 575
click at [424, 128] on div at bounding box center [442, 381] width 211 height 575
click at [447, 113] on div at bounding box center [442, 381] width 211 height 575
click at [432, 116] on div at bounding box center [442, 381] width 211 height 575
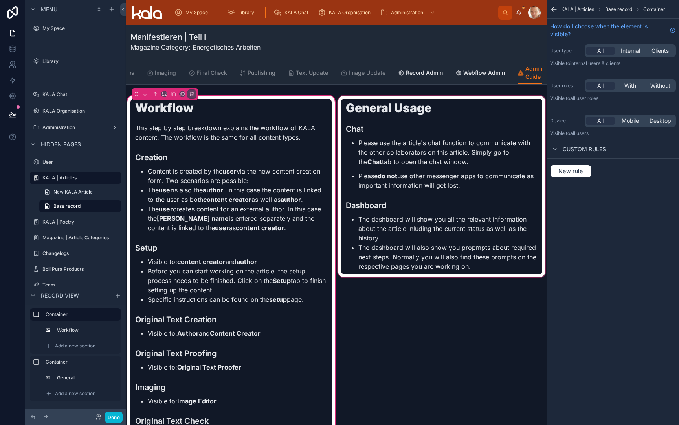
click at [456, 109] on div at bounding box center [442, 381] width 211 height 575
click at [378, 106] on div at bounding box center [442, 381] width 211 height 575
click at [383, 145] on div at bounding box center [442, 381] width 211 height 575
click at [394, 255] on div at bounding box center [442, 381] width 211 height 575
click at [392, 324] on div at bounding box center [442, 381] width 211 height 575
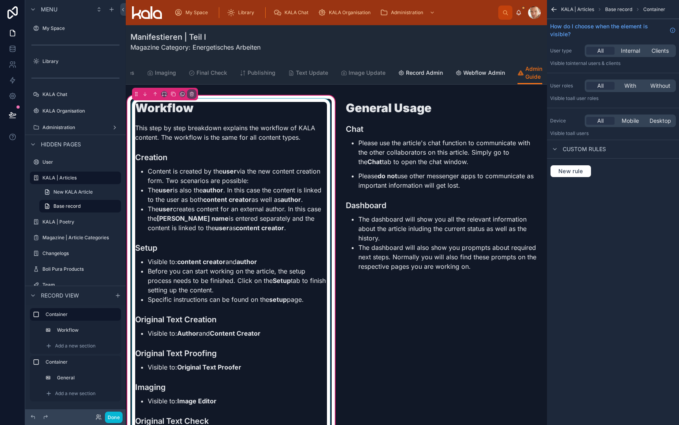
click at [267, 272] on div at bounding box center [231, 381] width 201 height 565
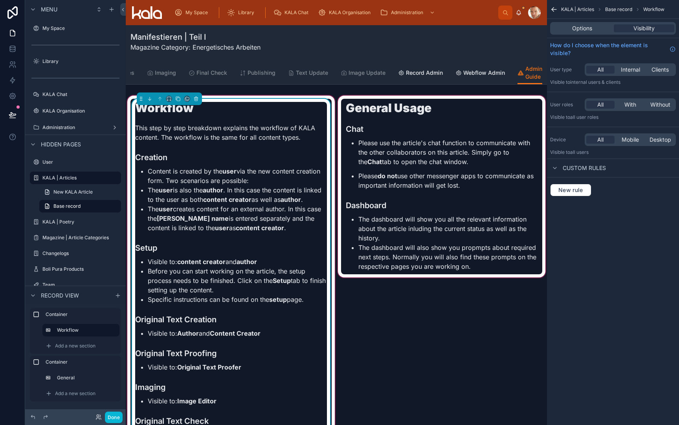
click at [379, 254] on div at bounding box center [442, 381] width 211 height 575
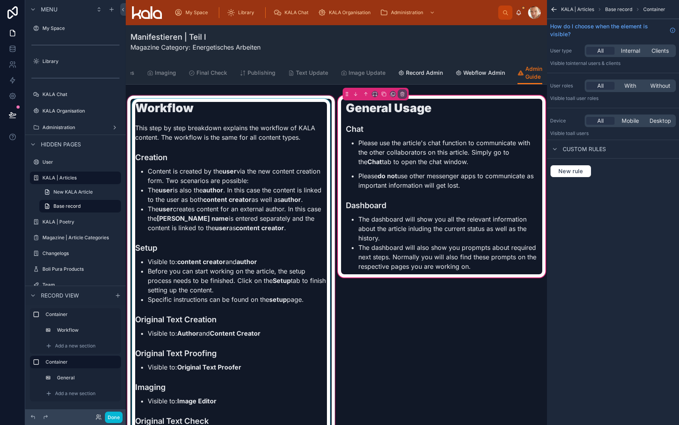
click at [379, 254] on div at bounding box center [441, 186] width 201 height 175
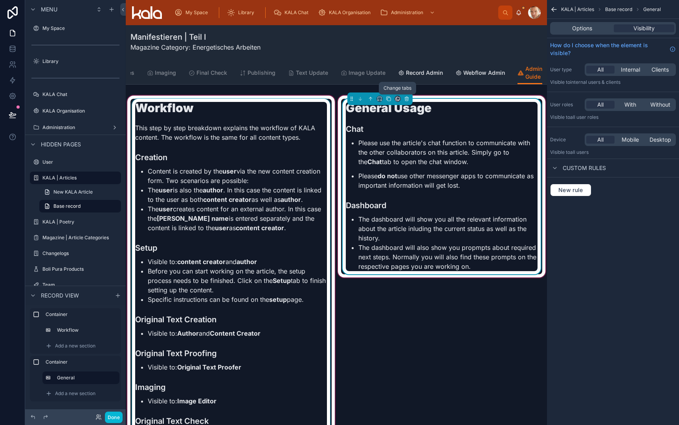
click at [399, 99] on icon at bounding box center [398, 99] width 6 height 6
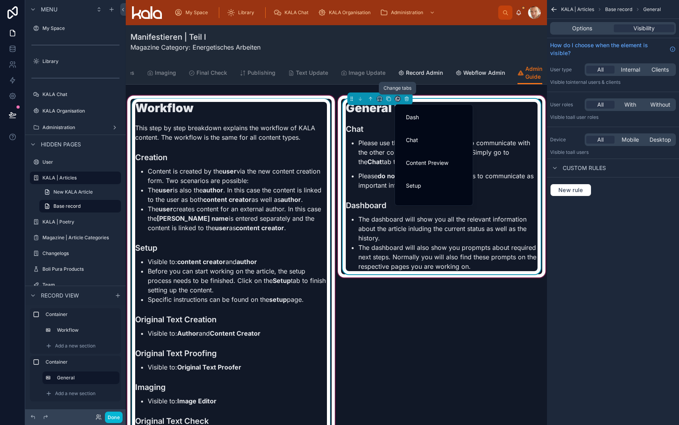
click at [399, 99] on div at bounding box center [339, 212] width 679 height 425
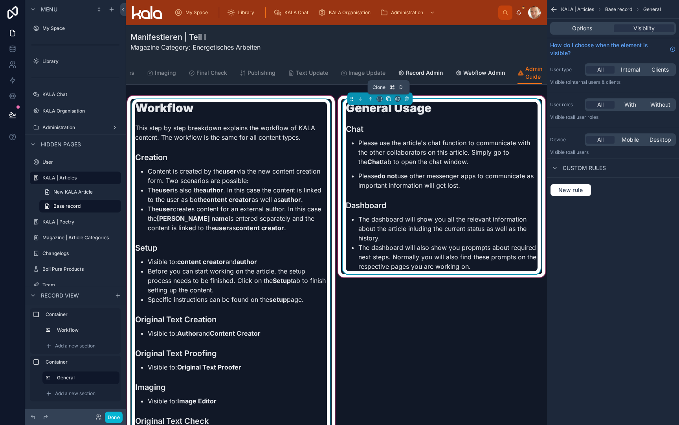
click at [389, 99] on icon at bounding box center [389, 99] width 6 height 6
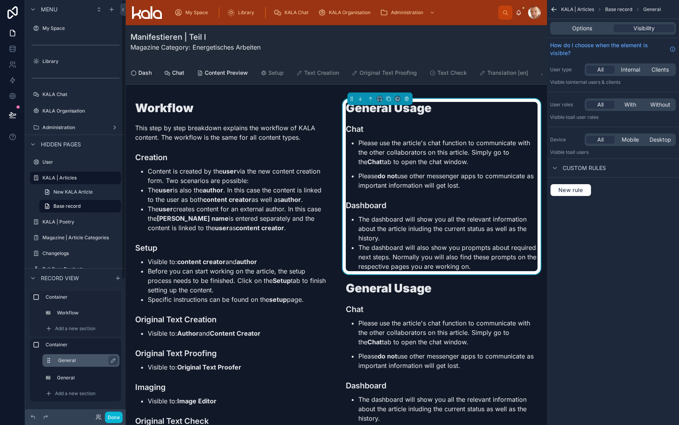
click at [74, 361] on label "General" at bounding box center [85, 360] width 55 height 6
click at [111, 360] on icon "scrollable content" at bounding box center [113, 360] width 6 height 6
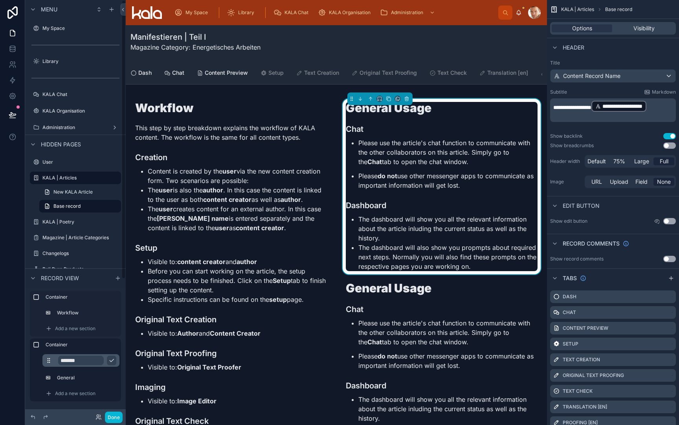
click at [90, 358] on input "*******" at bounding box center [81, 359] width 46 height 9
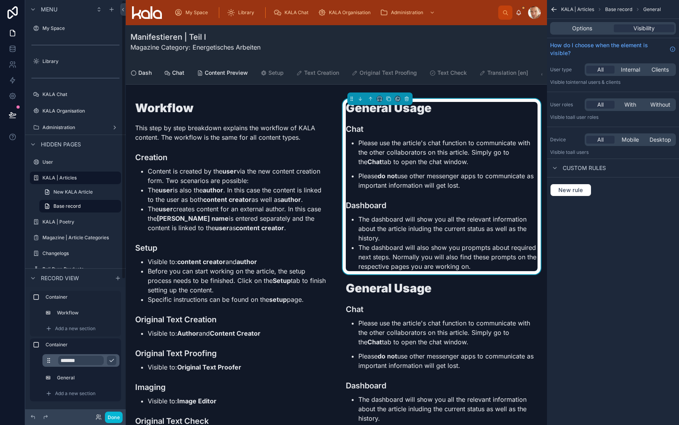
click at [90, 358] on input "*******" at bounding box center [81, 359] width 46 height 9
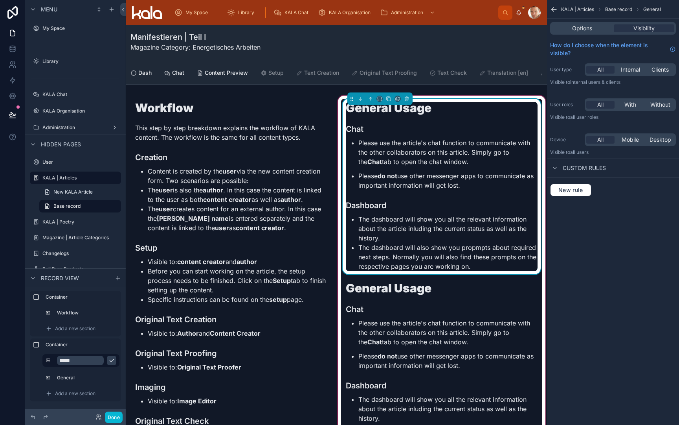
type input "*****"
click at [417, 215] on li "The dashboard will show you all the relevant information about the article inlu…" at bounding box center [448, 228] width 179 height 28
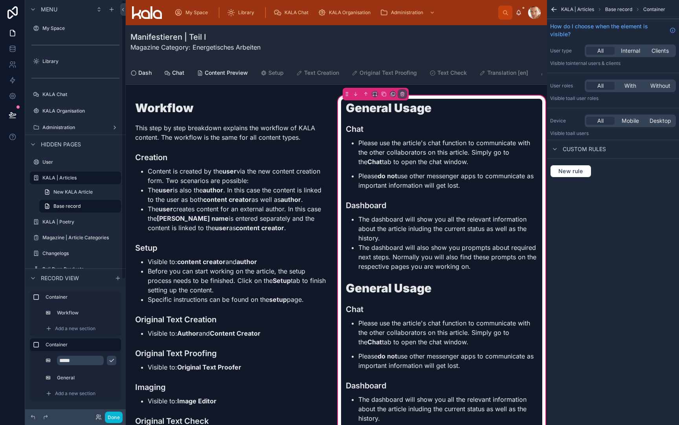
click at [112, 360] on icon "scrollable content" at bounding box center [112, 360] width 4 height 3
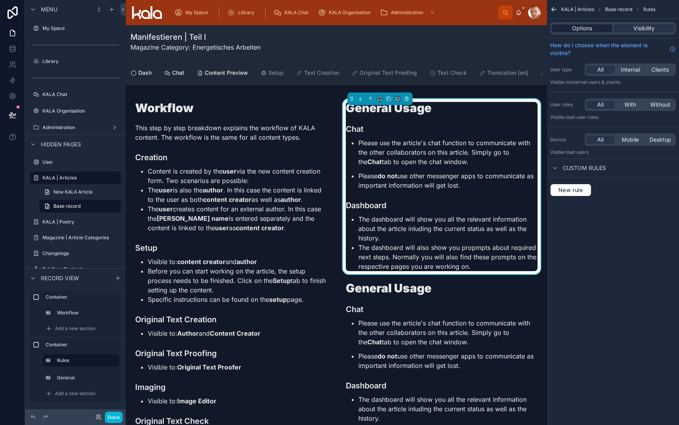
click at [585, 28] on span "Options" at bounding box center [582, 28] width 20 height 8
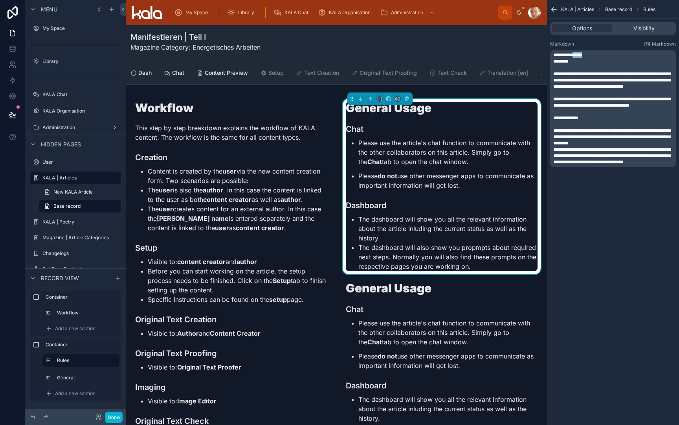
drag, startPoint x: 577, startPoint y: 55, endPoint x: 595, endPoint y: 55, distance: 18.5
click at [595, 55] on p "**********" at bounding box center [614, 55] width 121 height 6
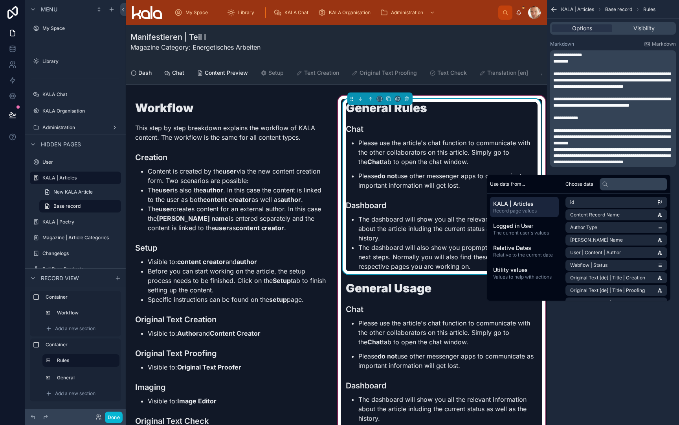
click at [407, 134] on h3 "Chat" at bounding box center [442, 129] width 192 height 12
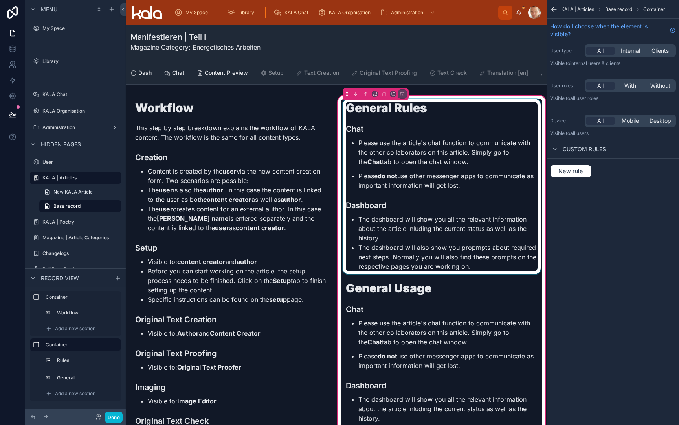
click at [436, 164] on div at bounding box center [441, 186] width 201 height 175
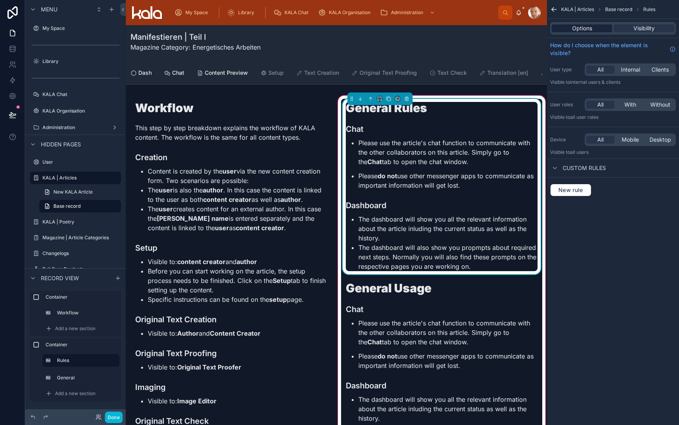
click at [584, 27] on span "Options" at bounding box center [582, 28] width 20 height 8
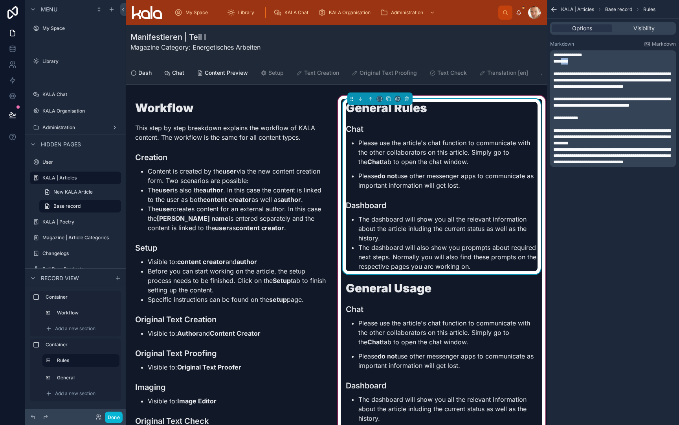
drag, startPoint x: 565, startPoint y: 62, endPoint x: 574, endPoint y: 63, distance: 9.5
click at [568, 63] on span "********" at bounding box center [561, 61] width 15 height 5
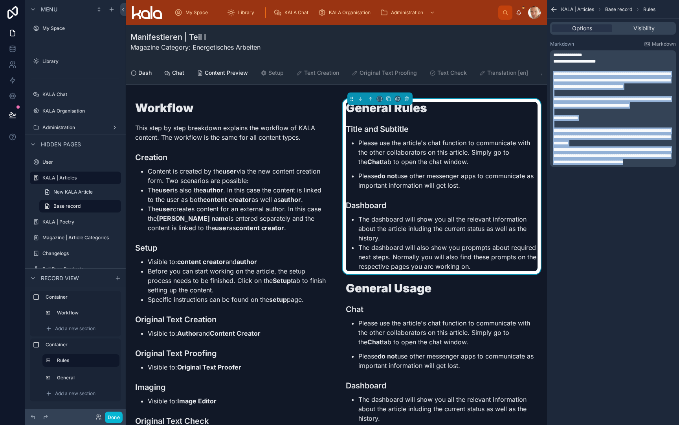
drag, startPoint x: 554, startPoint y: 73, endPoint x: 675, endPoint y: 172, distance: 156.5
click at [675, 167] on div "**********" at bounding box center [613, 108] width 126 height 116
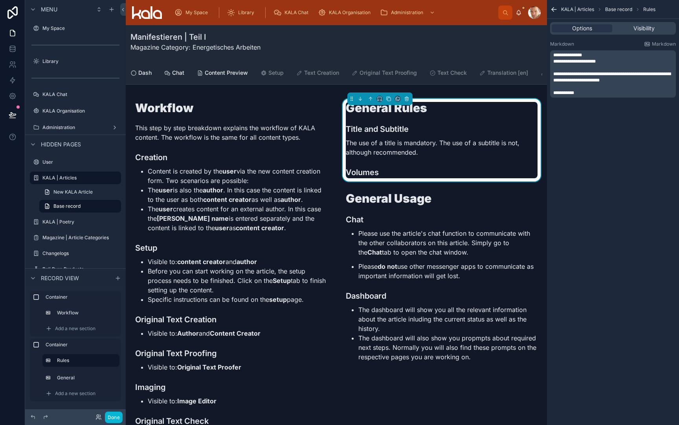
click at [619, 95] on p "**********" at bounding box center [614, 93] width 121 height 6
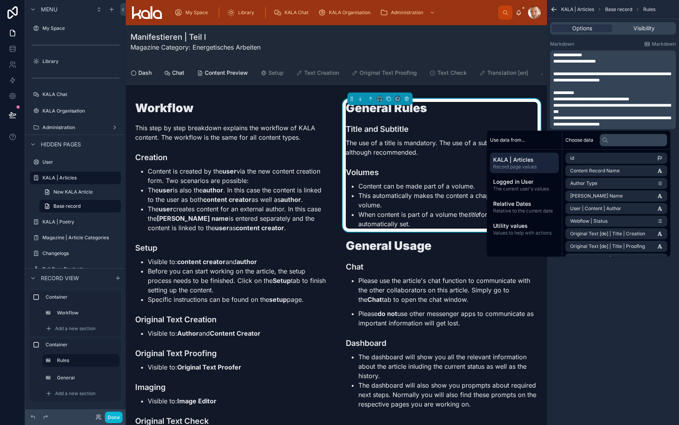
click at [643, 117] on span "**********" at bounding box center [613, 121] width 118 height 11
click at [638, 124] on p "**********" at bounding box center [614, 121] width 121 height 13
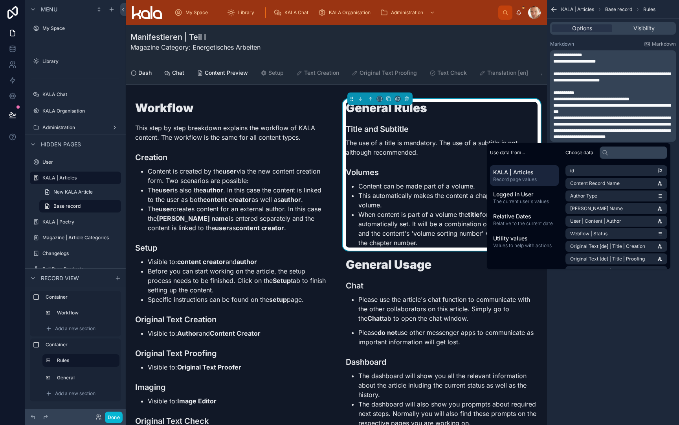
click at [595, 131] on span "**********" at bounding box center [613, 128] width 118 height 24
click at [581, 344] on div "**********" at bounding box center [613, 212] width 132 height 425
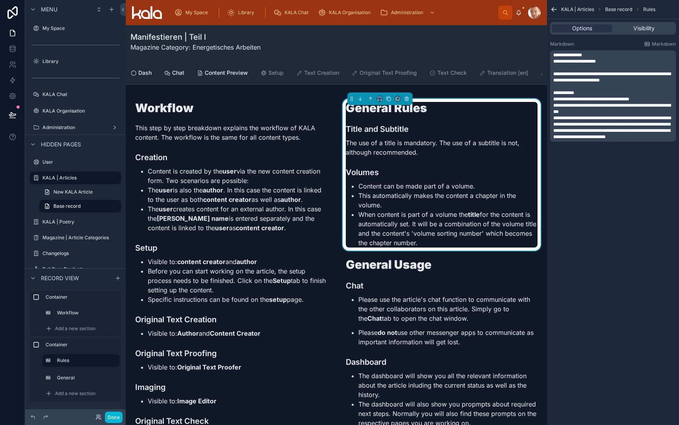
click at [612, 131] on span "**********" at bounding box center [613, 128] width 118 height 24
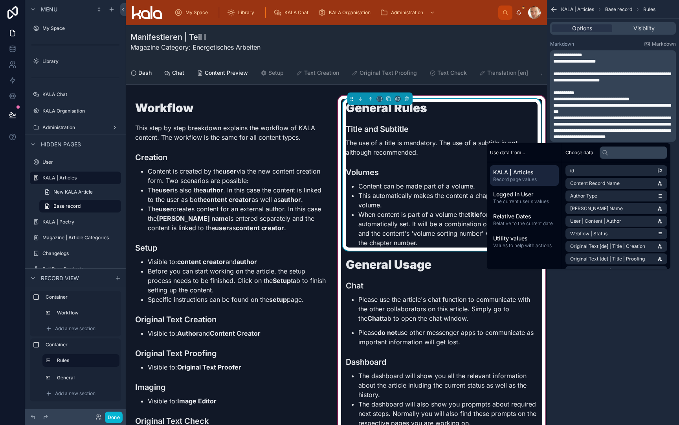
click at [426, 107] on h1 "General Rules" at bounding box center [442, 108] width 192 height 12
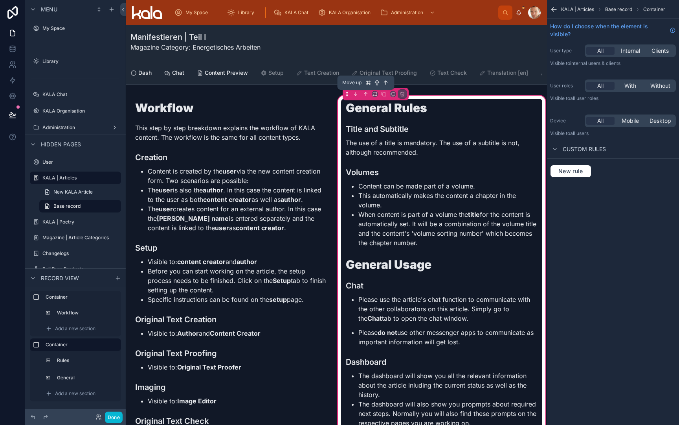
click at [366, 95] on icon at bounding box center [366, 93] width 0 height 3
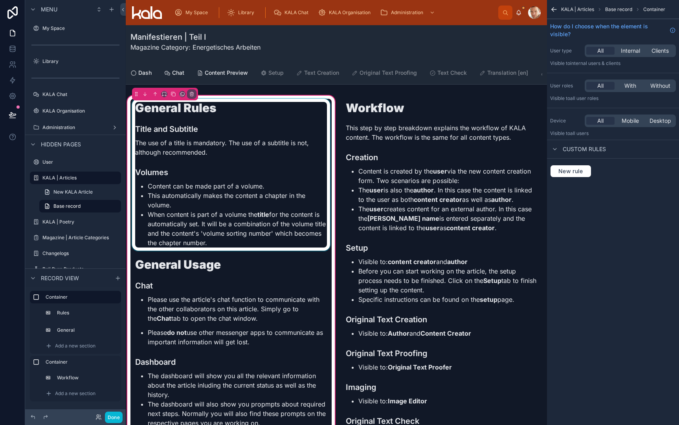
click at [241, 156] on div at bounding box center [231, 175] width 201 height 152
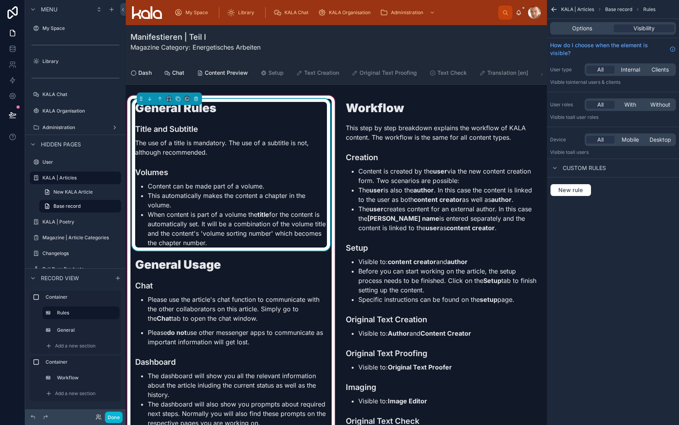
click at [234, 154] on p "The use of a title is mandatory. The use of a subtitle is not, although recomme…" at bounding box center [231, 147] width 192 height 19
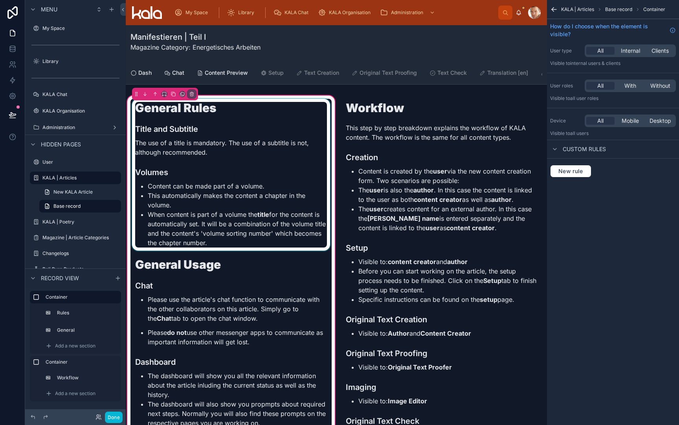
click at [234, 154] on div at bounding box center [231, 175] width 201 height 152
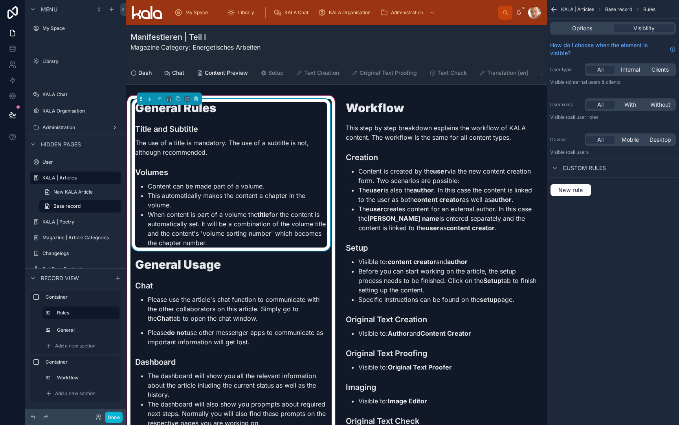
click at [234, 154] on p "The use of a title is mandatory. The use of a subtitle is not, although recomme…" at bounding box center [231, 147] width 192 height 19
